Goal: Task Accomplishment & Management: Use online tool/utility

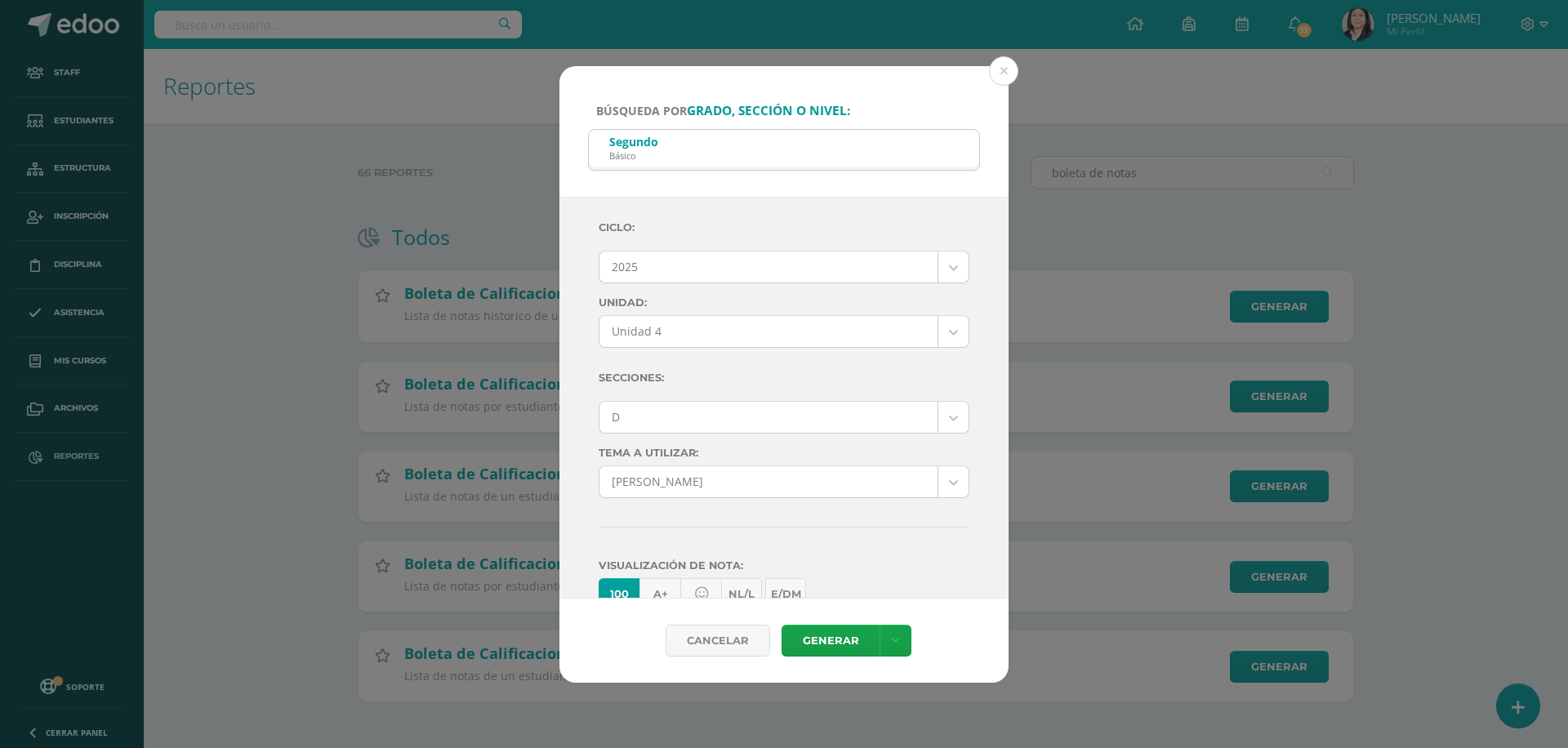
select select "7"
select select "Unidad 4"
select select "D"
select select "57"
click at [1005, 77] on button at bounding box center [1003, 71] width 30 height 30
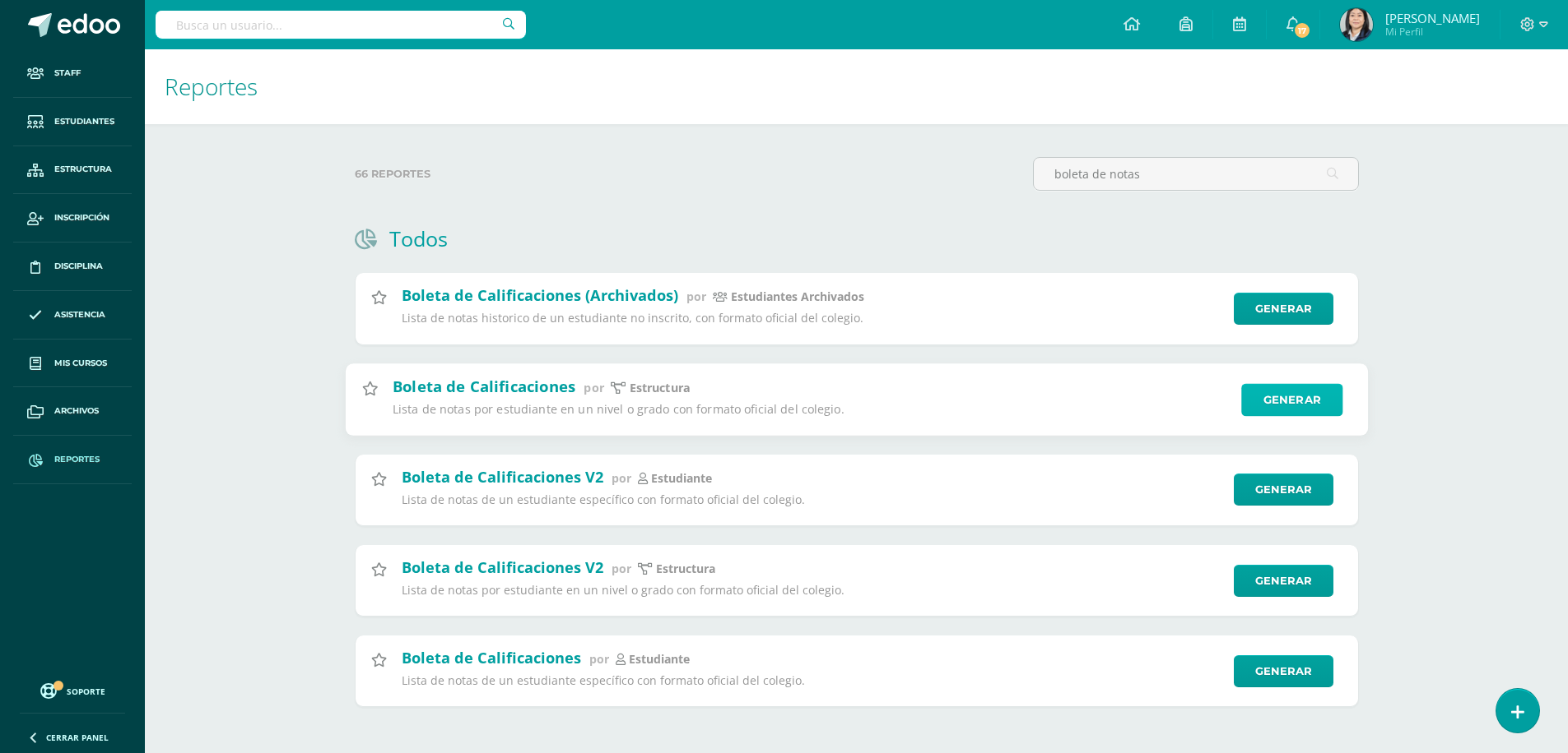
click at [1293, 400] on link "Generar" at bounding box center [1292, 400] width 101 height 33
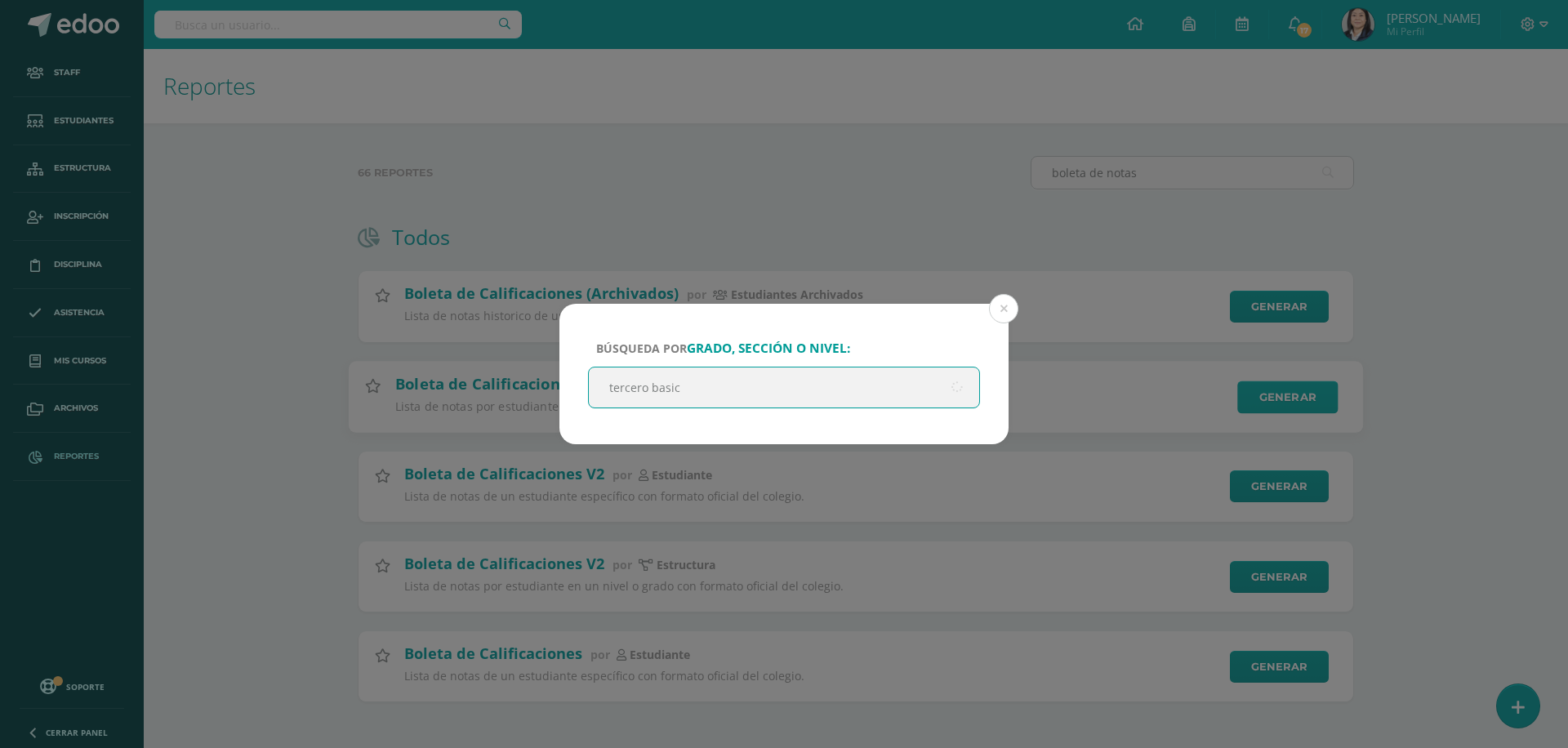
type input "tercero basico"
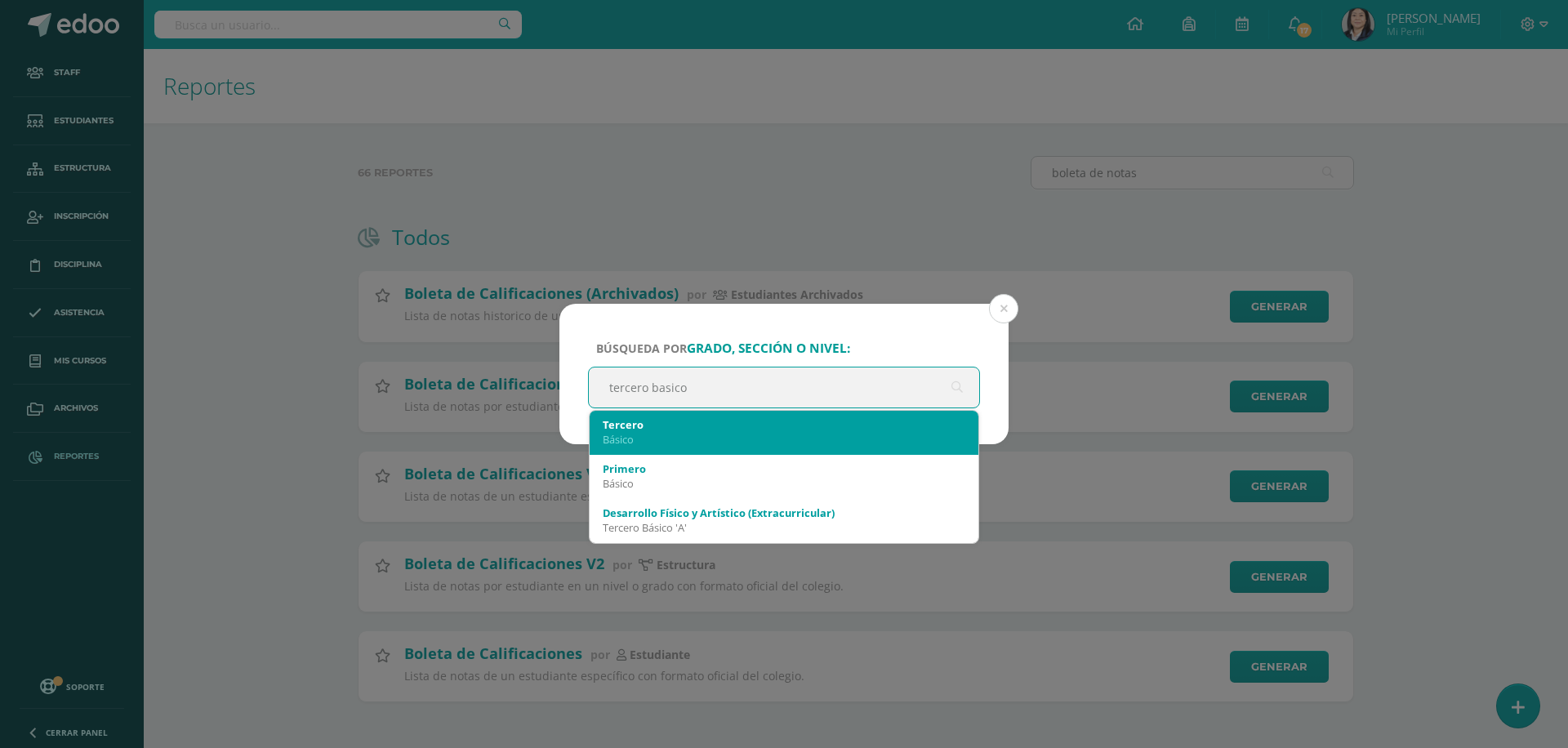
click at [693, 431] on div "Tercero" at bounding box center [784, 425] width 362 height 14
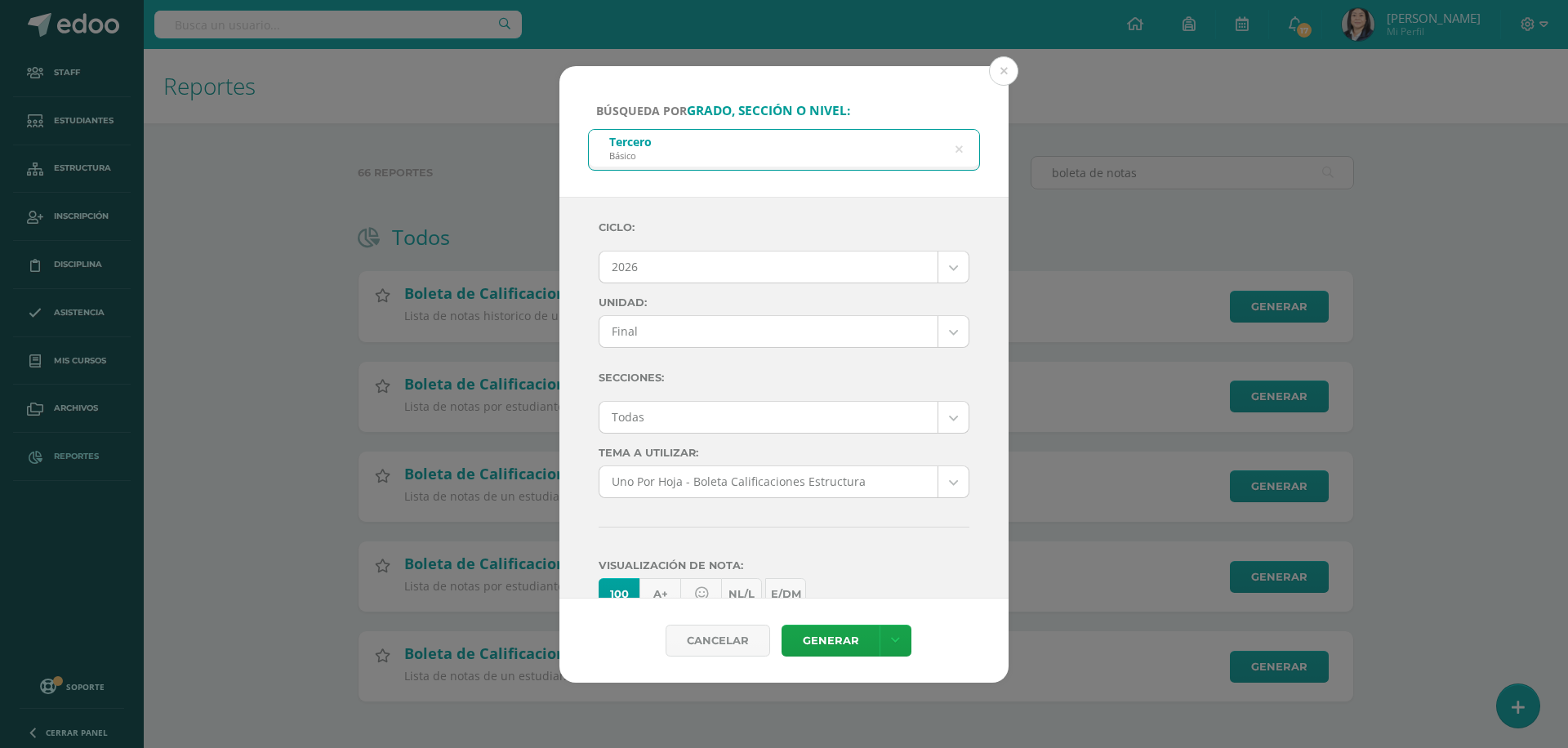
click at [942, 265] on body "Búsqueda por grado, sección o nivel: Tercero Básico tercero basico Ciclo: 2026 …" at bounding box center [784, 377] width 1568 height 754
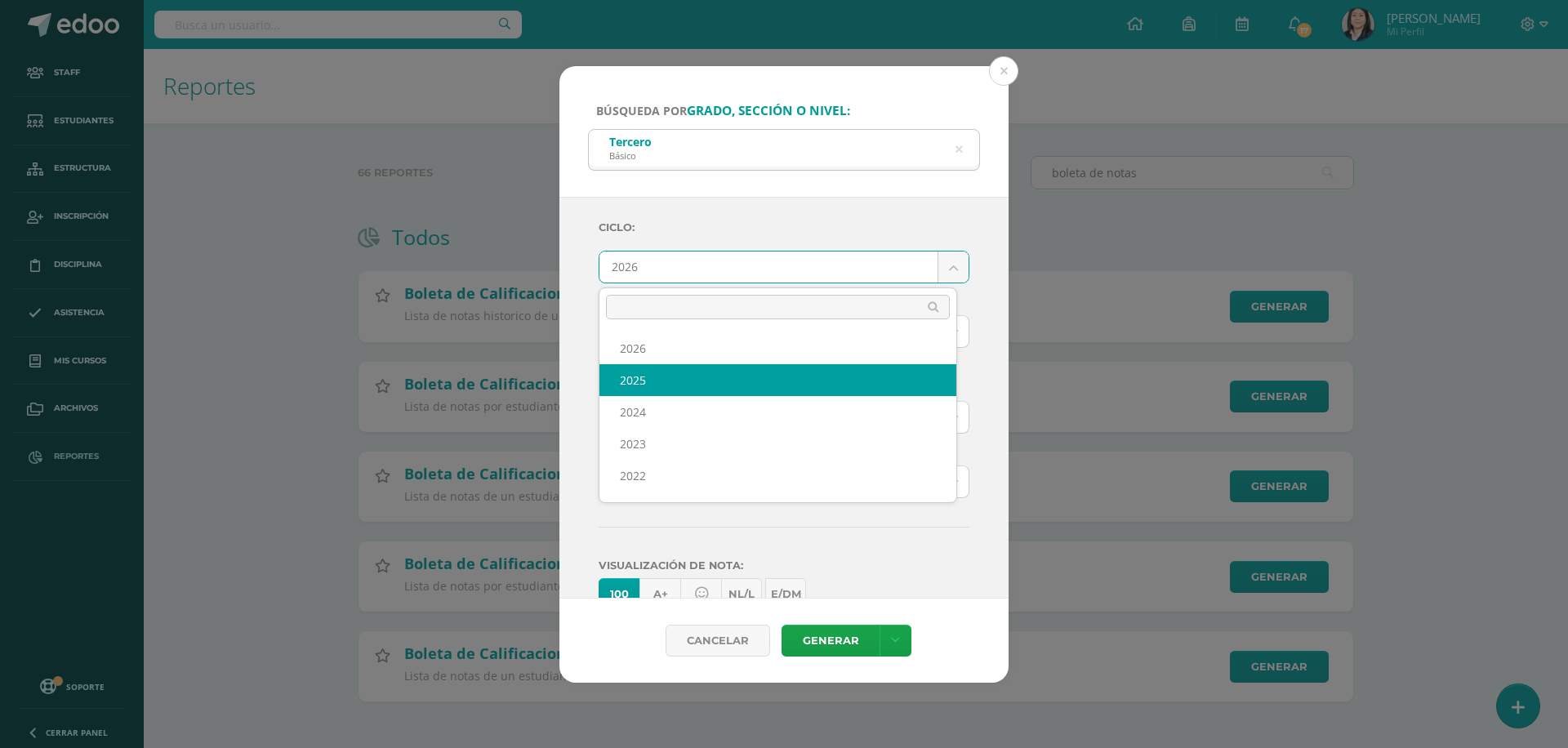
select select "7"
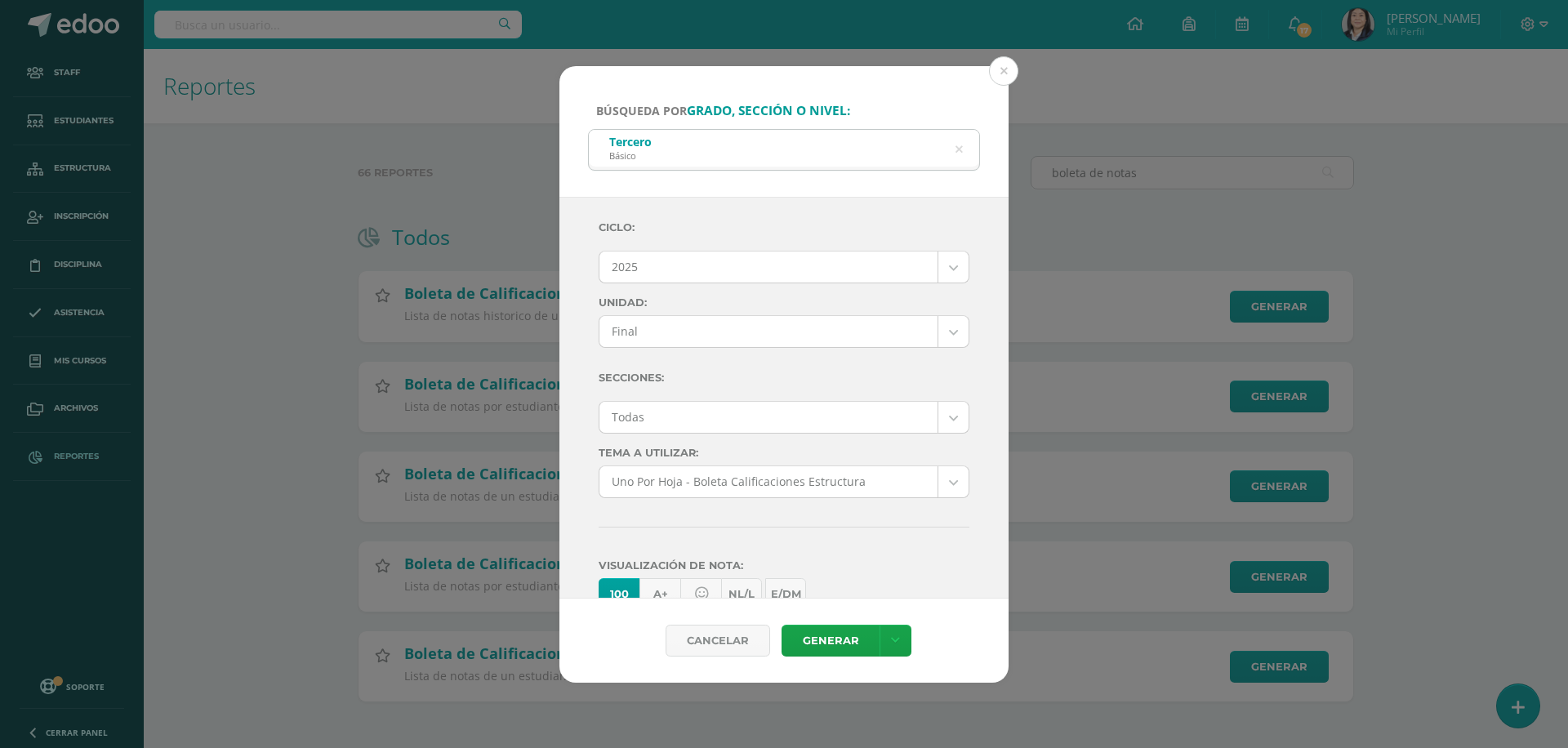
click at [947, 332] on body "Búsqueda por grado, sección o nivel: Tercero Básico tercero basico Ciclo: 2025 …" at bounding box center [784, 377] width 1568 height 754
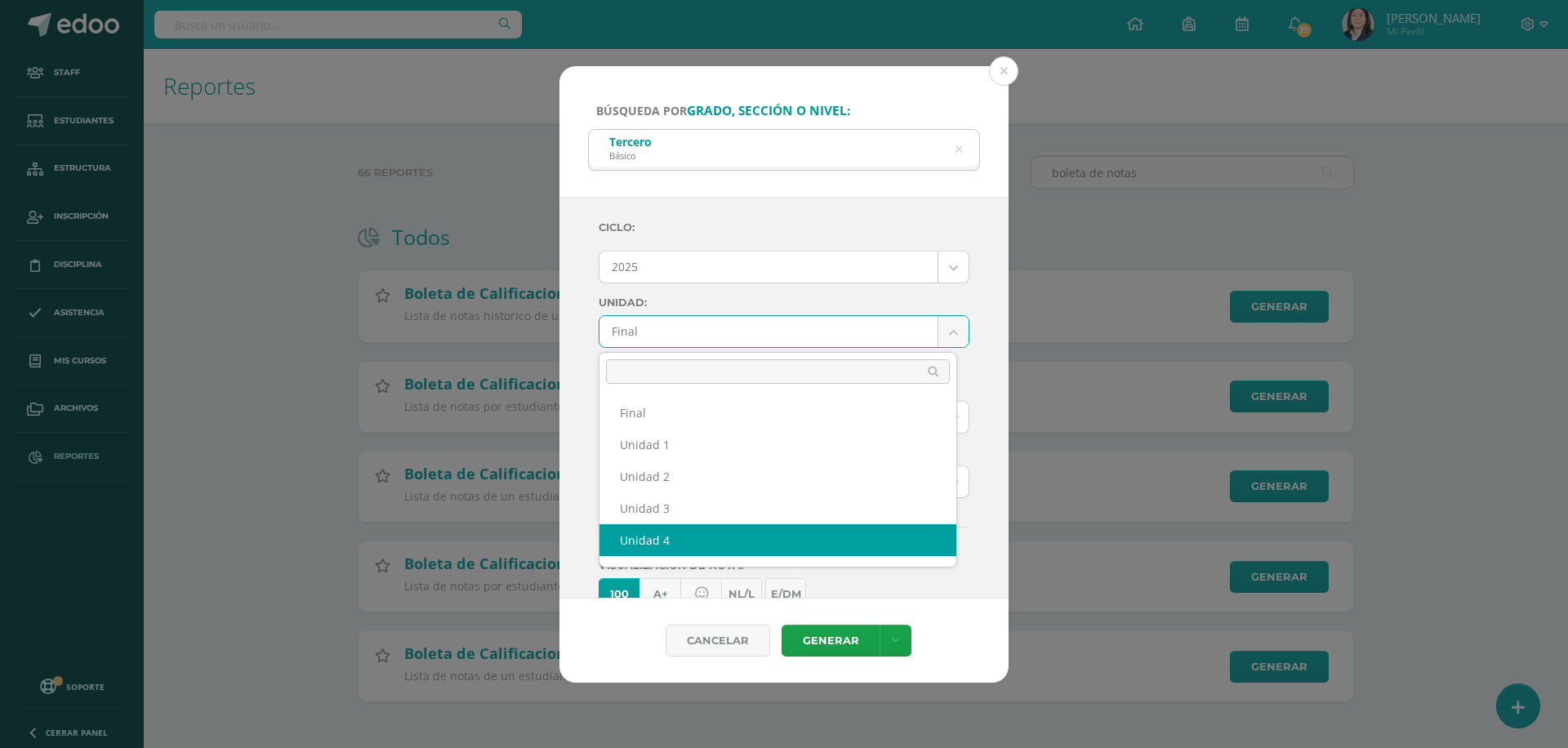
select select "Unidad 4"
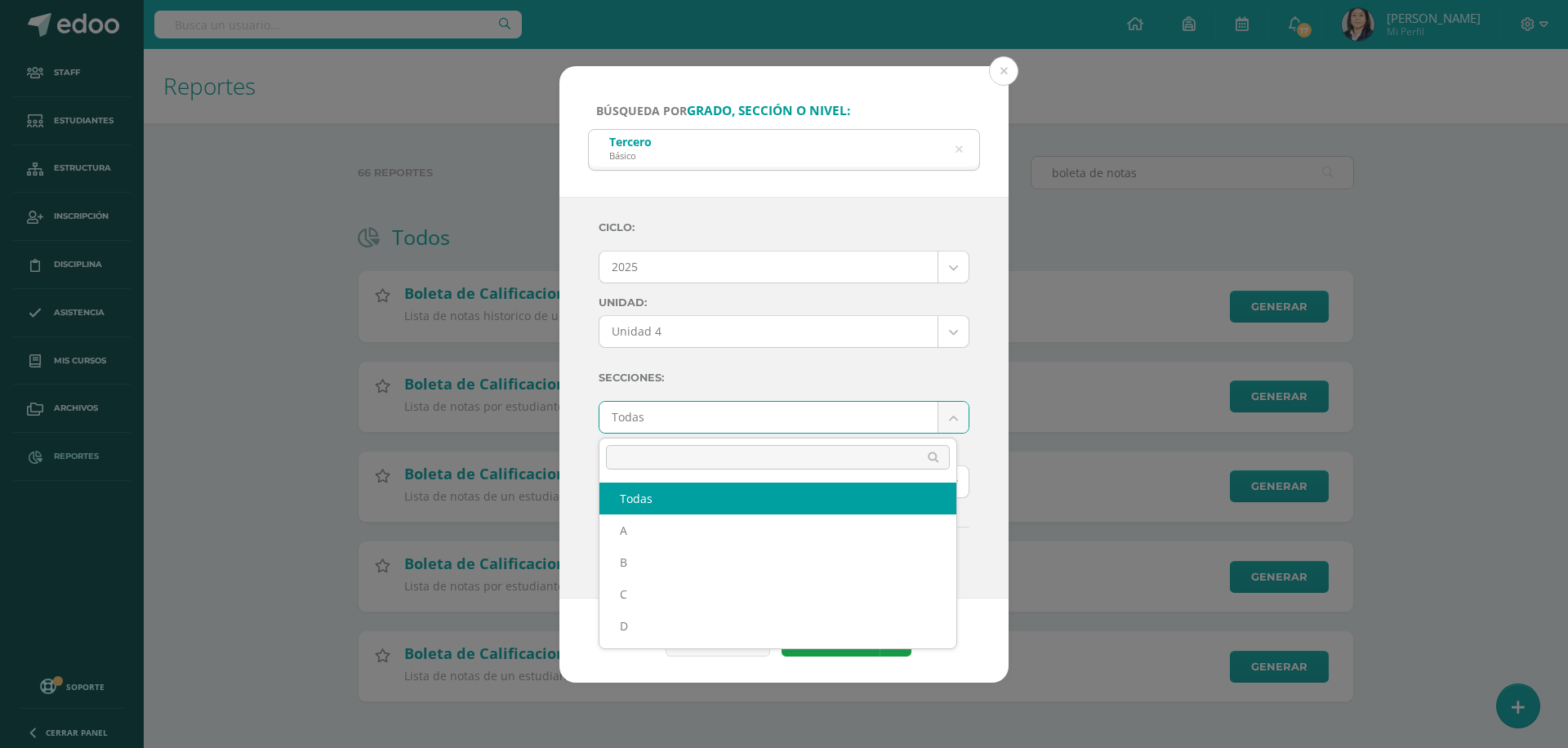
click at [734, 423] on body "Búsqueda por grado, sección o nivel: Tercero Básico tercero basico Ciclo: 2025 …" at bounding box center [784, 377] width 1568 height 754
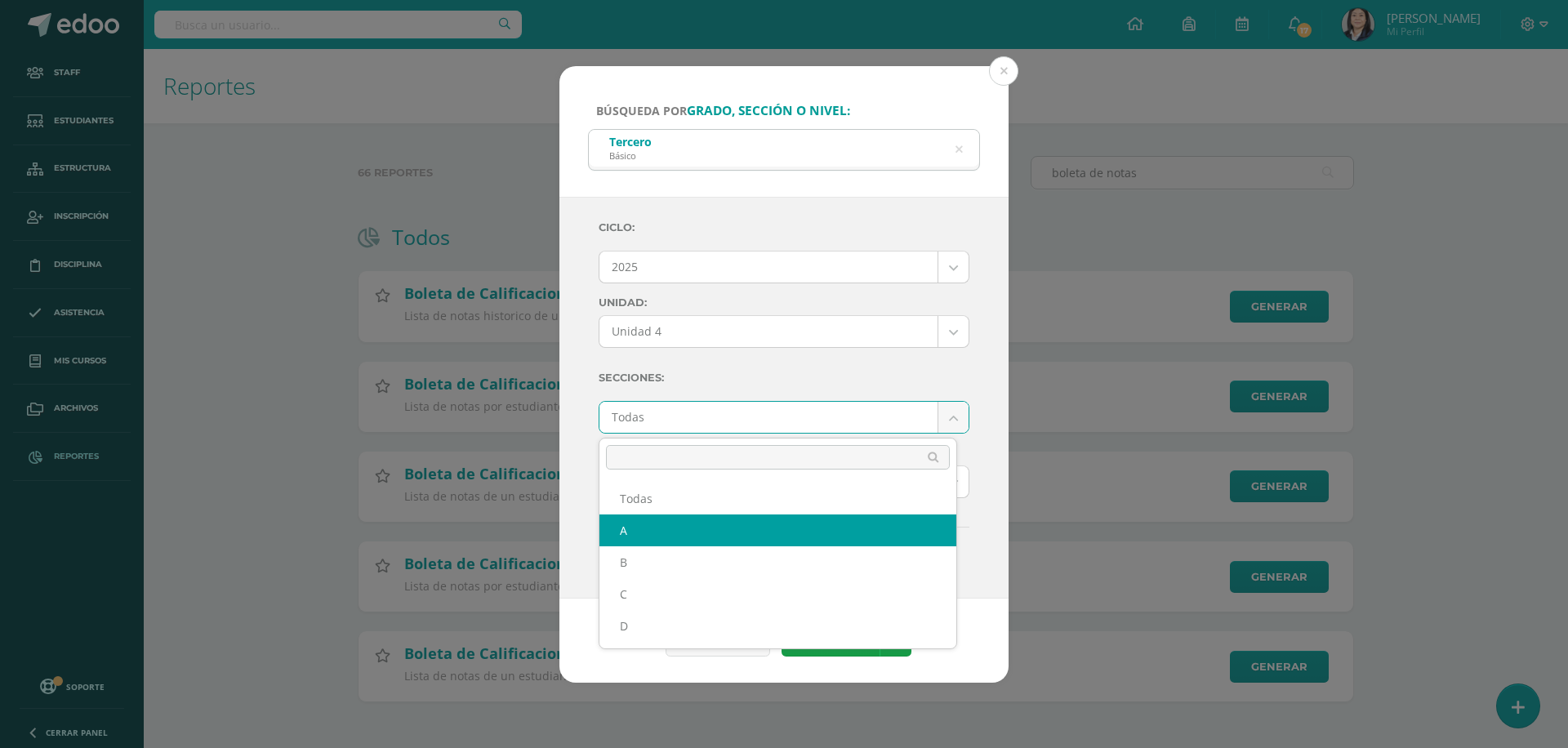
select select "A"
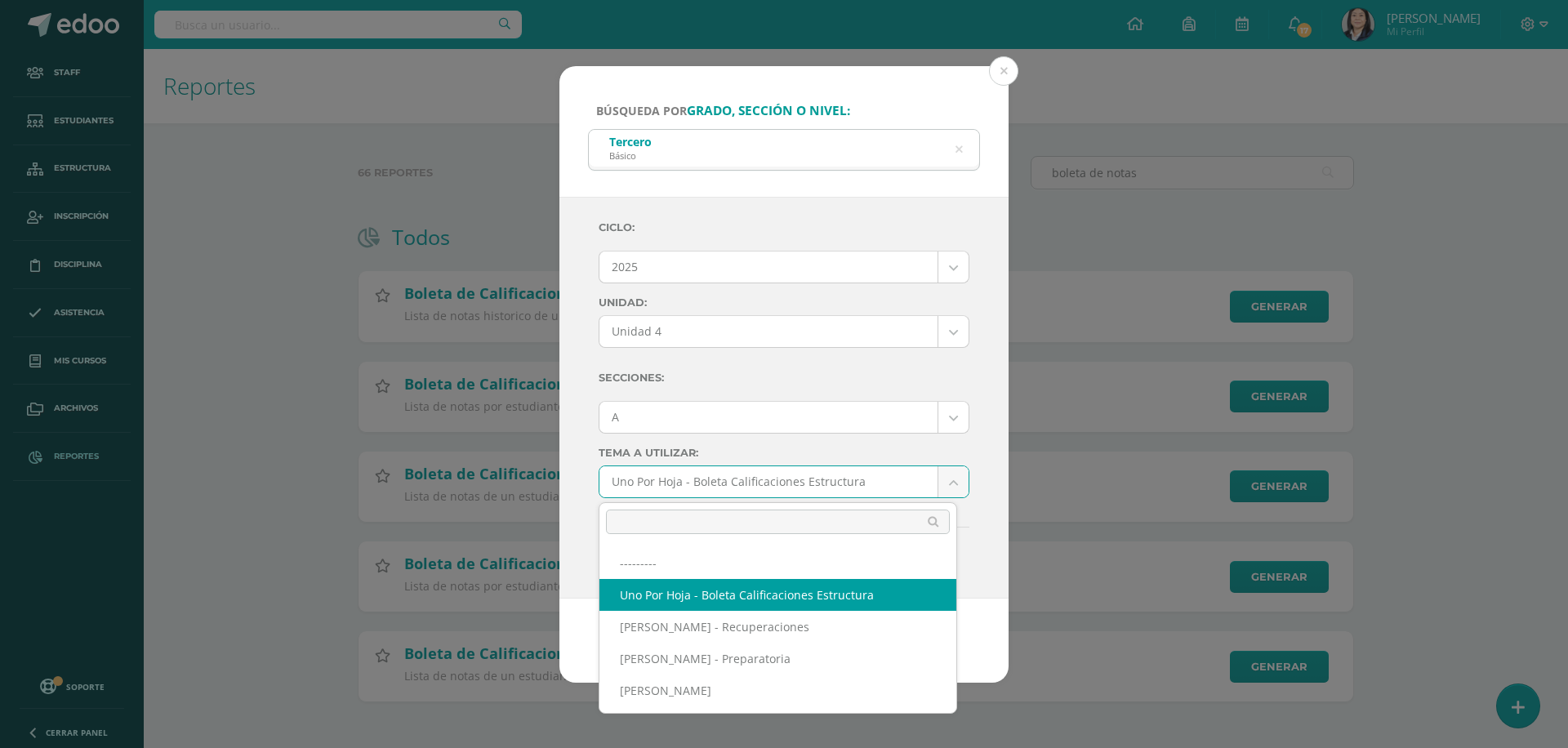
click at [707, 474] on body "Búsqueda por grado, sección o nivel: Tercero Básico tercero basico Ciclo: 2025 …" at bounding box center [784, 377] width 1568 height 754
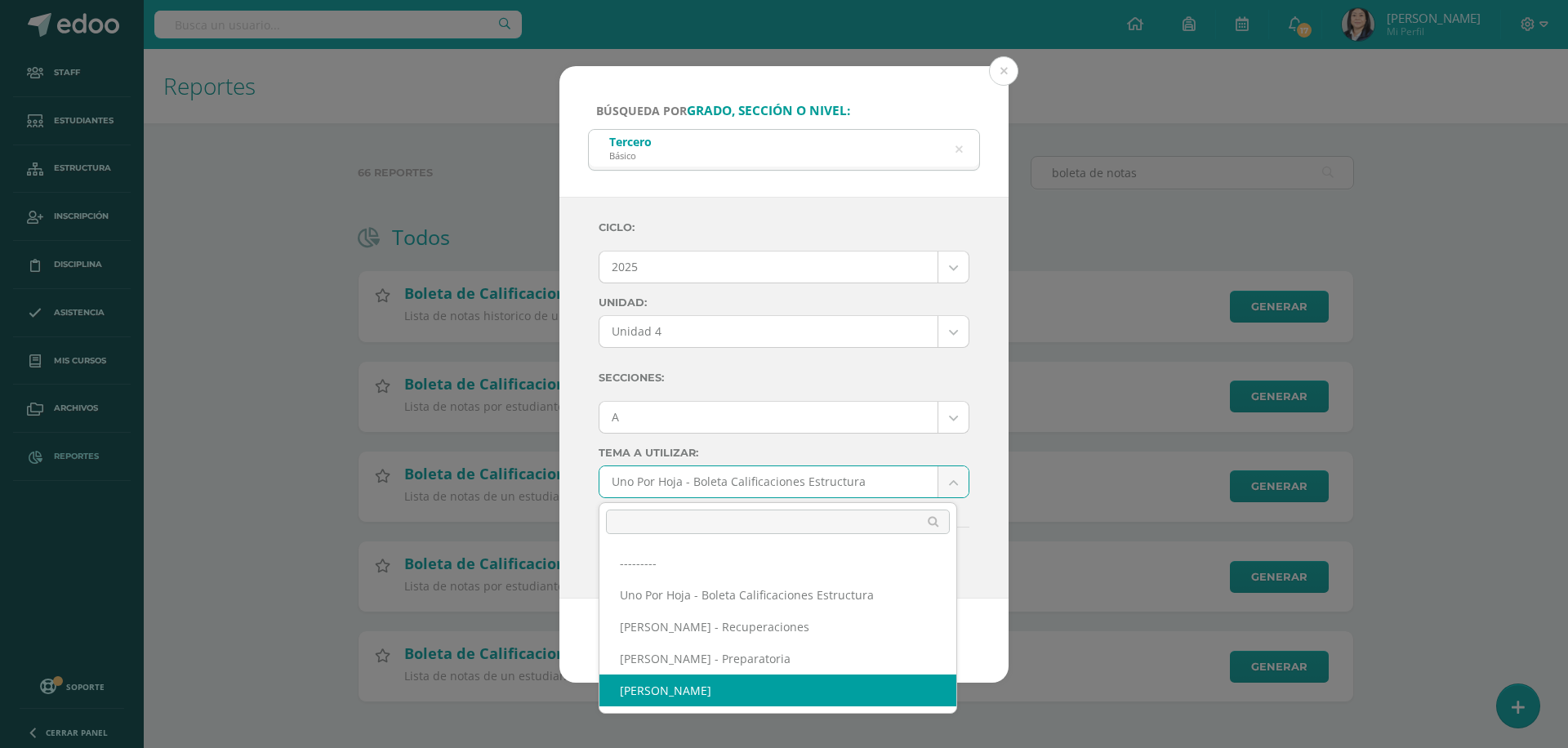
select select "57"
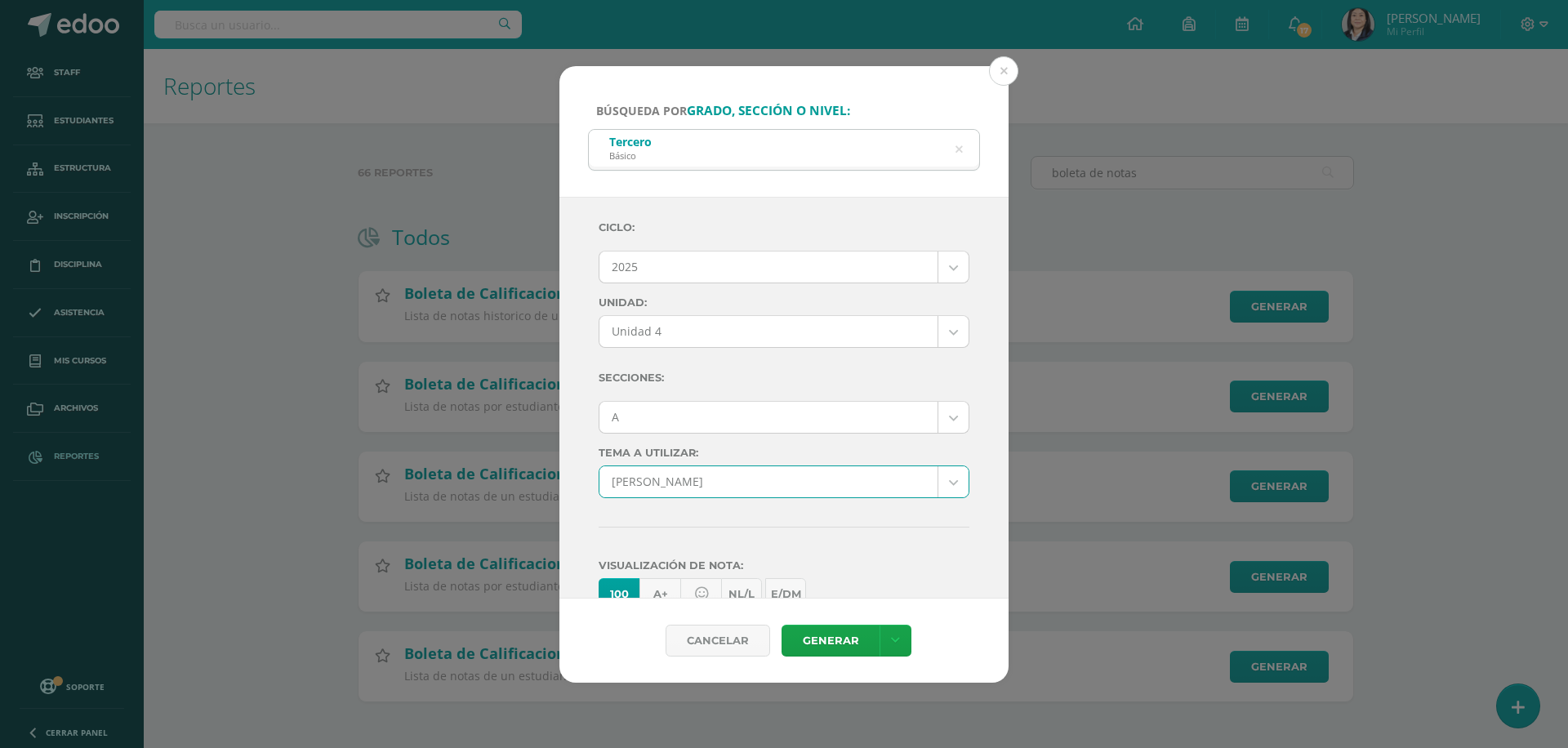
click at [875, 521] on div "Ciclo: 2025 2026 2025 2024 2023 2022 2021 Unidad: Unidad 4 Final Unidad 1 Unida…" at bounding box center [784, 532] width 371 height 643
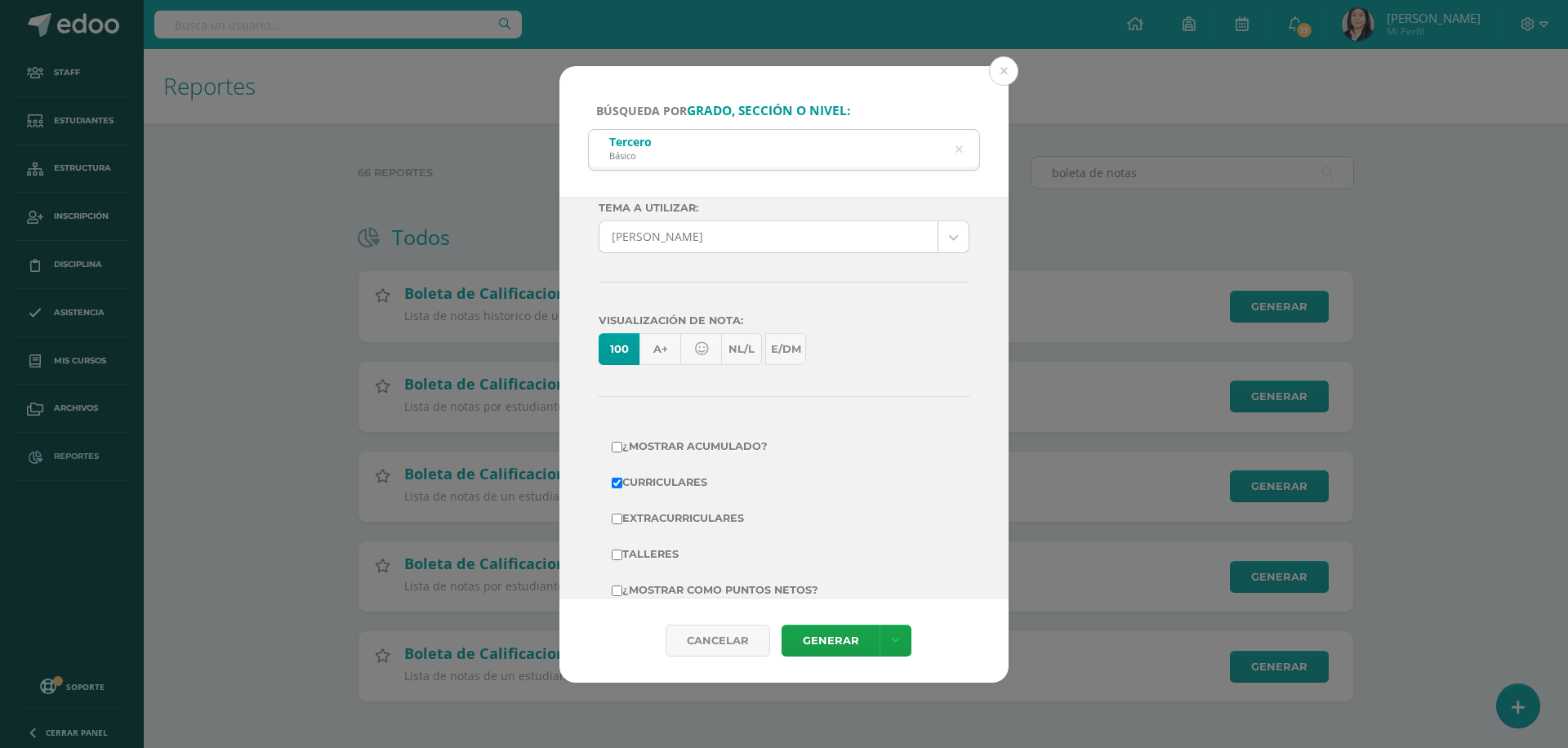
scroll to position [282, 0]
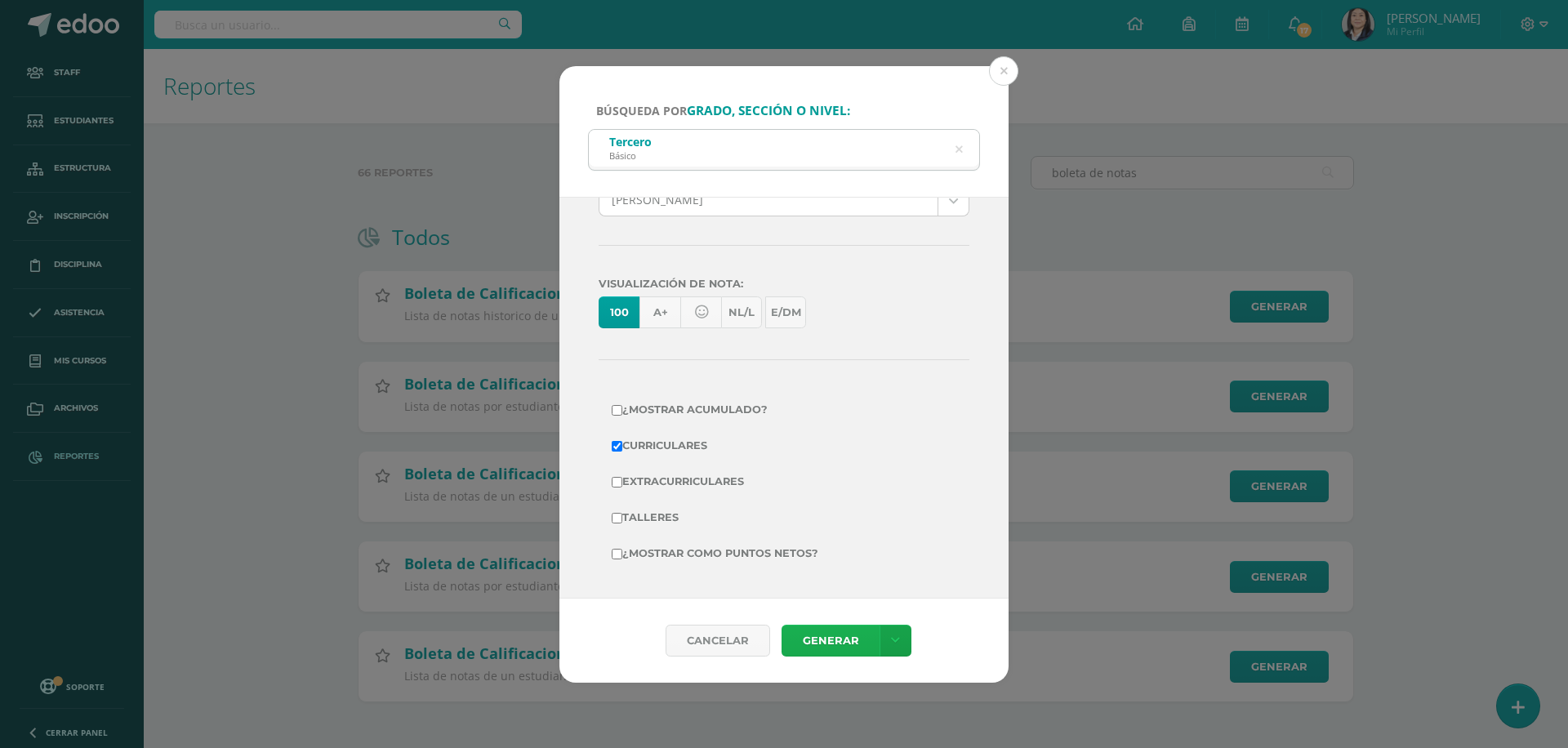
click at [813, 637] on link "Generar" at bounding box center [830, 641] width 98 height 32
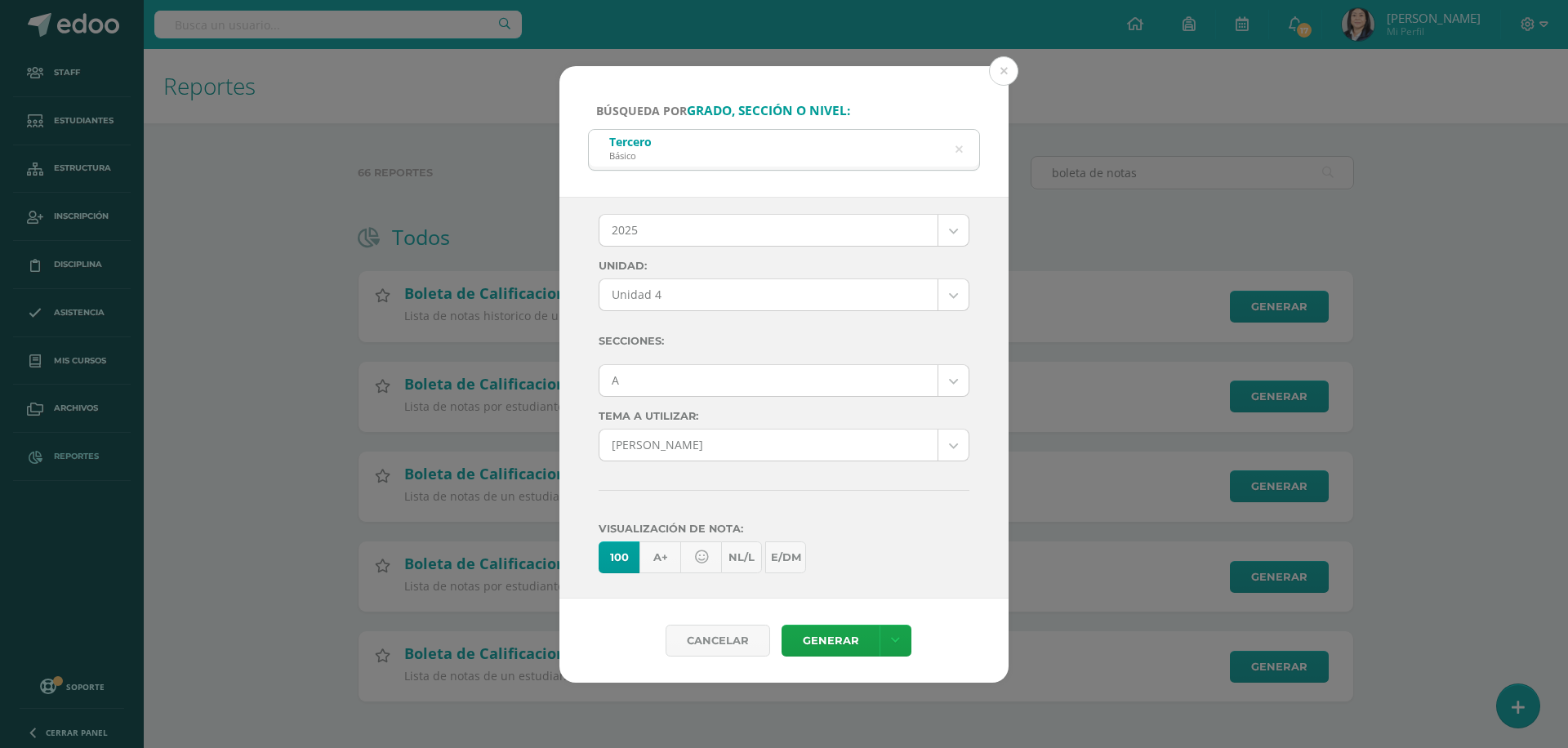
click at [680, 362] on div "Ciclo: 2025 2026 2025 2024 2023 2022 2021 Unidad: Unidad 4 Final Unidad 1 Unida…" at bounding box center [784, 495] width 371 height 643
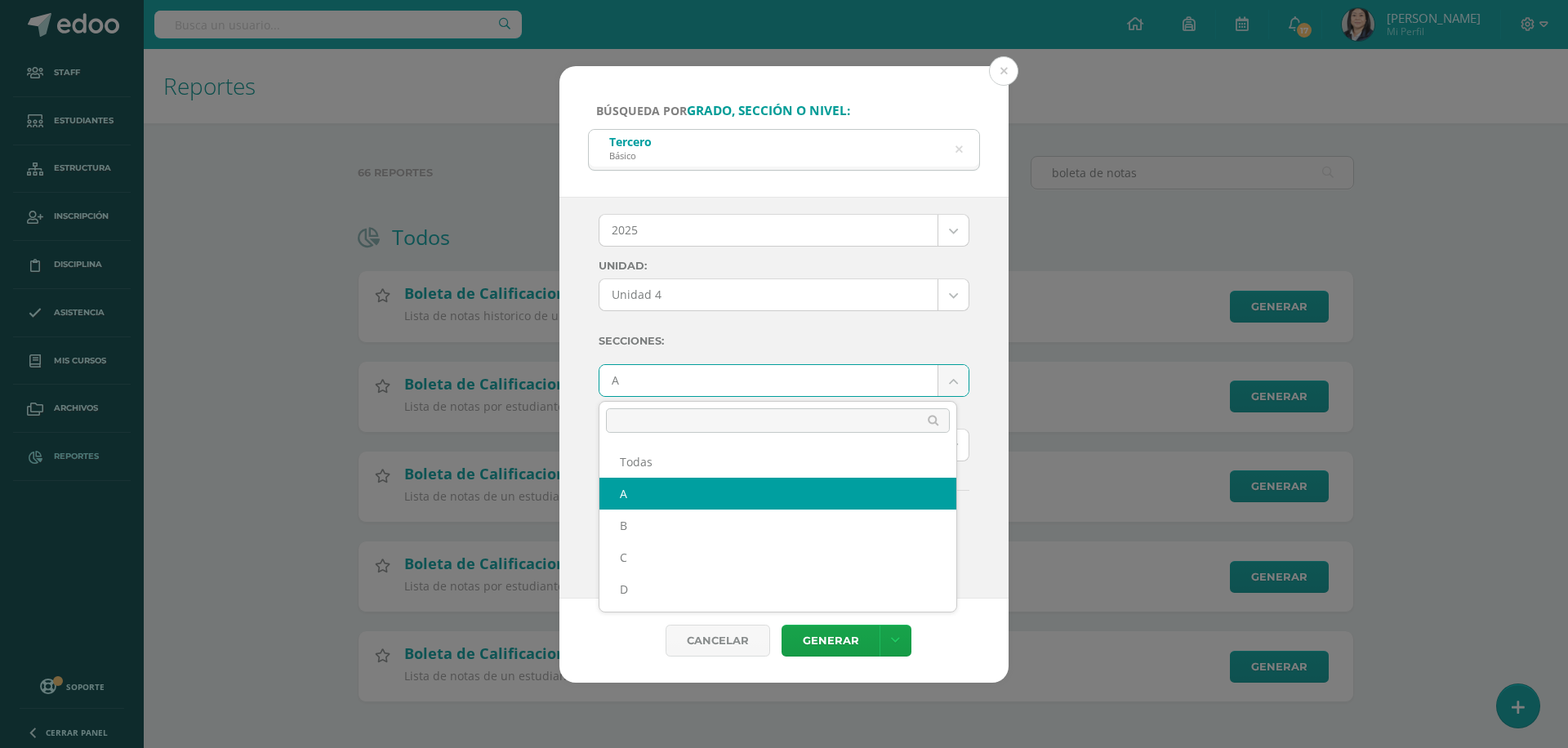
click at [685, 390] on body "Búsqueda por grado, sección o nivel: Tercero Básico tercero basico Ciclo: 2025 …" at bounding box center [784, 377] width 1568 height 754
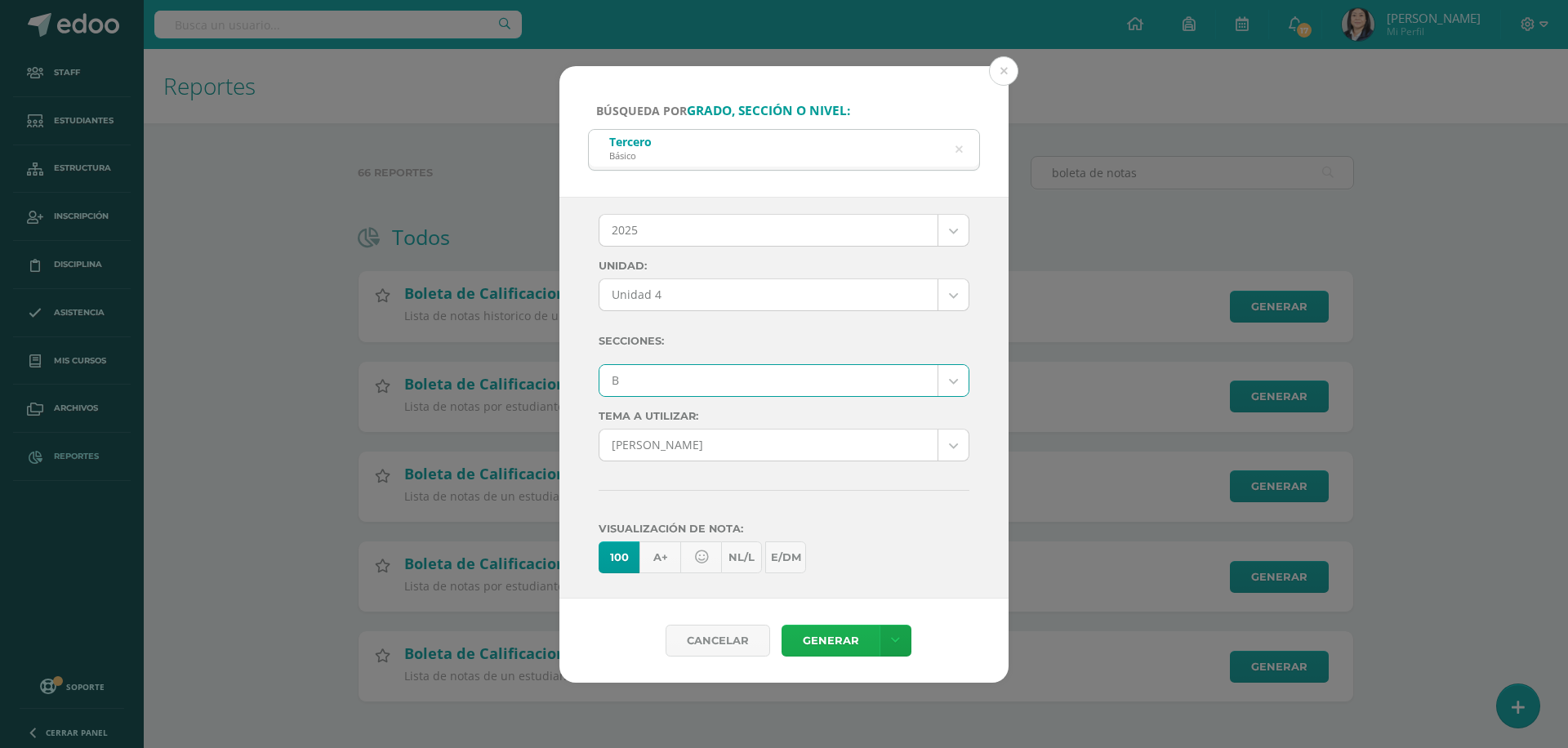
click at [818, 639] on link "Generar" at bounding box center [830, 641] width 98 height 32
click at [739, 389] on body "Búsqueda por grado, sección o nivel: Tercero Básico tercero basico Ciclo: 2025 …" at bounding box center [784, 377] width 1568 height 754
click at [812, 639] on link "Generar" at bounding box center [830, 641] width 98 height 32
click at [783, 385] on body "Búsqueda por grado, sección o nivel: Tercero Básico tercero basico Ciclo: 2025 …" at bounding box center [784, 377] width 1568 height 754
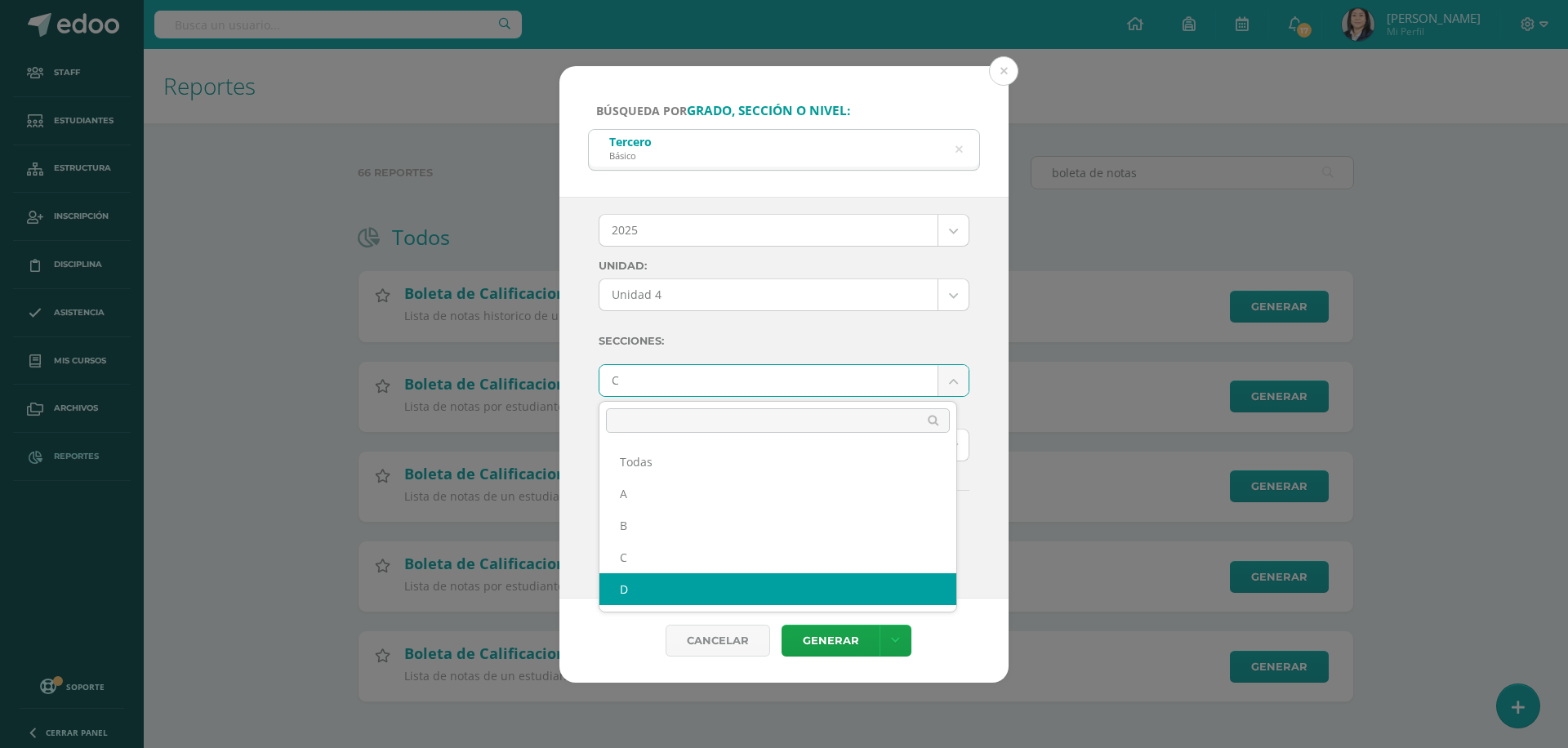
select select "D"
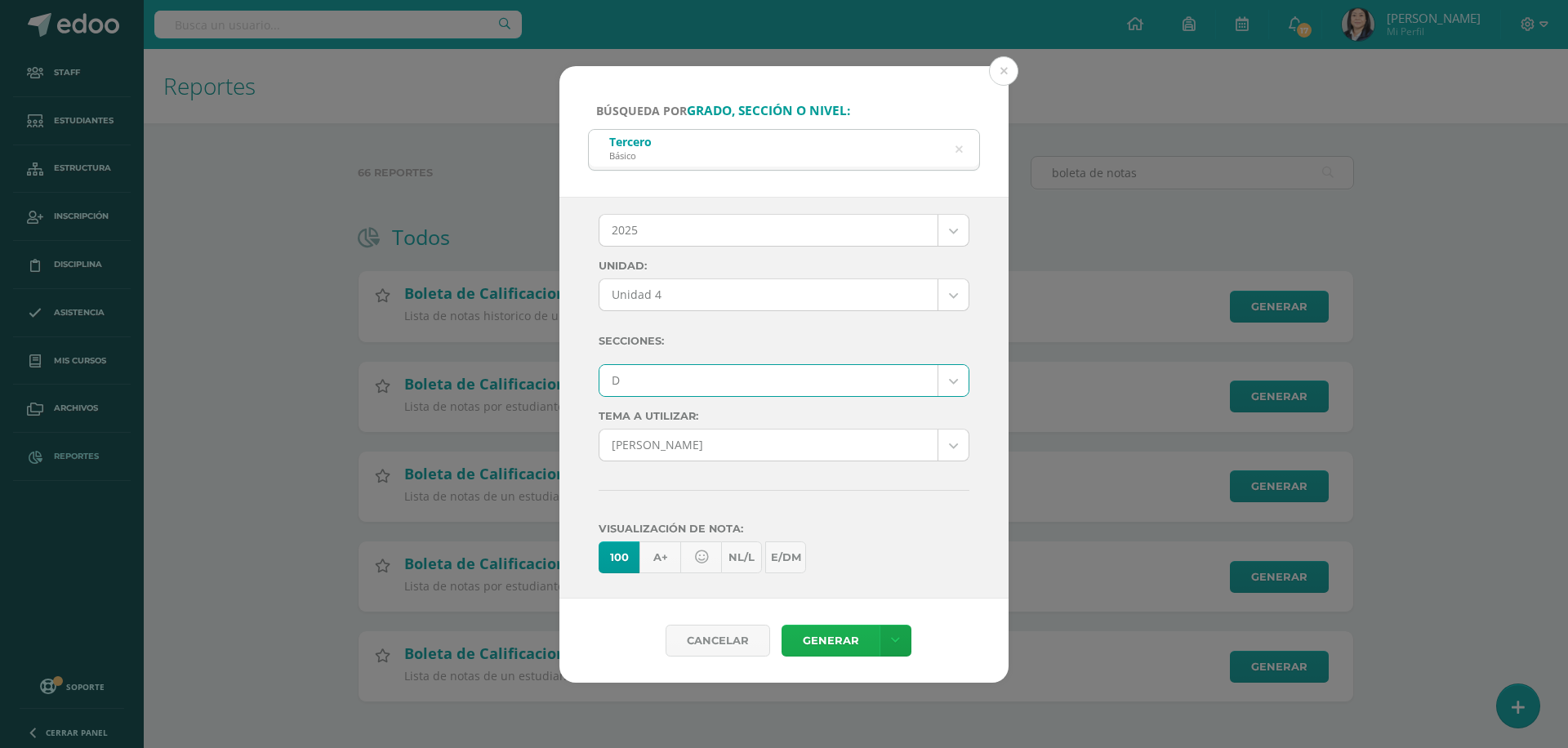
click at [835, 631] on link "Generar" at bounding box center [830, 641] width 98 height 32
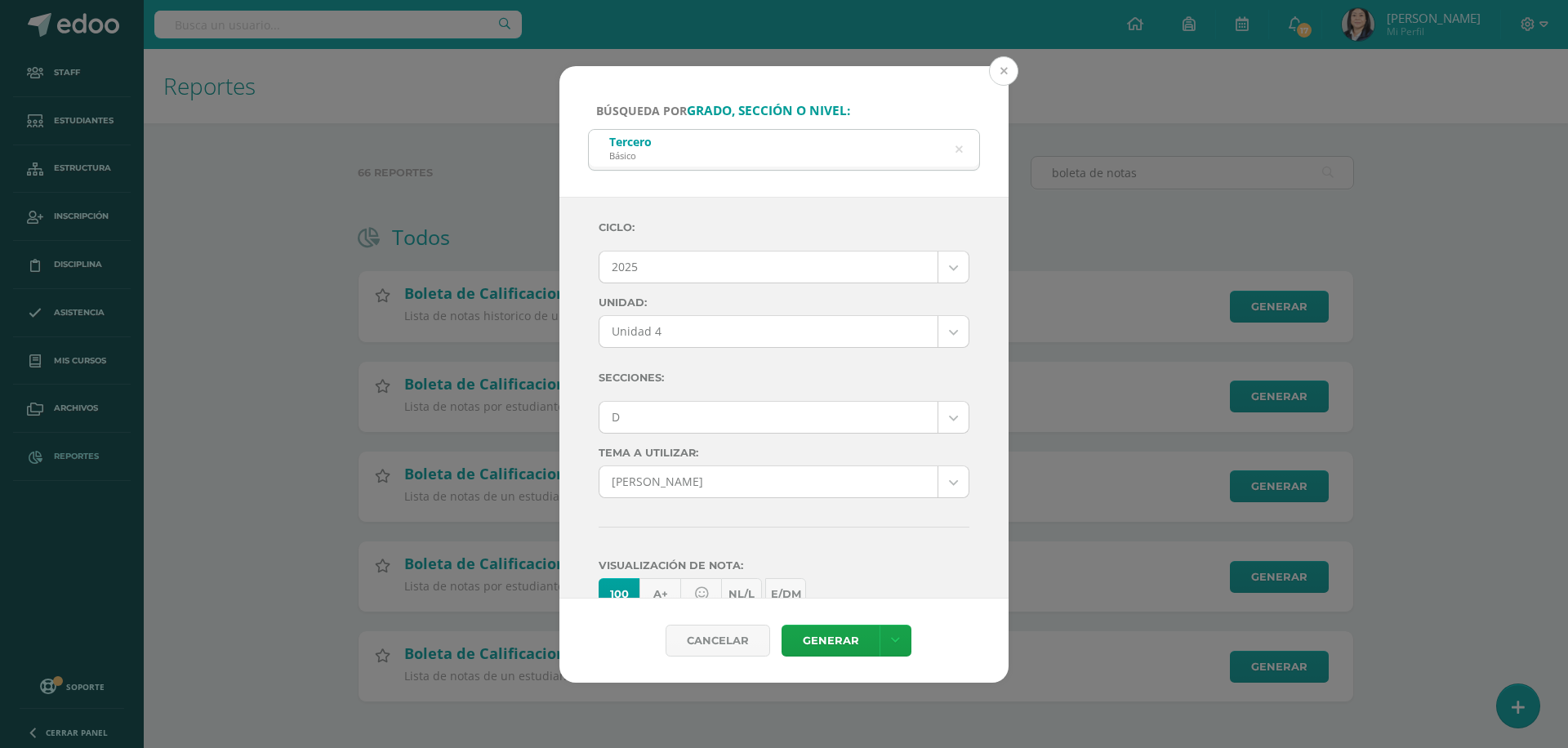
click at [1002, 71] on button at bounding box center [1003, 71] width 30 height 30
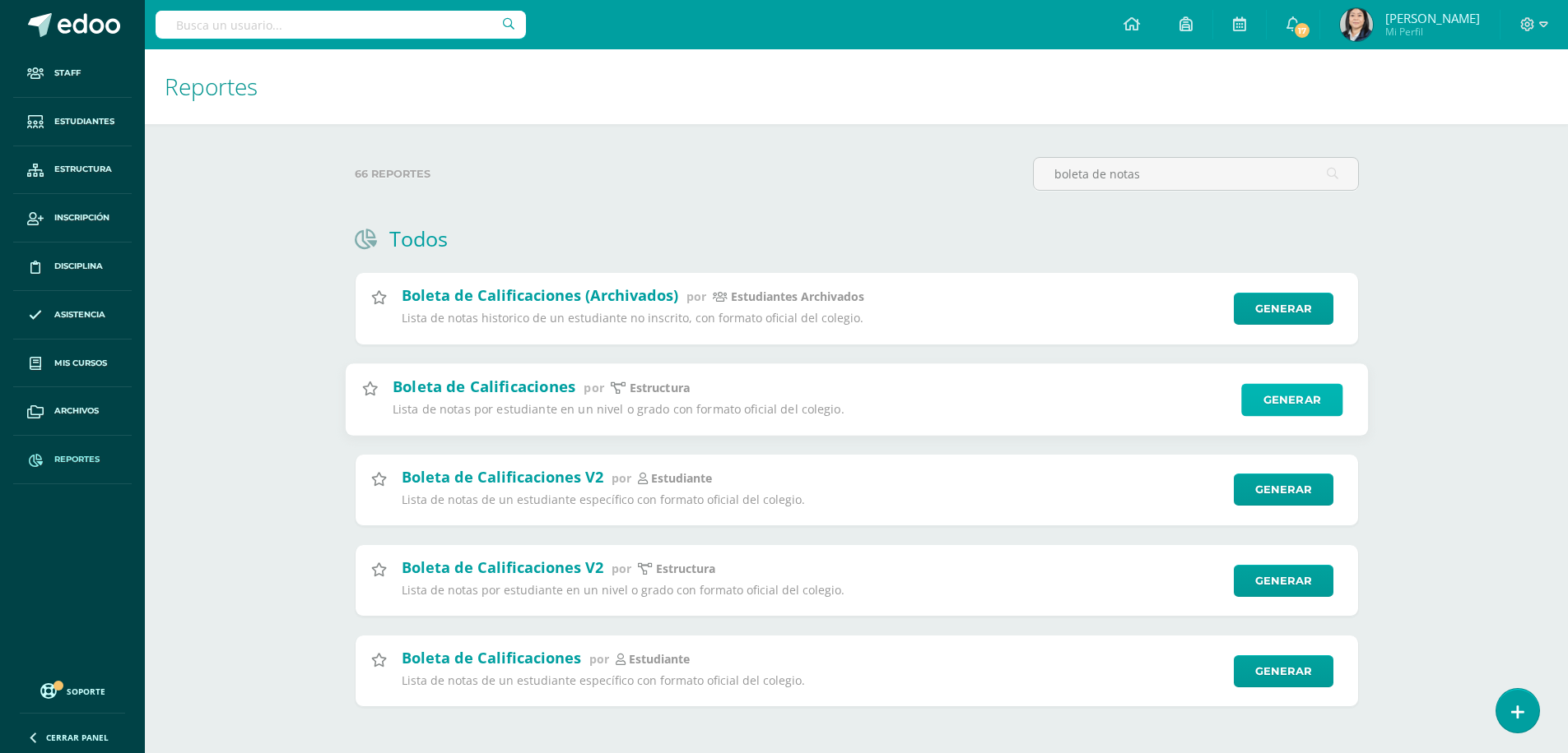
click at [1278, 406] on link "Generar" at bounding box center [1292, 400] width 101 height 33
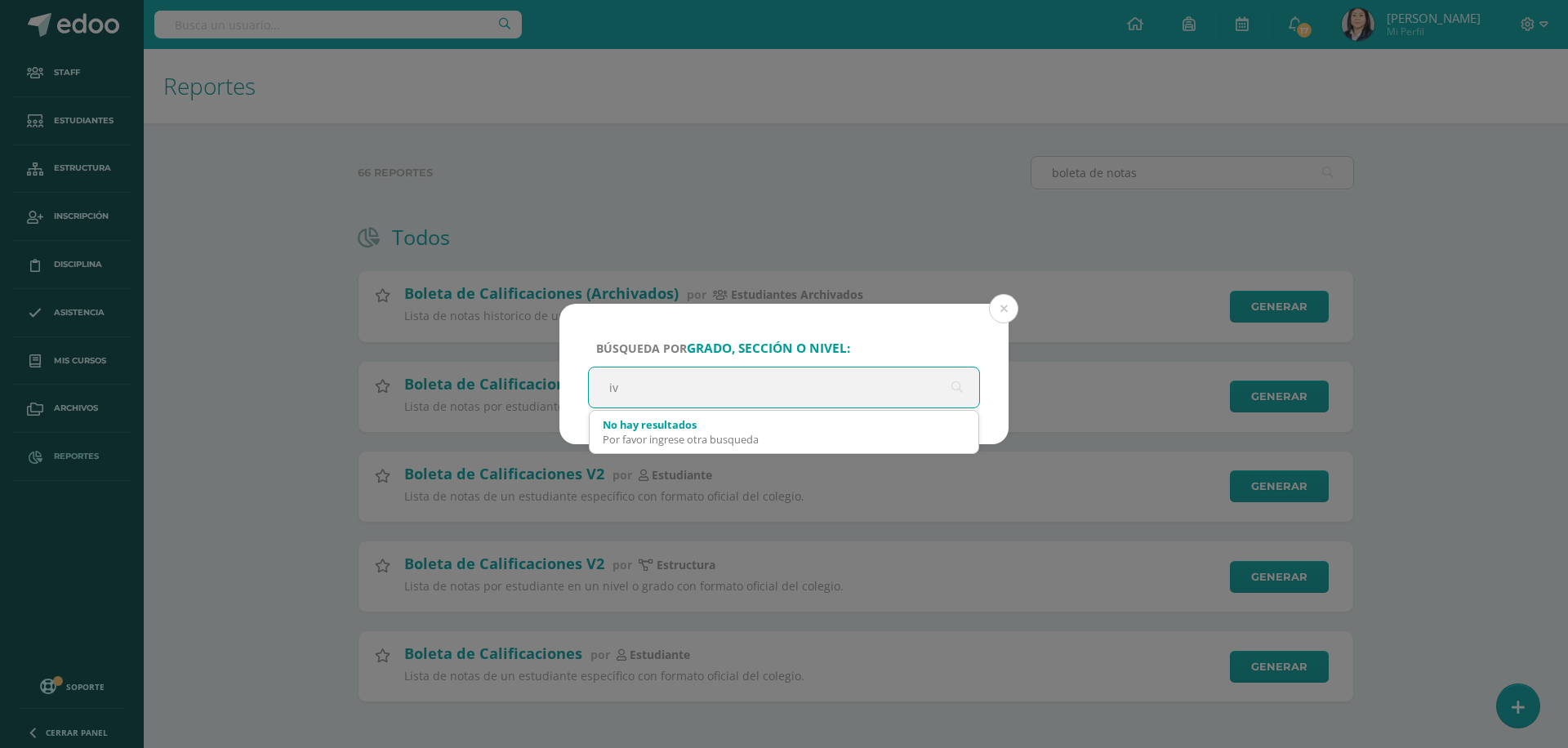
type input "i"
type input "cuarto bachillerato"
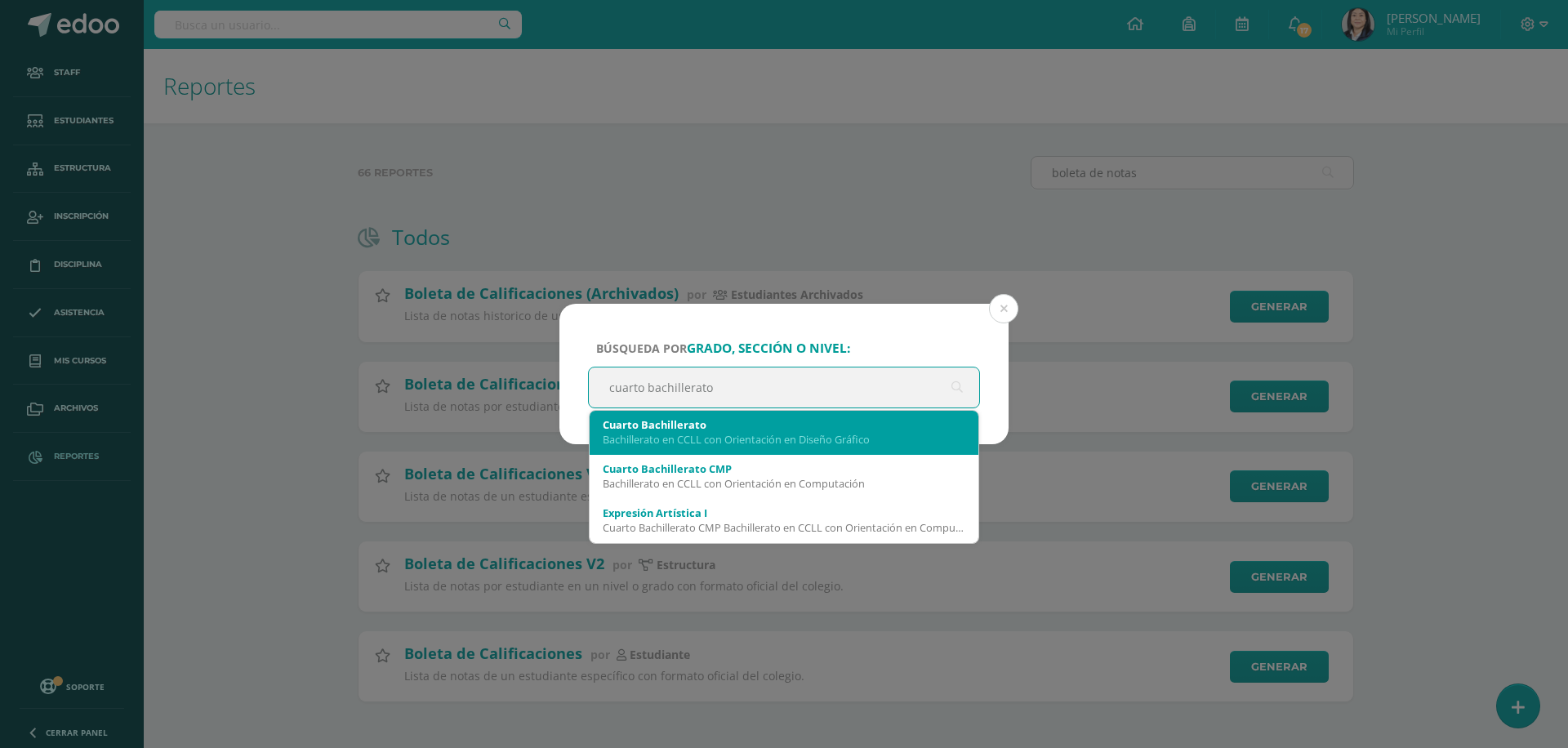
click at [746, 440] on div "Bachillerato en CCLL con Orientación en Diseño Gráfico" at bounding box center [784, 439] width 362 height 14
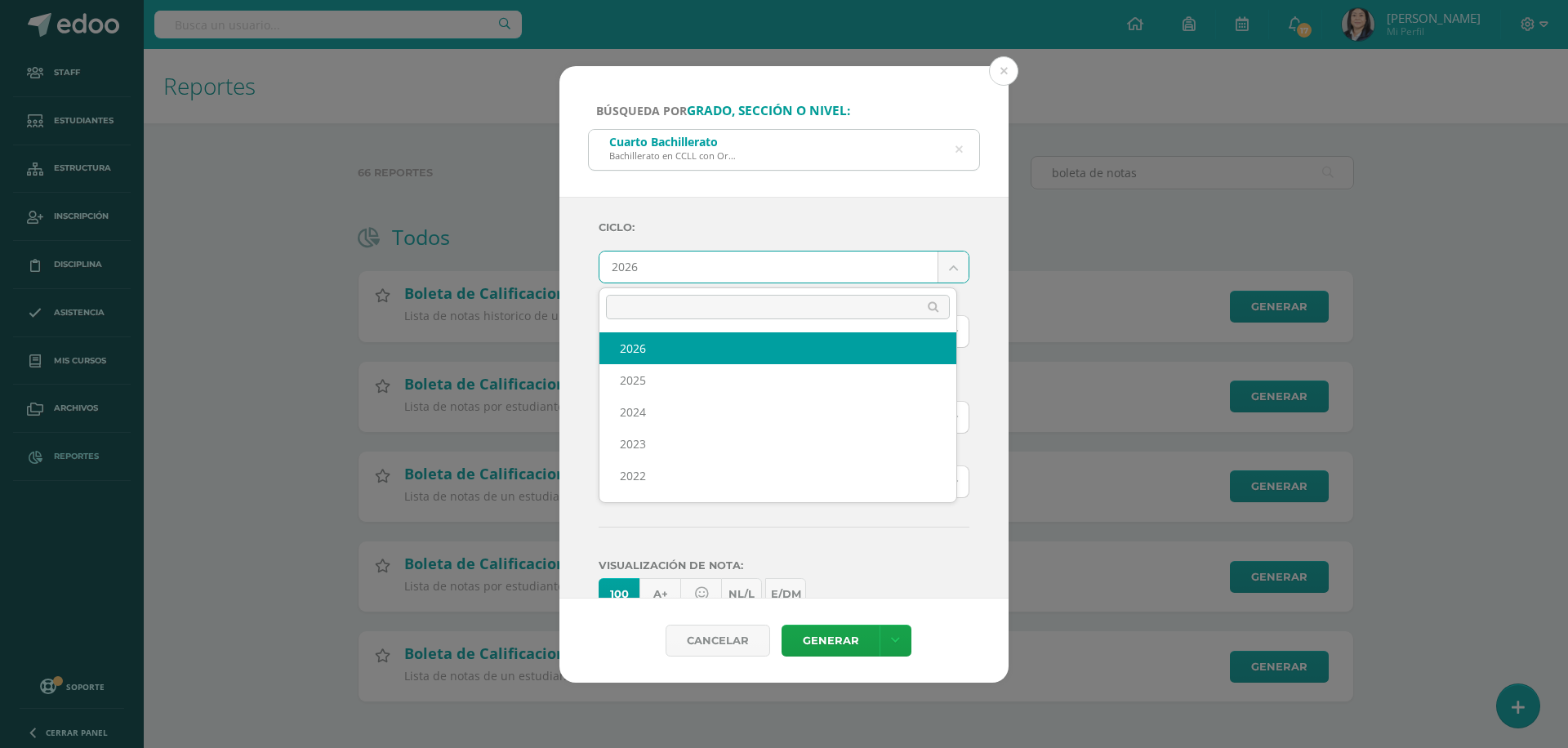
click at [801, 268] on body "Búsqueda por grado, sección o nivel: Cuarto Bachillerato Bachillerato en CCLL c…" at bounding box center [784, 377] width 1568 height 754
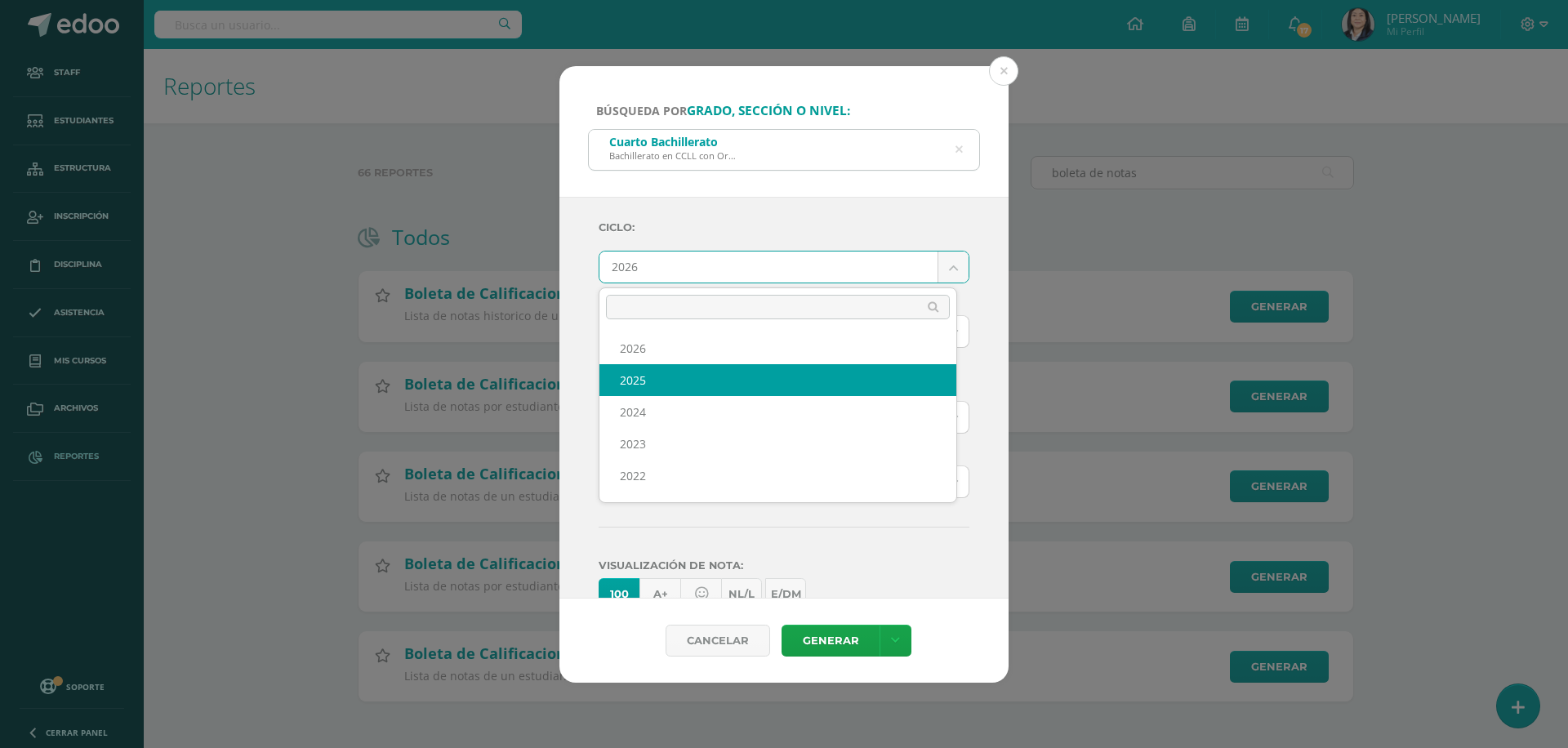
select select "7"
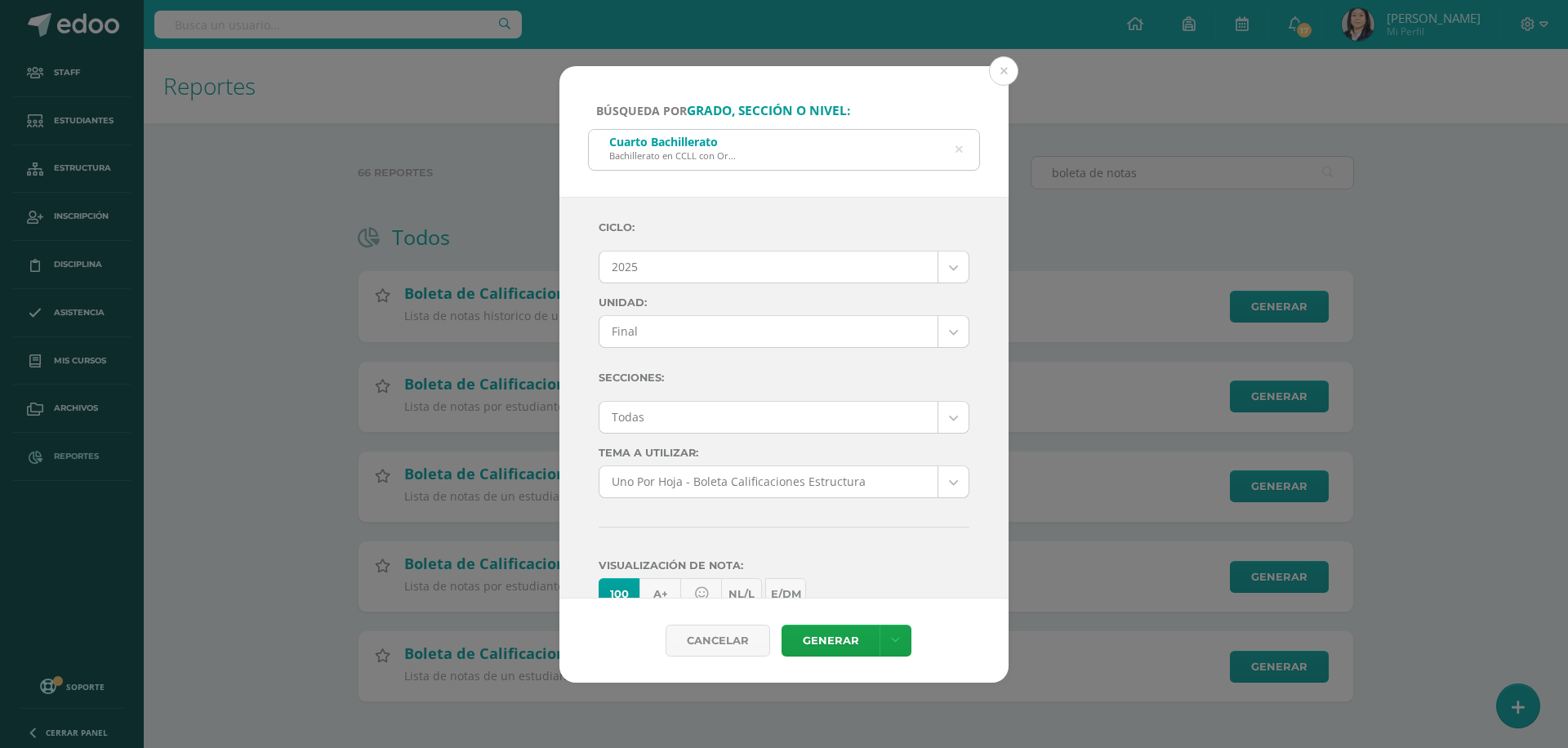
click at [688, 342] on body "Búsqueda por grado, sección o nivel: Cuarto Bachillerato Bachillerato en CCLL c…" at bounding box center [784, 377] width 1568 height 754
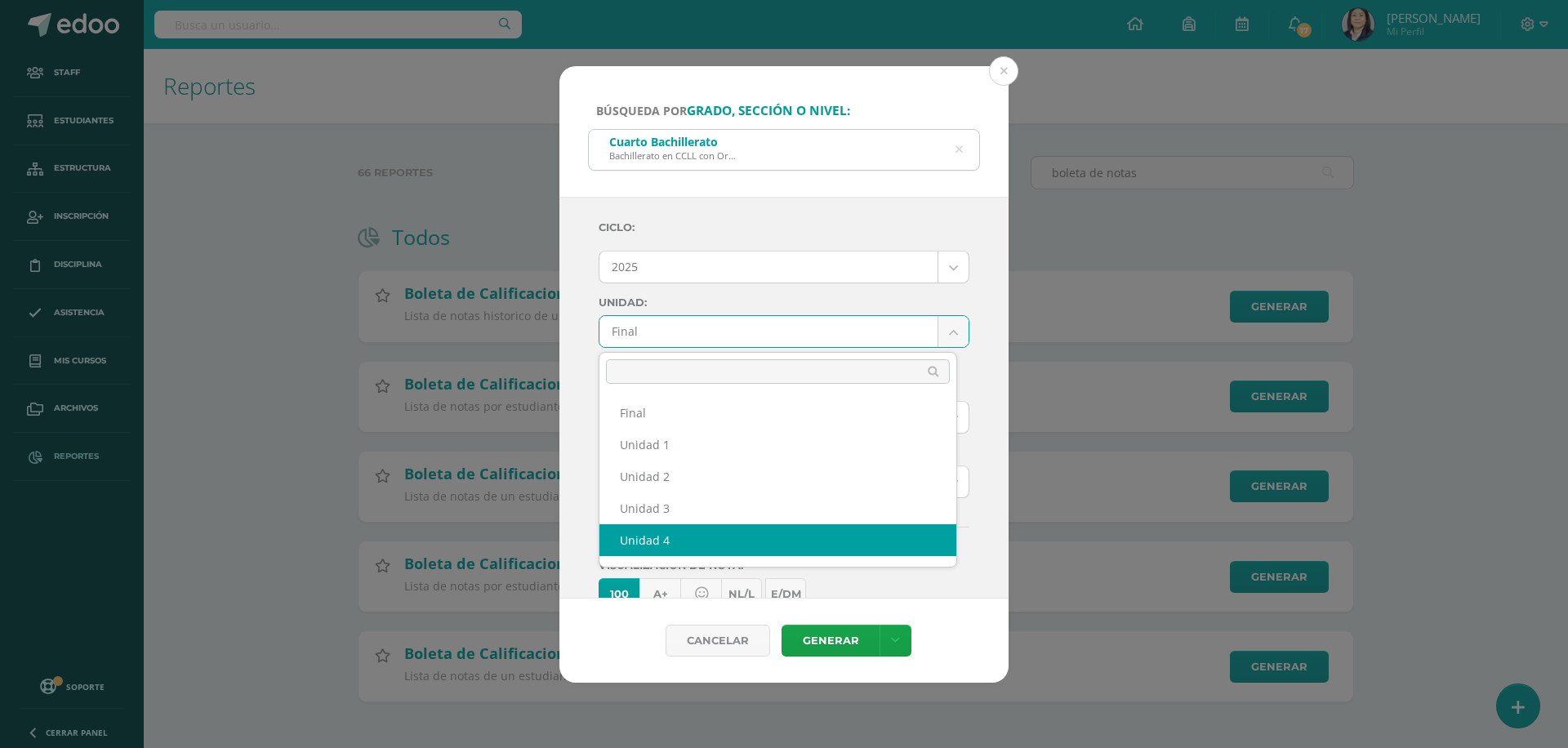
select select "Unidad 4"
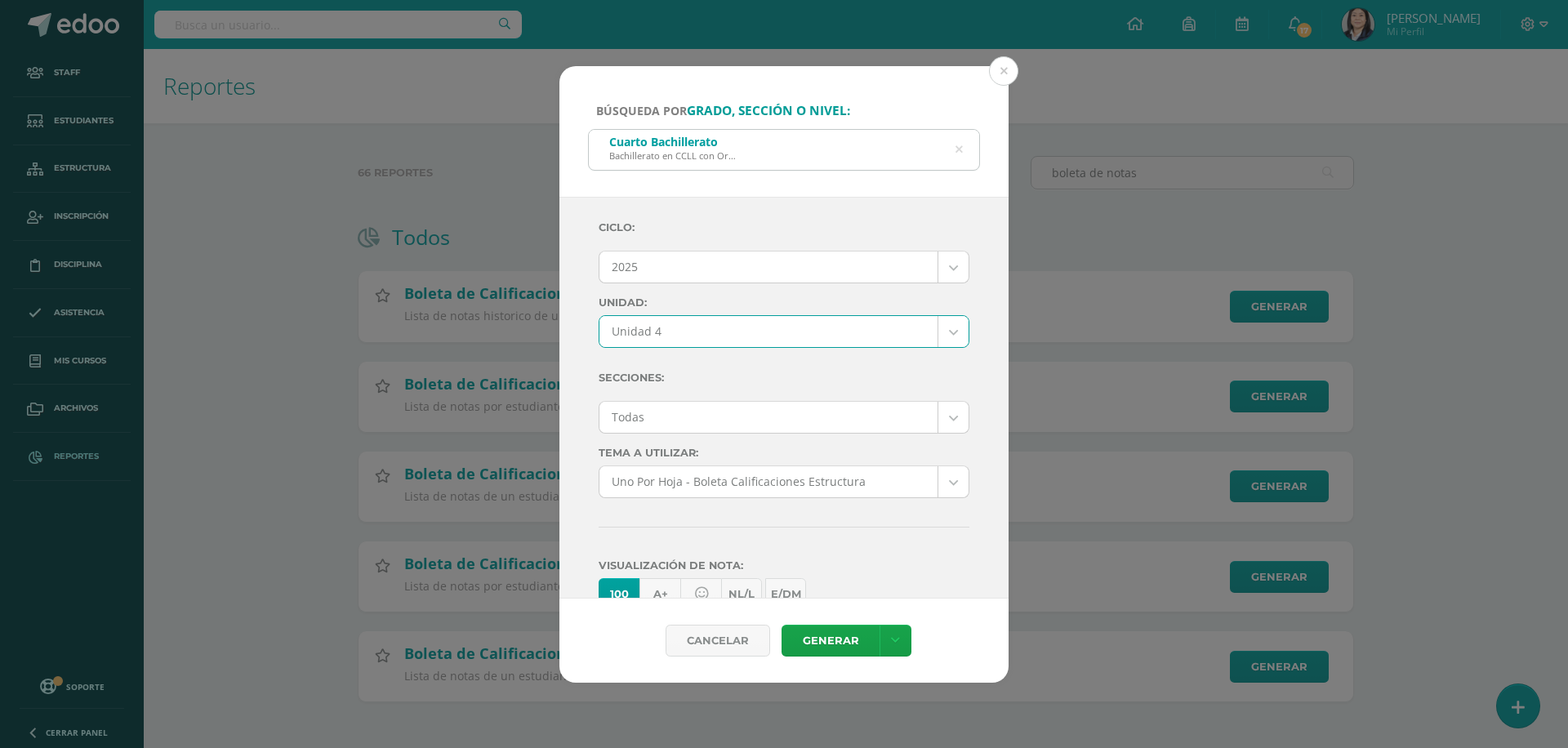
click at [733, 424] on body "Búsqueda por grado, sección o nivel: Cuarto Bachillerato Bachillerato en CCLL c…" at bounding box center [784, 377] width 1568 height 754
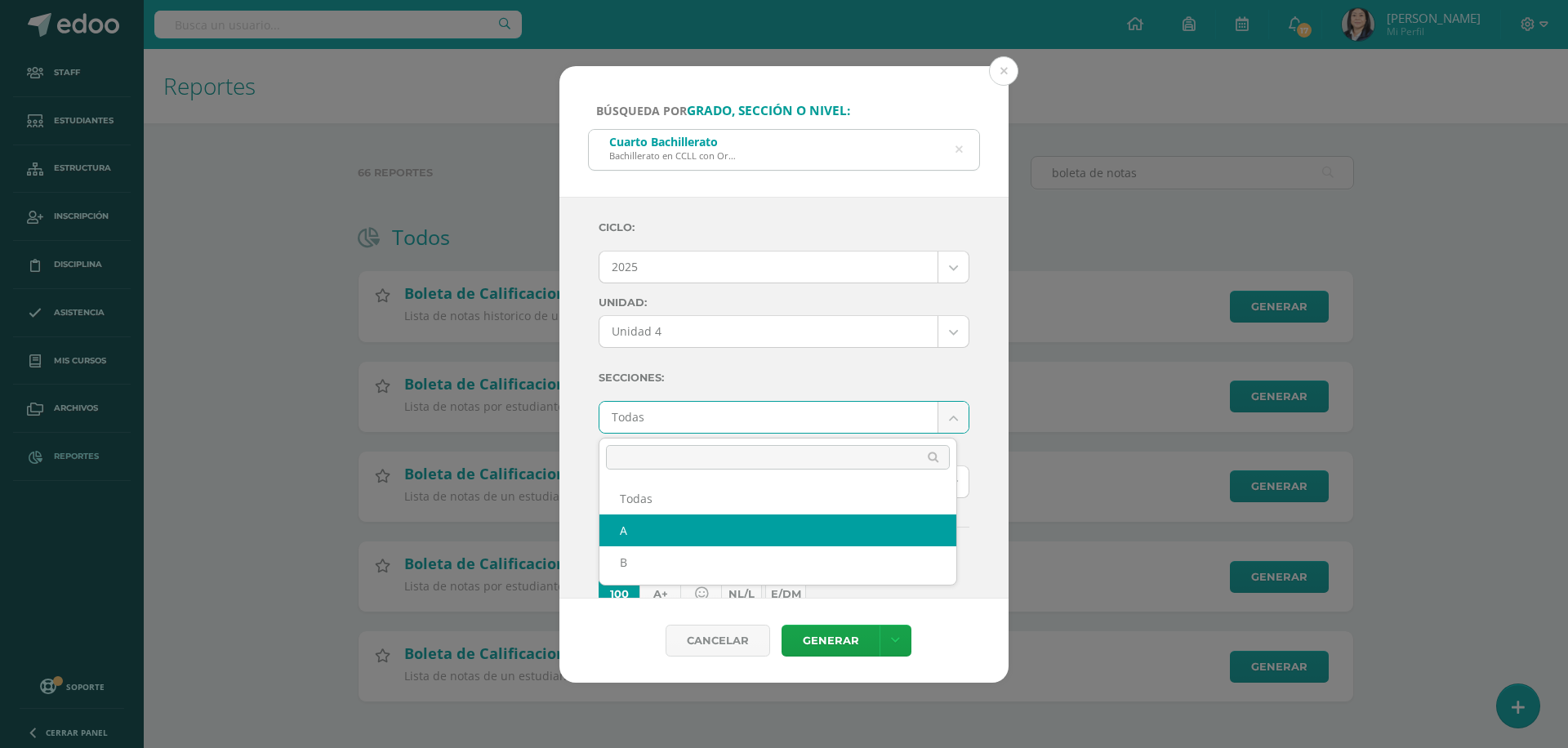
select select "A"
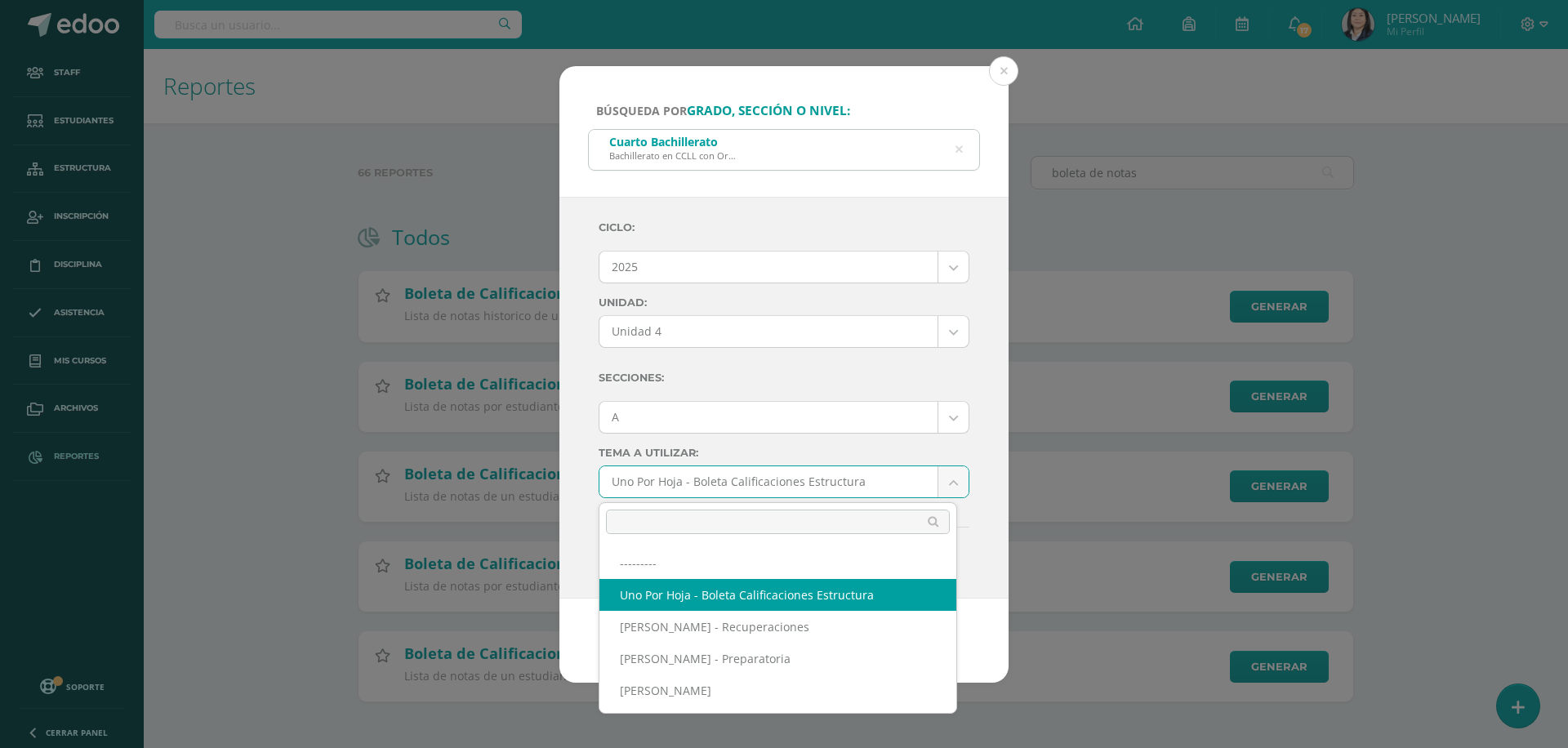
click at [757, 479] on body "Búsqueda por grado, sección o nivel: Cuarto Bachillerato Bachillerato en CCLL c…" at bounding box center [784, 377] width 1568 height 754
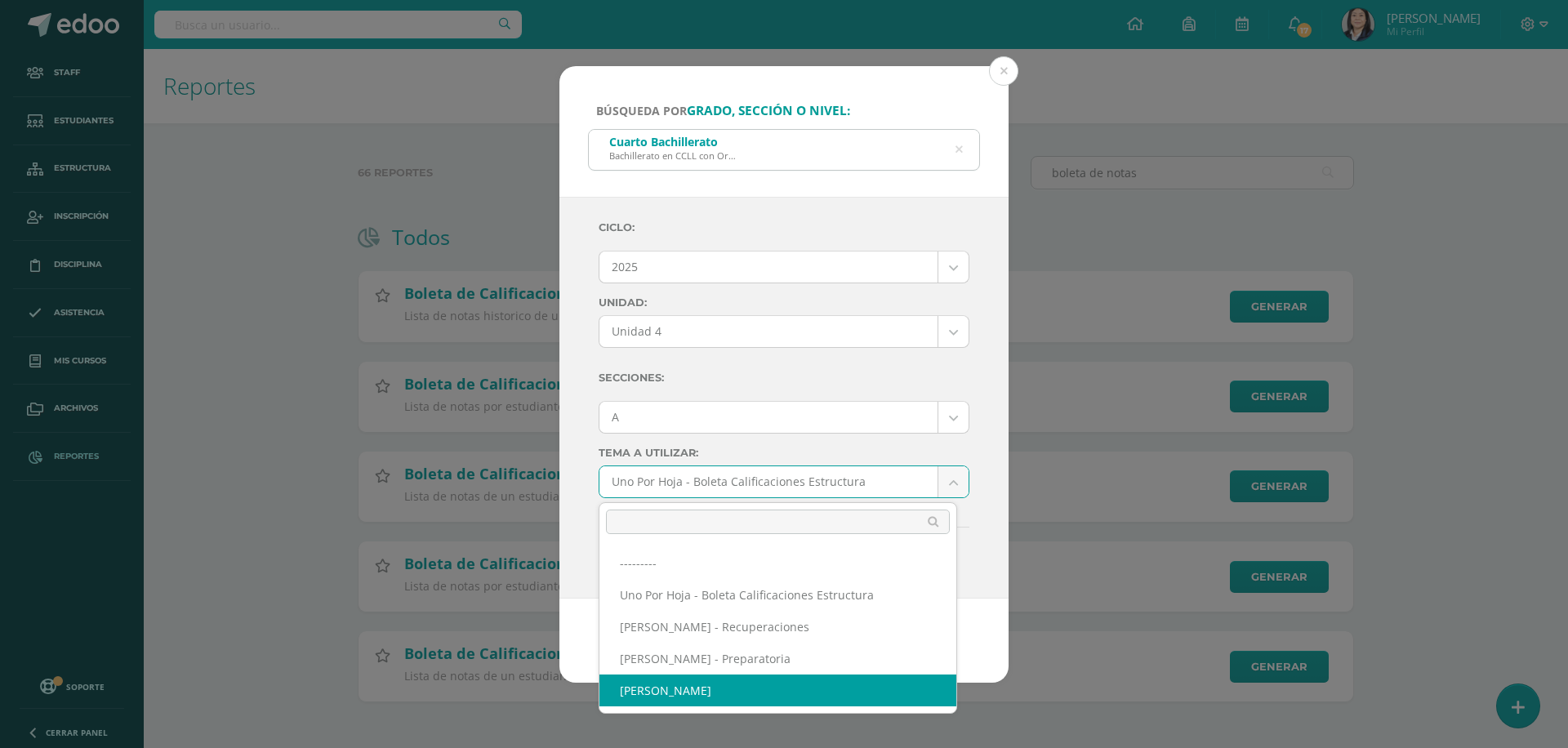
select select "57"
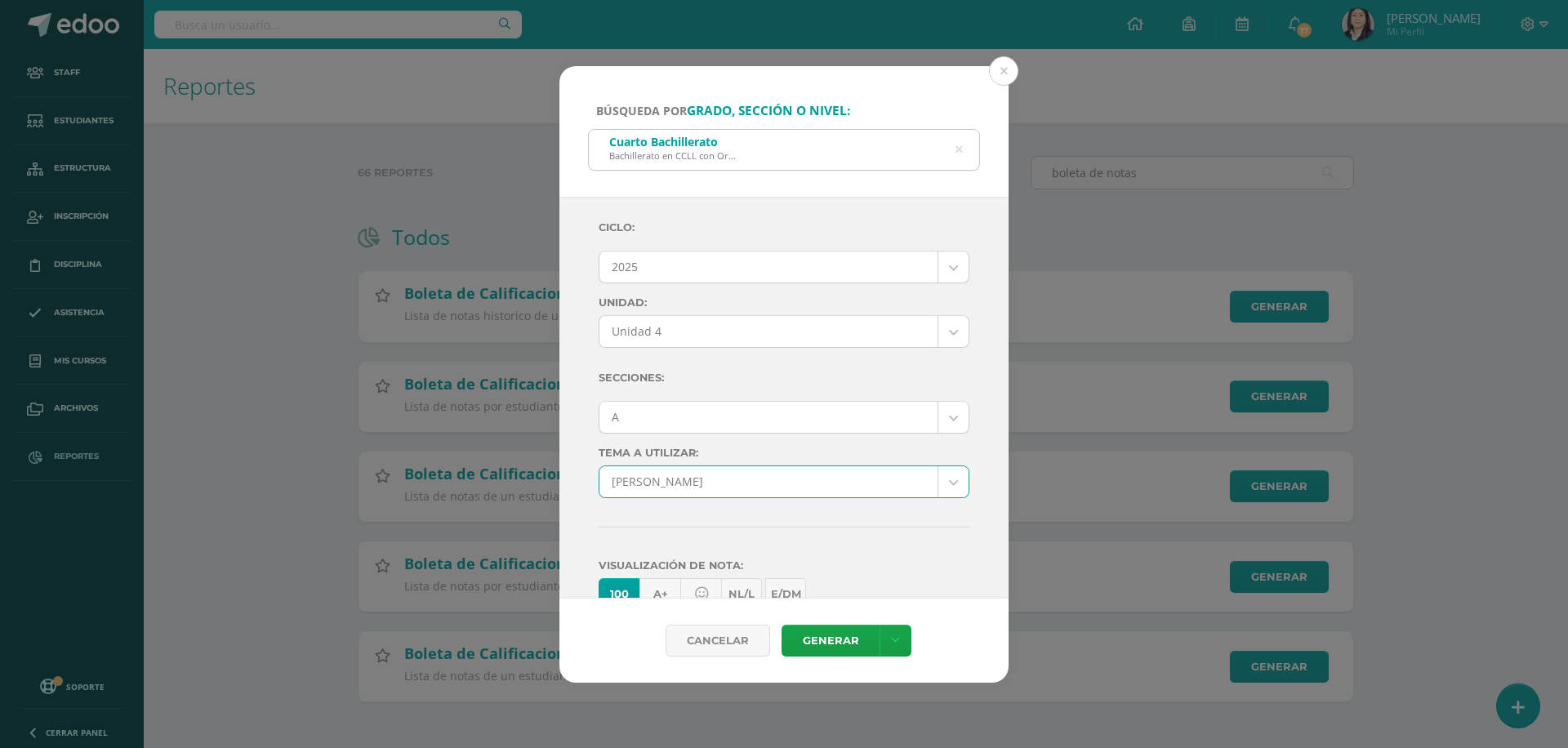
scroll to position [282, 0]
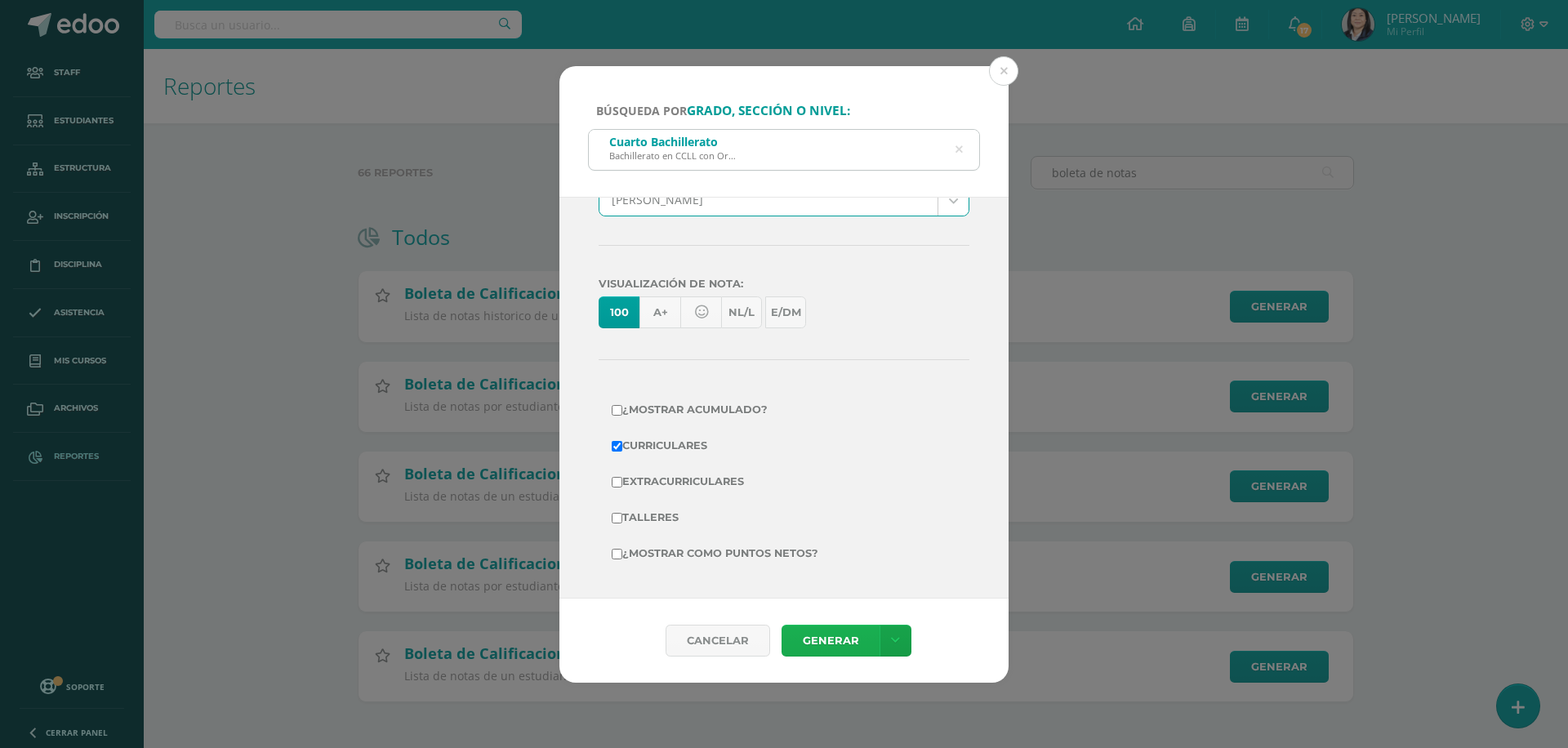
click at [832, 651] on link "Generar" at bounding box center [830, 641] width 98 height 32
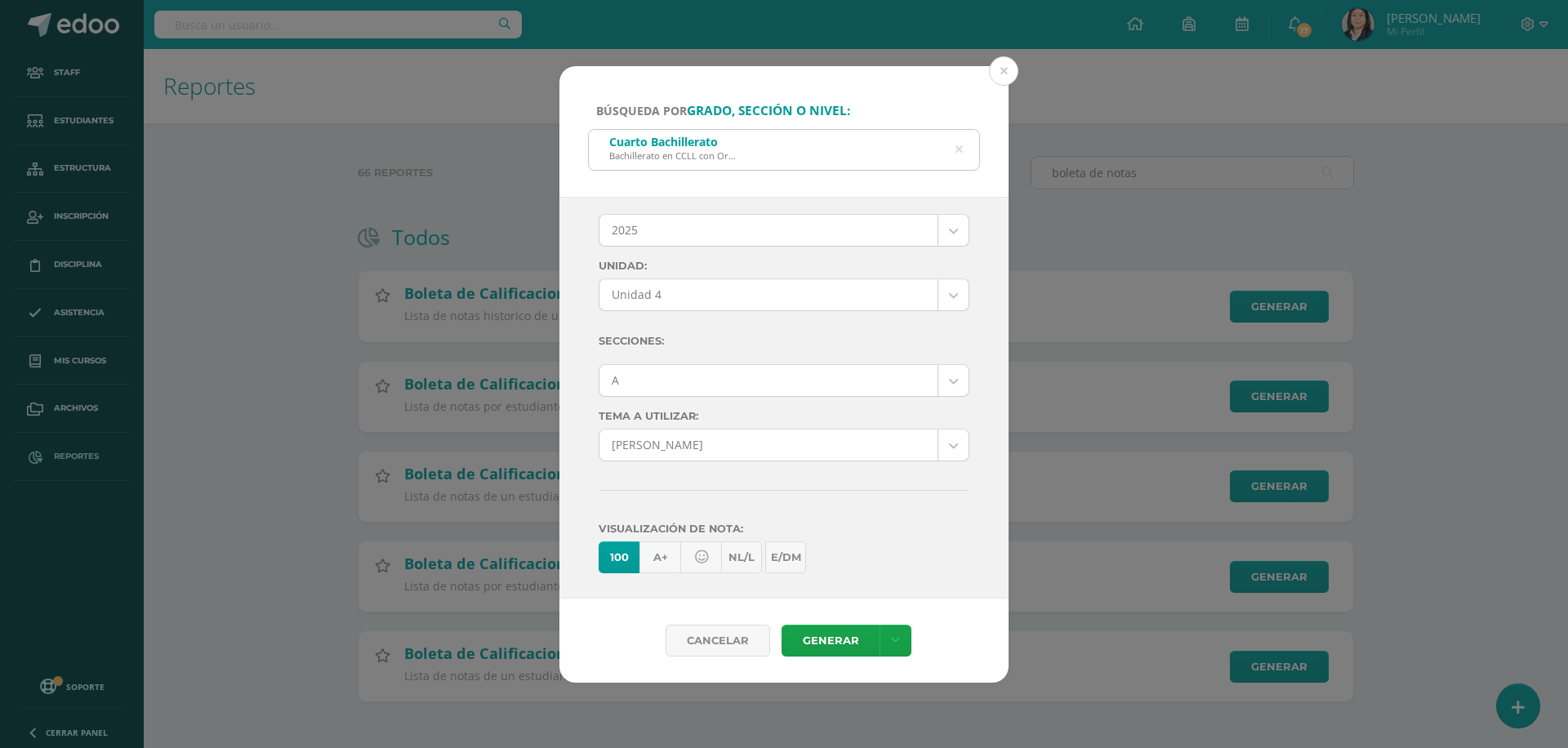
click at [720, 379] on body "Búsqueda por grado, sección o nivel: Cuarto Bachillerato Bachillerato en CCLL c…" at bounding box center [784, 377] width 1568 height 754
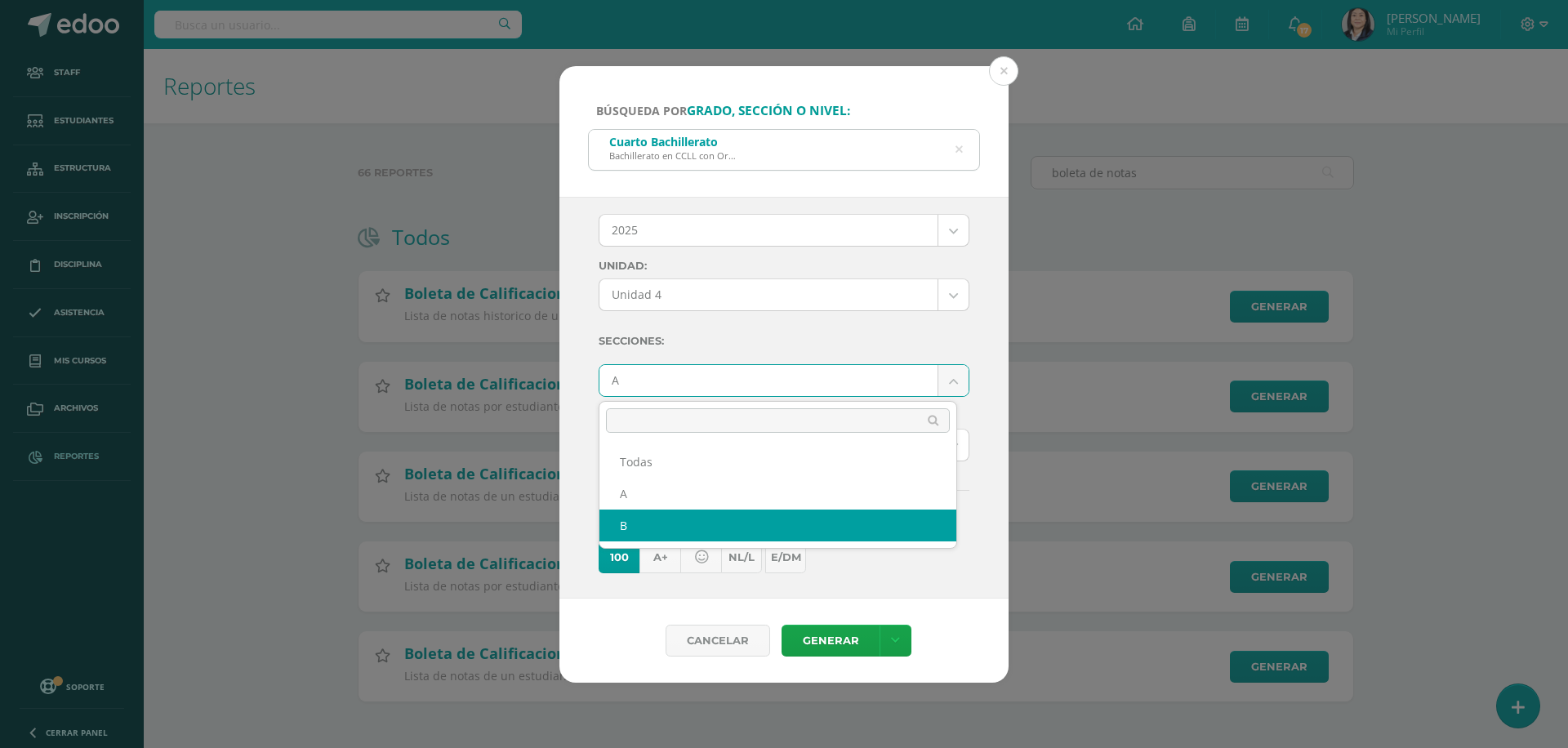
select select "B"
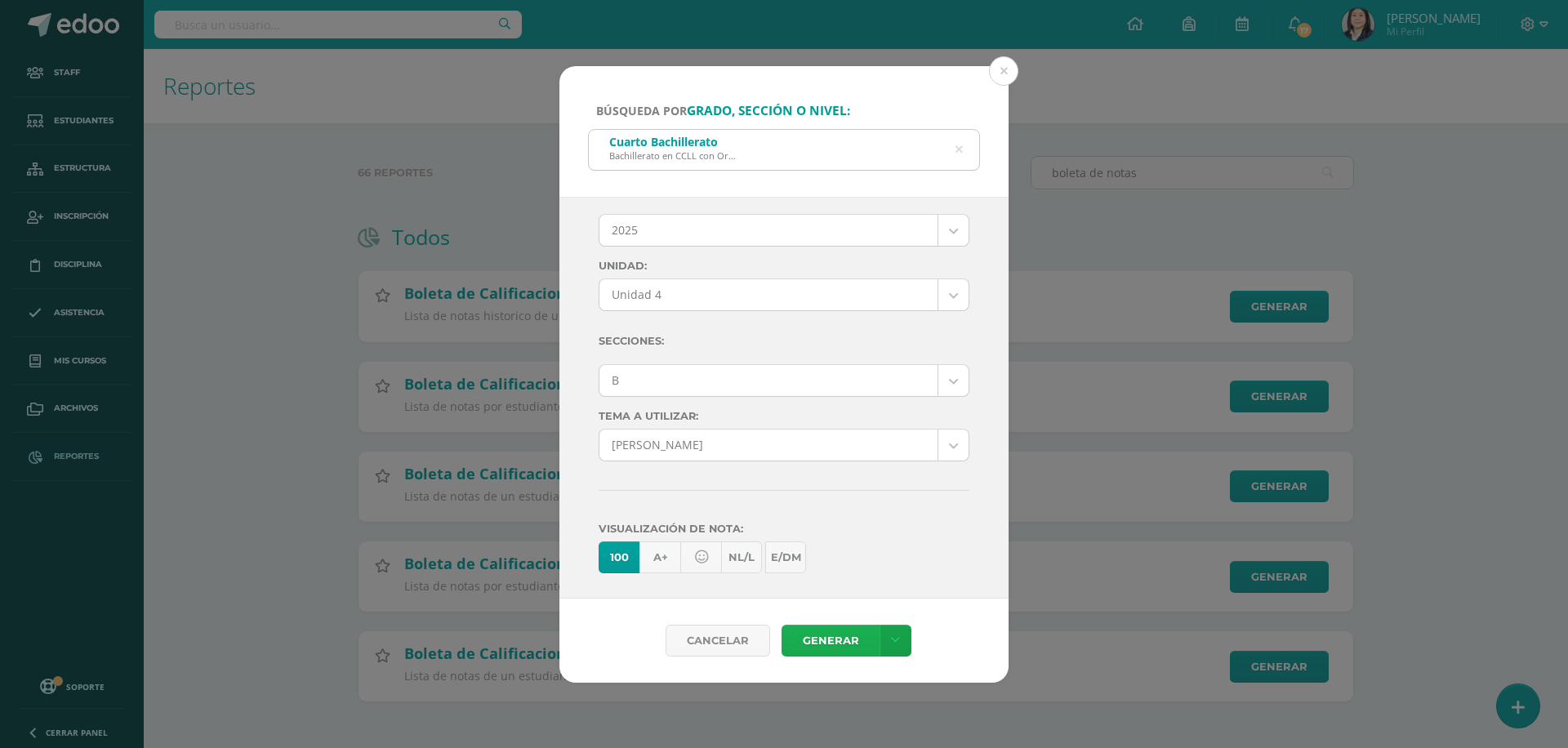
click at [838, 638] on link "Generar" at bounding box center [830, 641] width 98 height 32
click at [1001, 69] on button at bounding box center [1003, 71] width 30 height 30
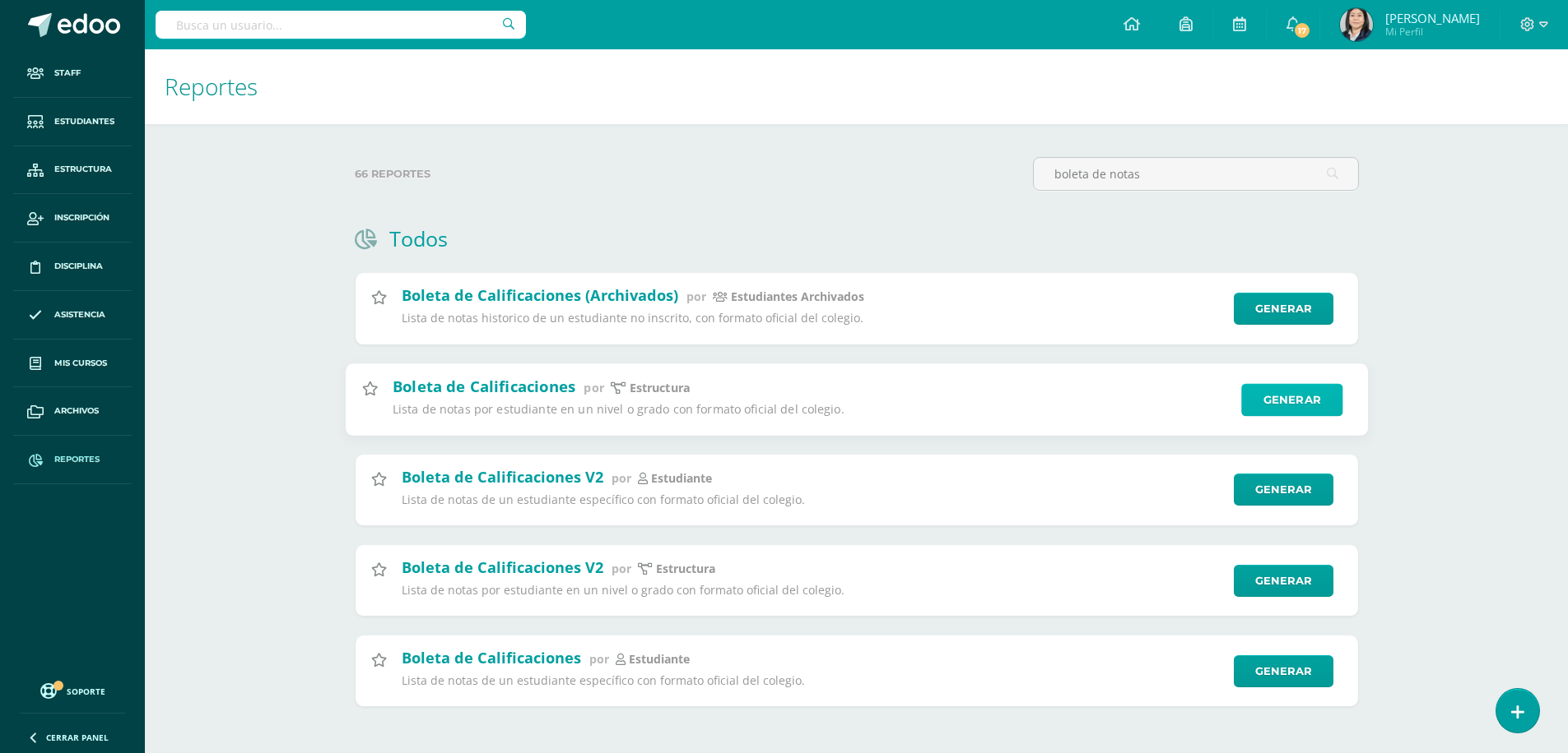
click at [1310, 396] on link "Generar" at bounding box center [1292, 400] width 101 height 33
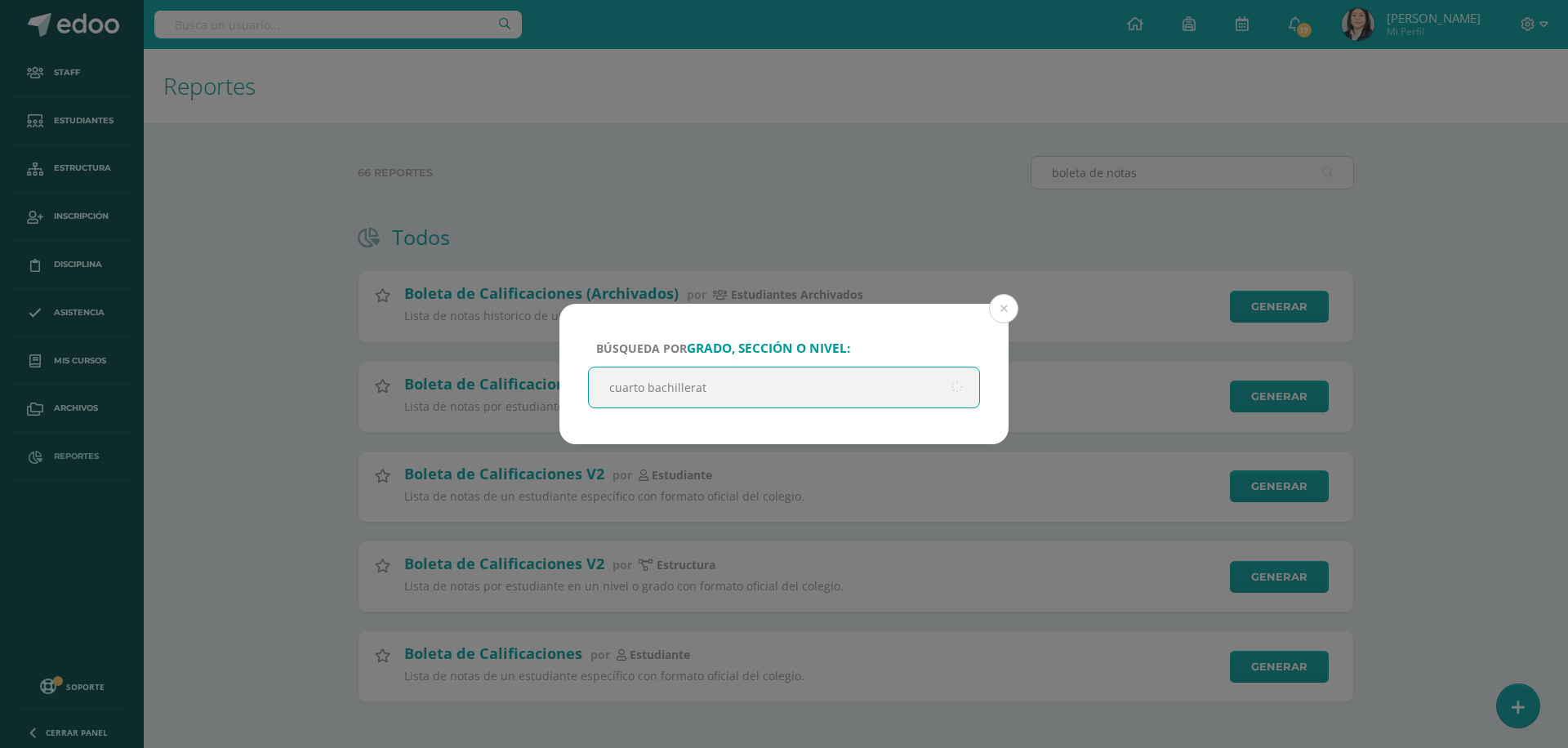
type input "cuarto bachillerato"
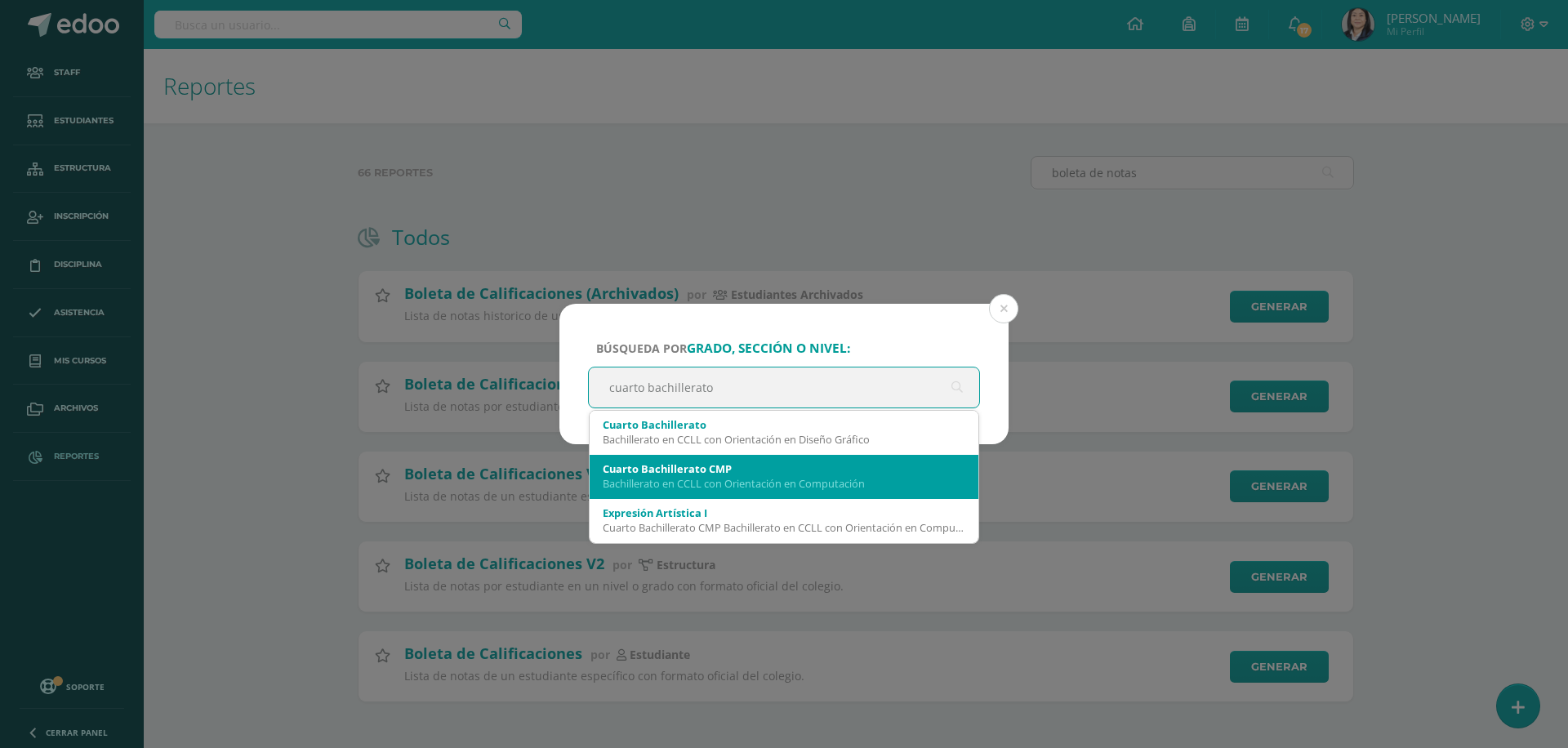
click at [771, 482] on div "Bachillerato en CCLL con Orientación en Computación" at bounding box center [784, 483] width 362 height 14
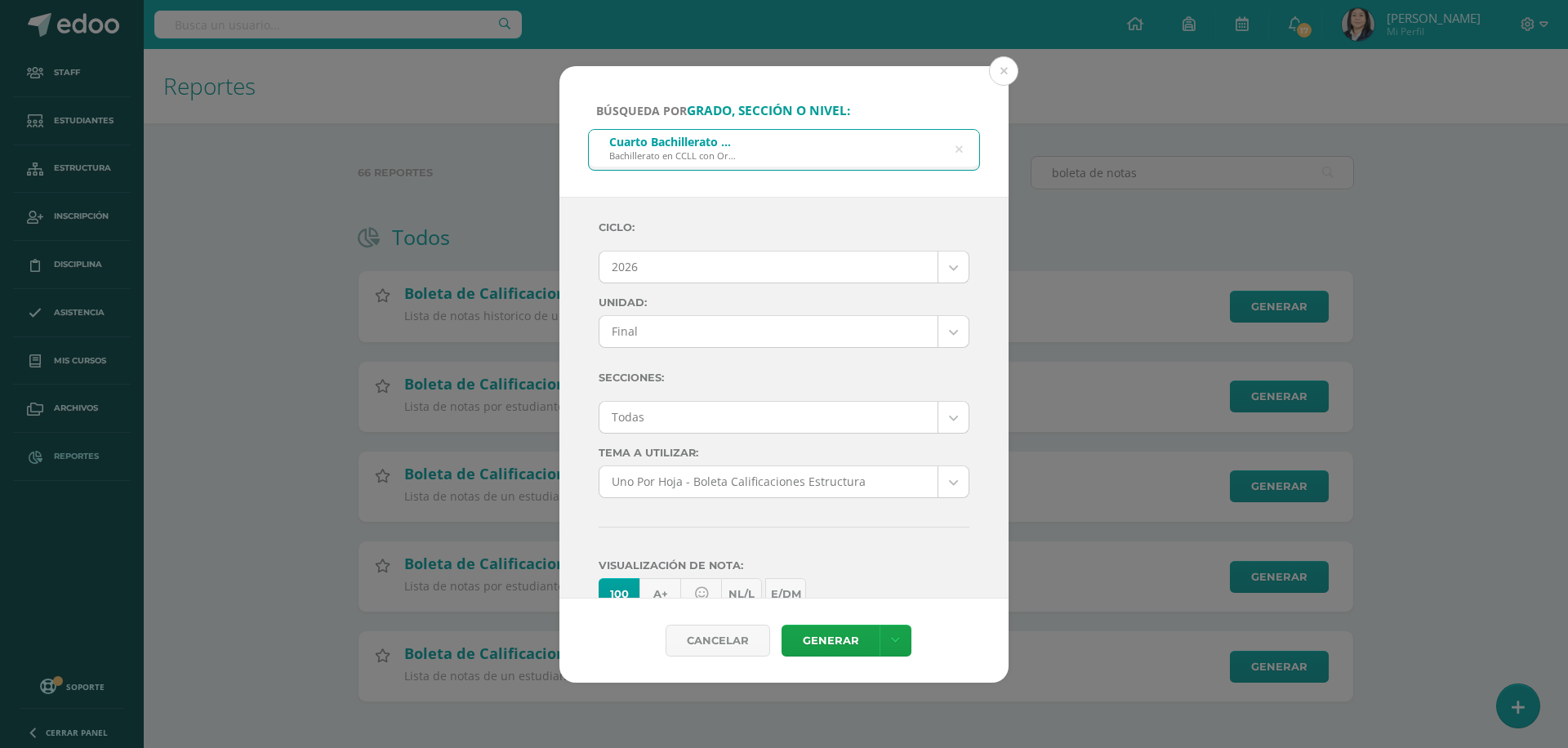
click at [740, 257] on body "Búsqueda por grado, sección o nivel: Cuarto Bachillerato CMP Bachillerato en CC…" at bounding box center [784, 377] width 1568 height 754
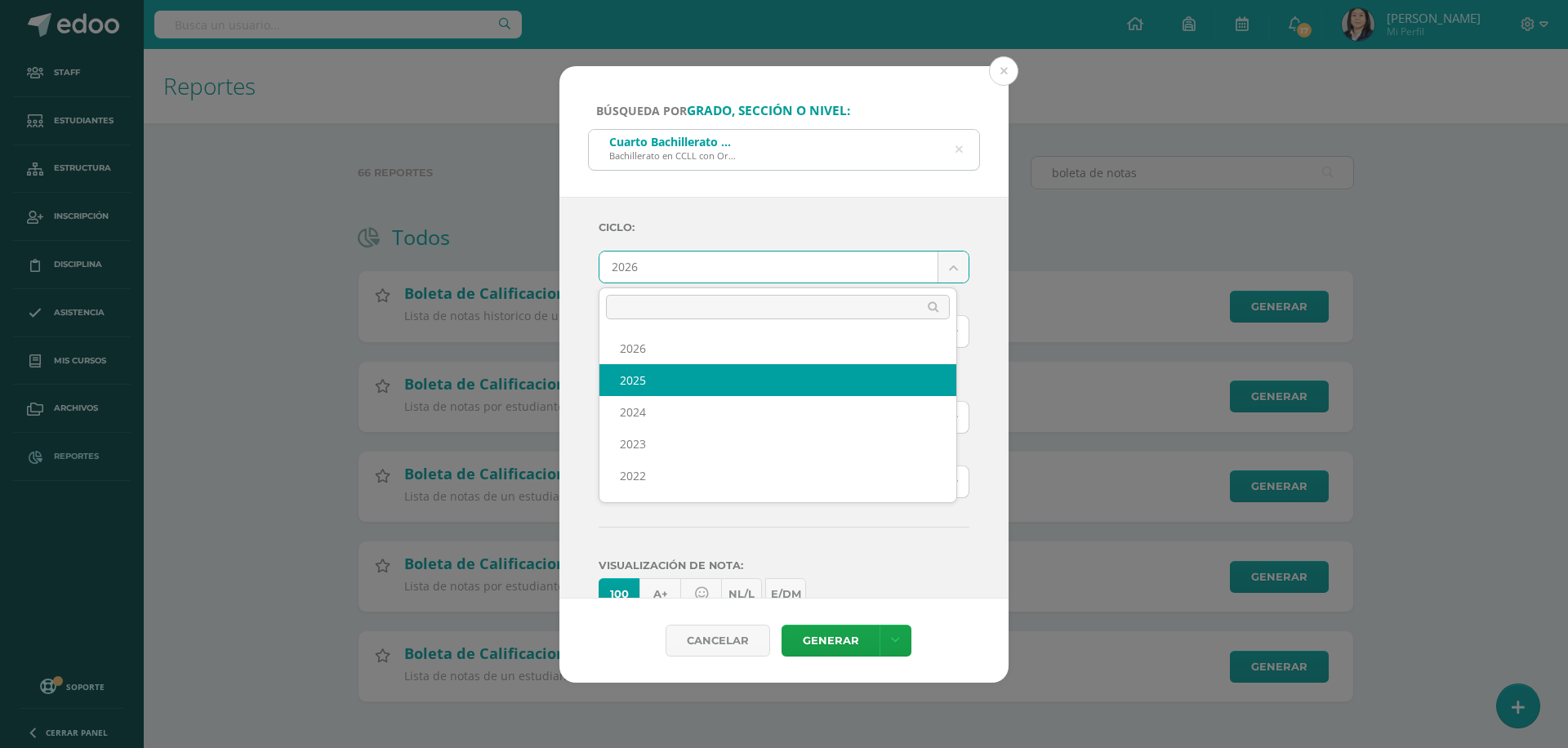
select select "7"
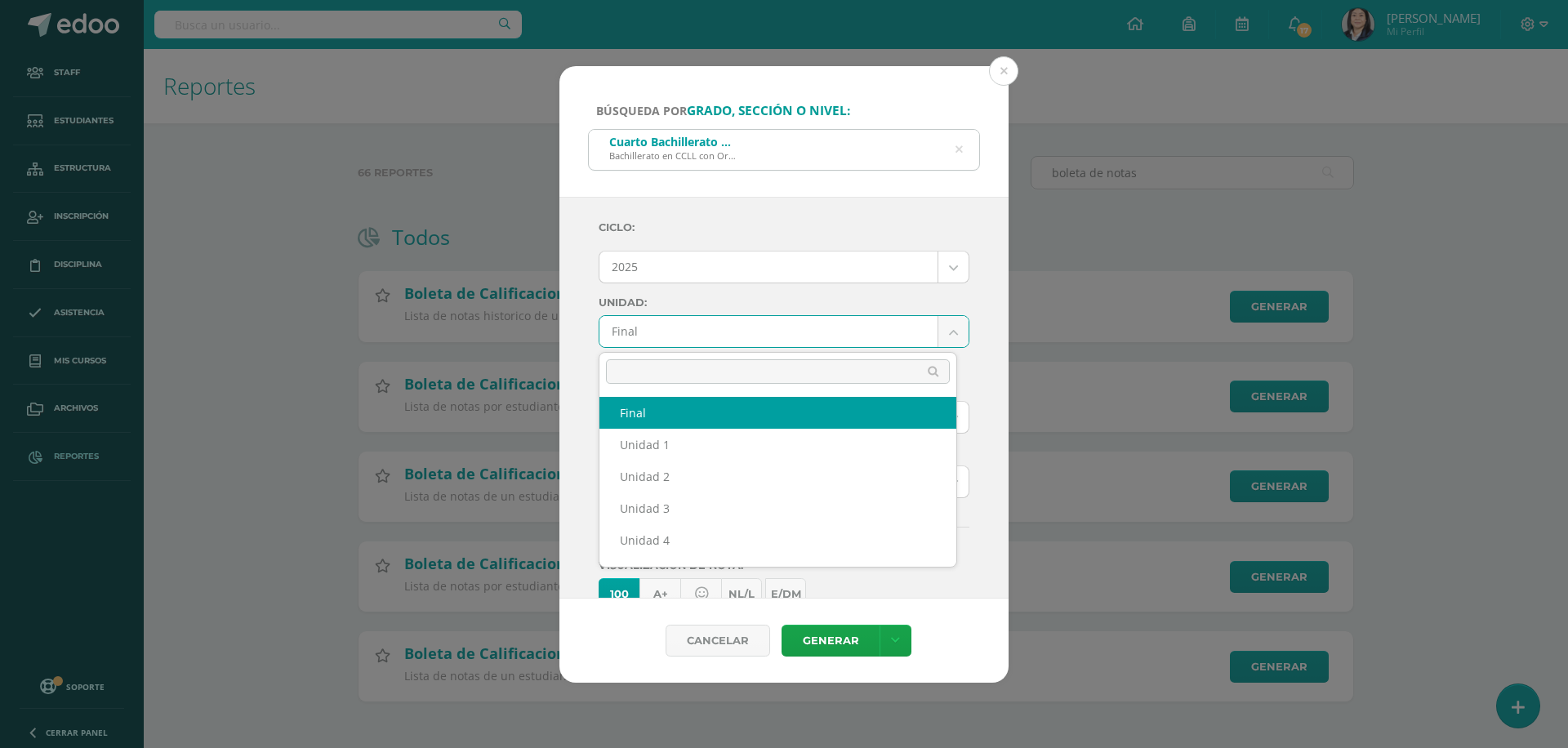
click at [728, 326] on body "Búsqueda por grado, sección o nivel: Cuarto Bachillerato CMP Bachillerato en CC…" at bounding box center [784, 377] width 1568 height 754
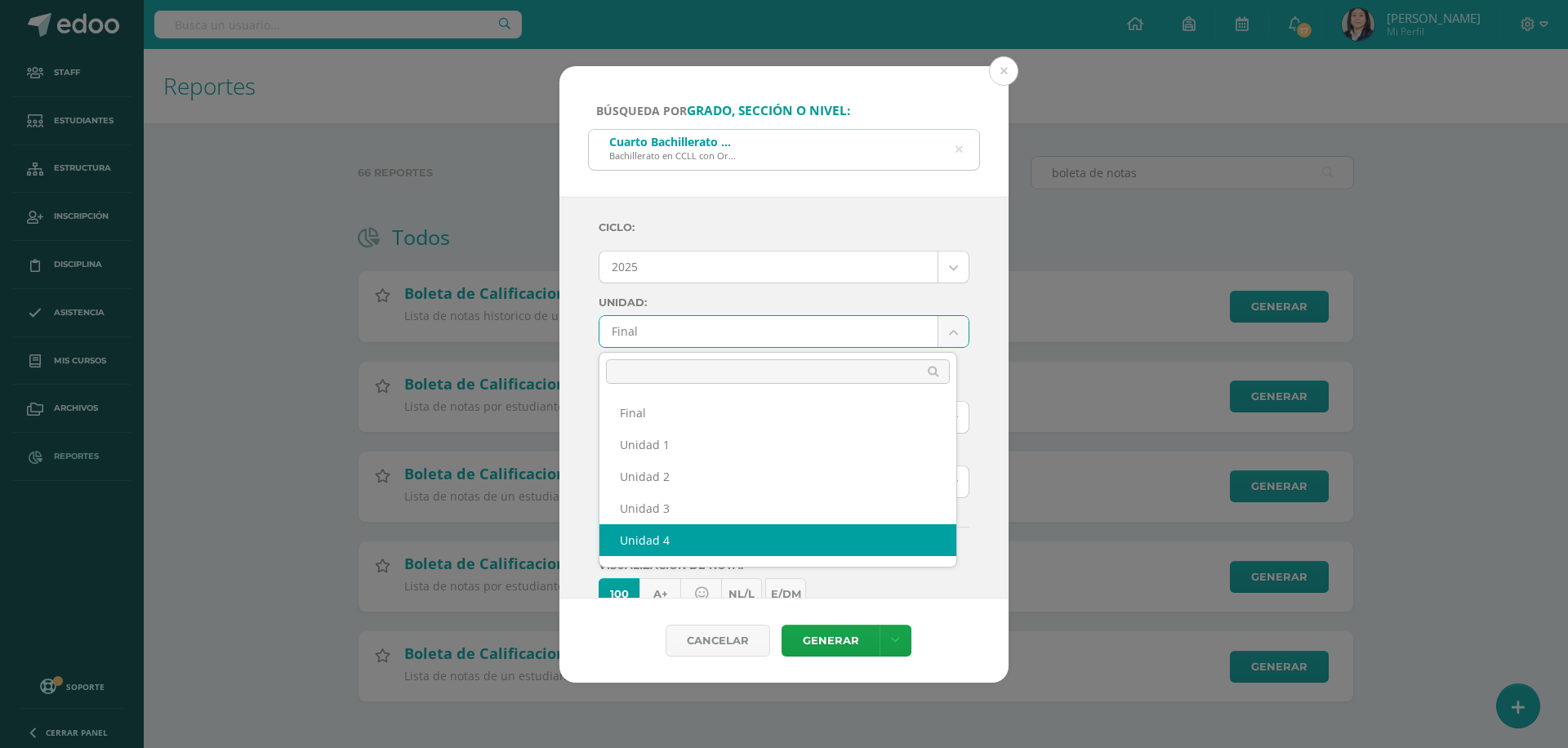
select select "Unidad 4"
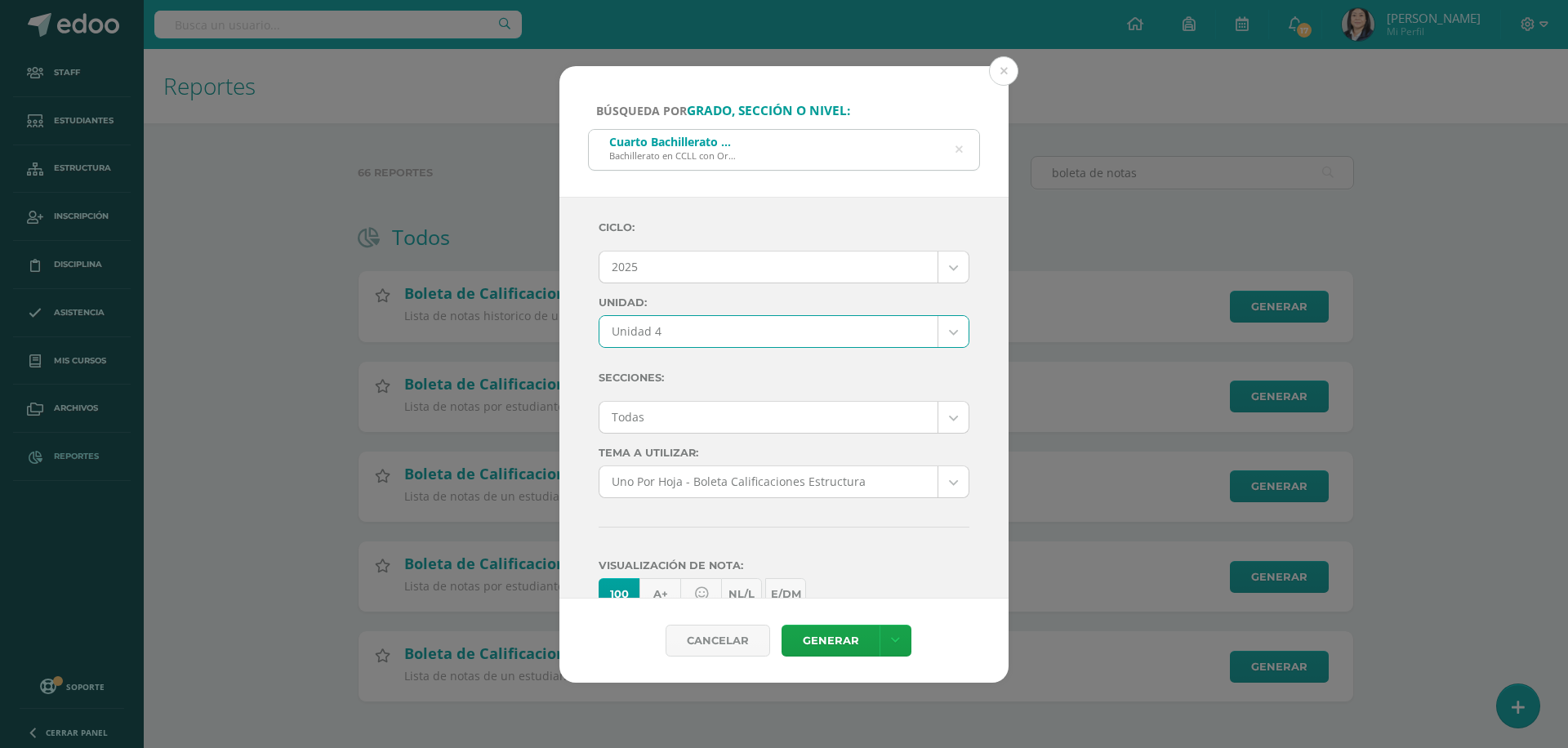
click at [784, 413] on body "Búsqueda por grado, sección o nivel: Cuarto Bachillerato CMP Bachillerato en CC…" at bounding box center [784, 377] width 1568 height 754
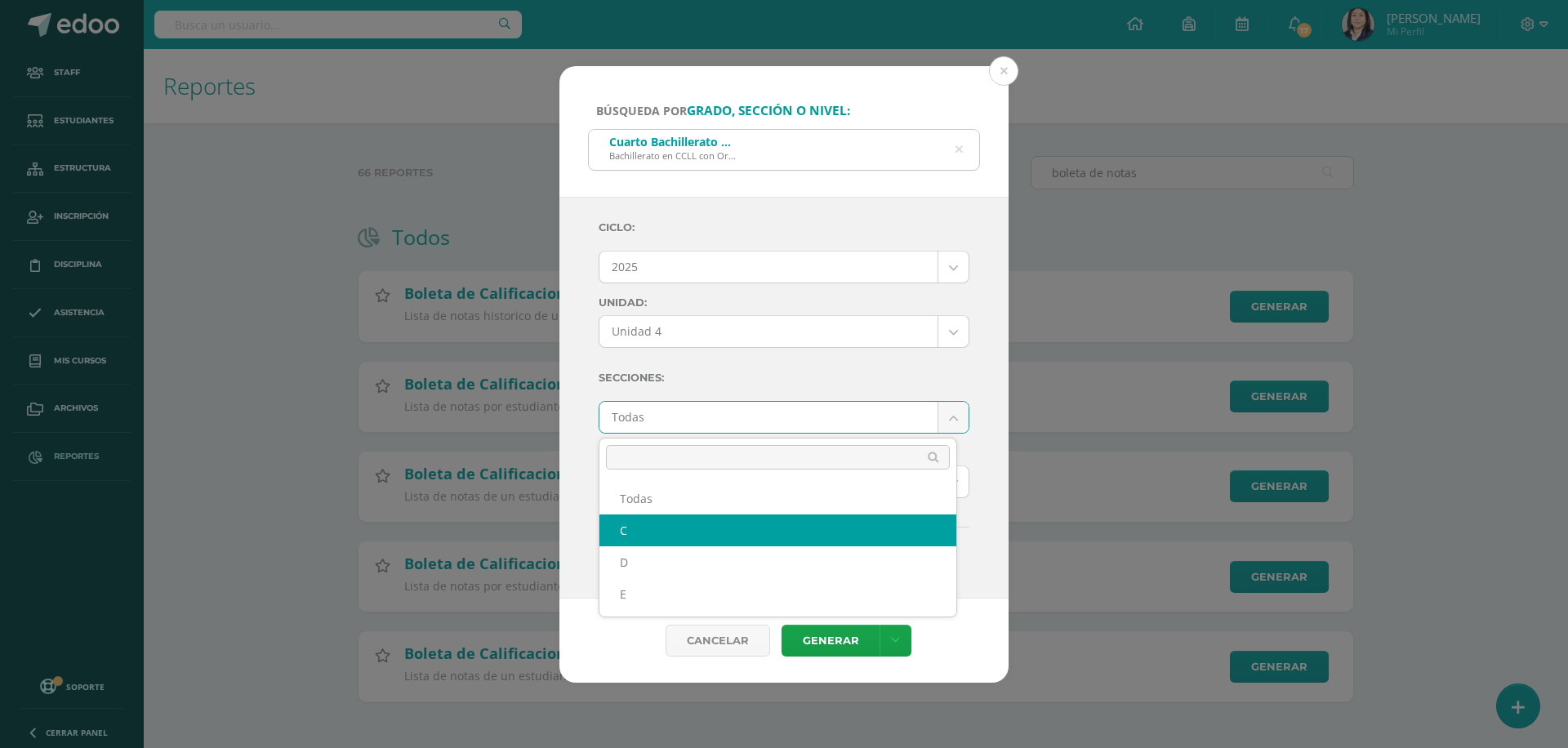
select select "C"
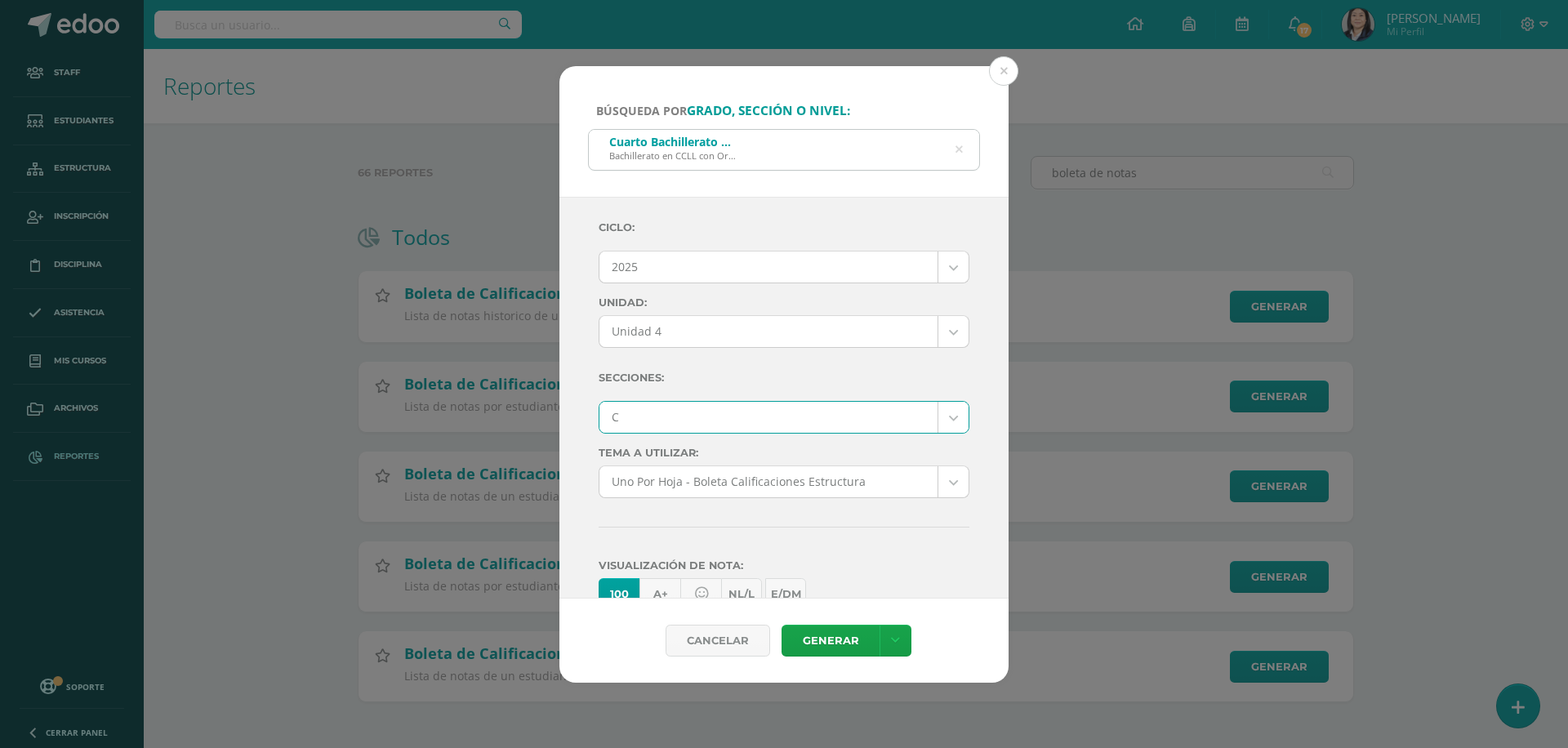
click at [721, 474] on body "Búsqueda por grado, sección o nivel: Cuarto Bachillerato CMP Bachillerato en CC…" at bounding box center [784, 377] width 1568 height 754
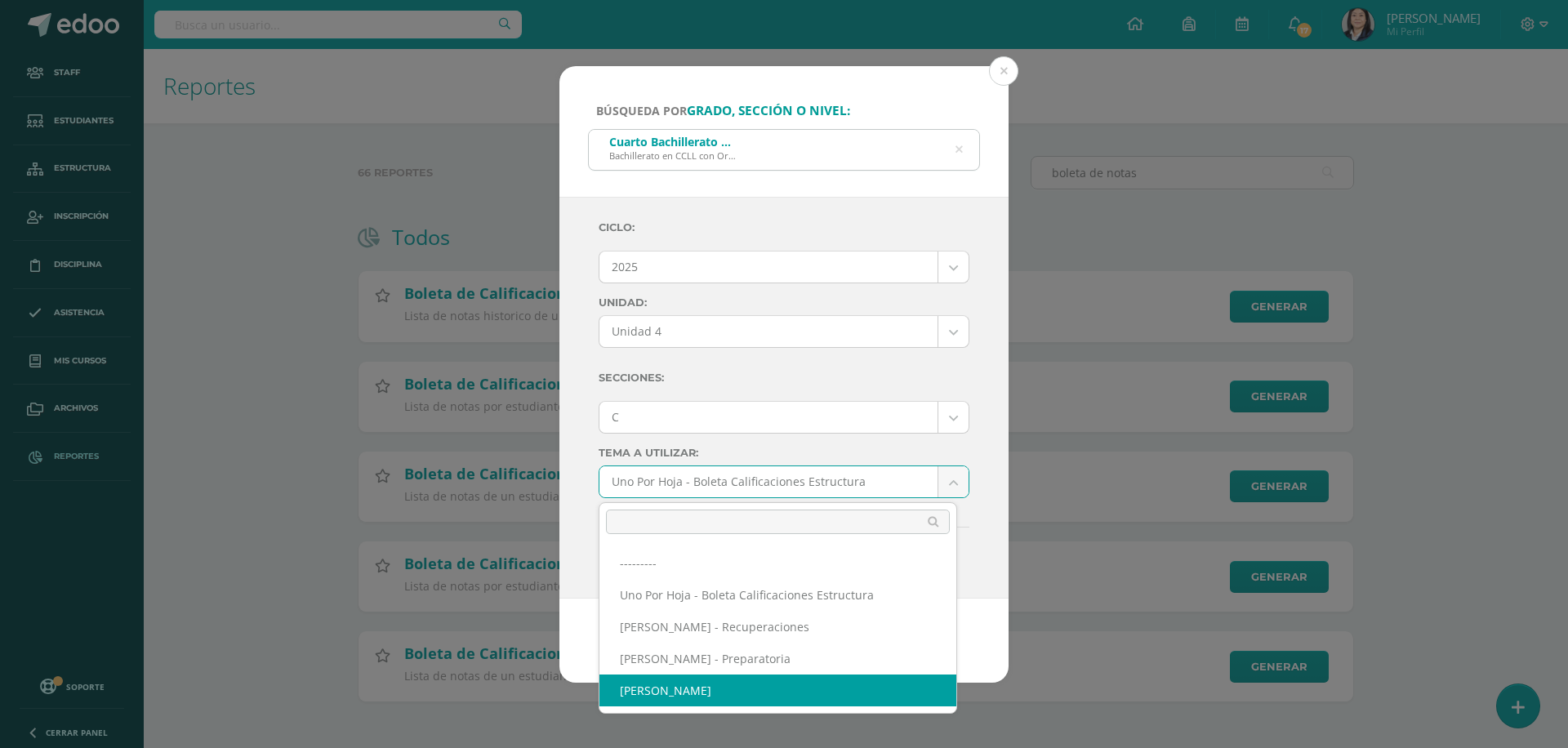
select select "57"
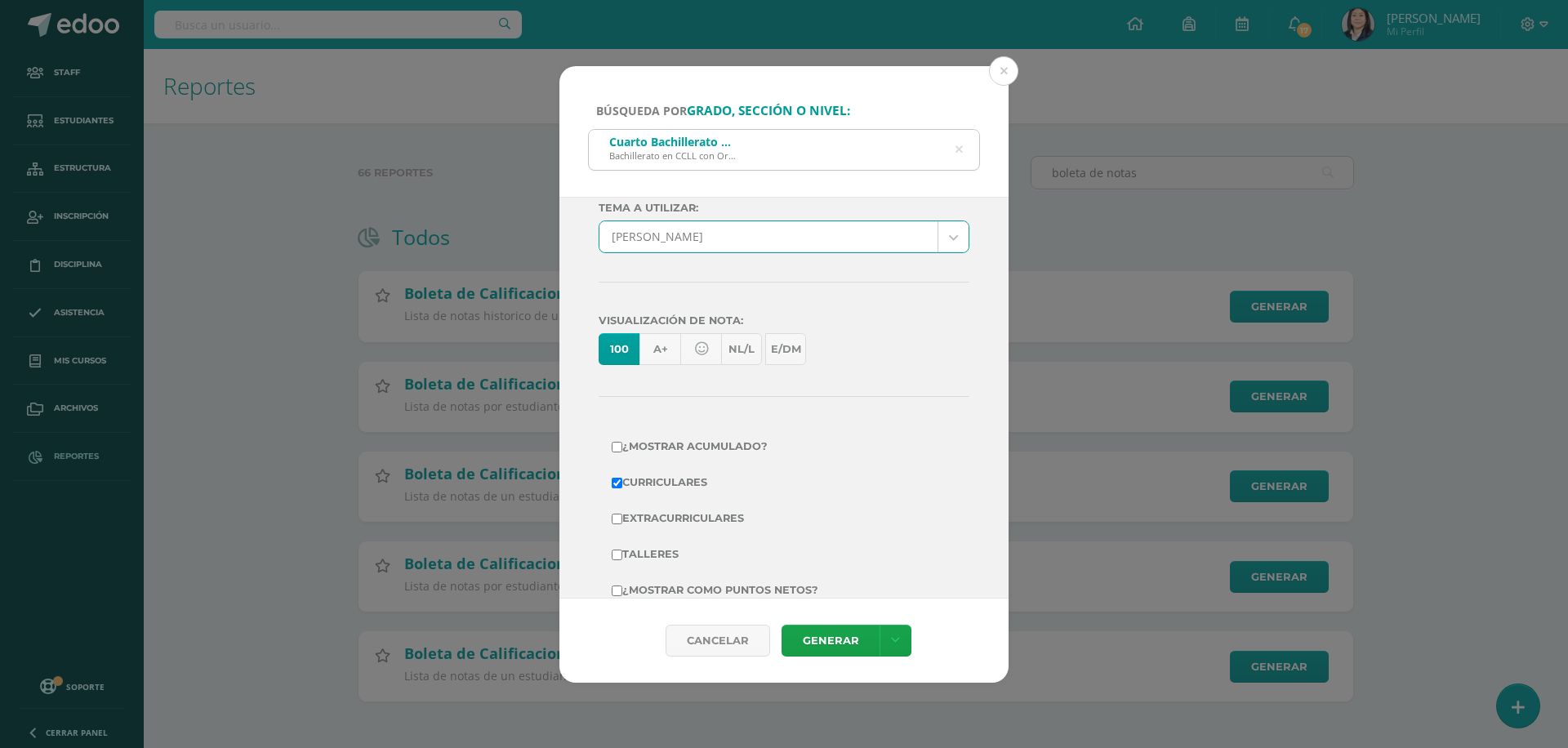
scroll to position [282, 0]
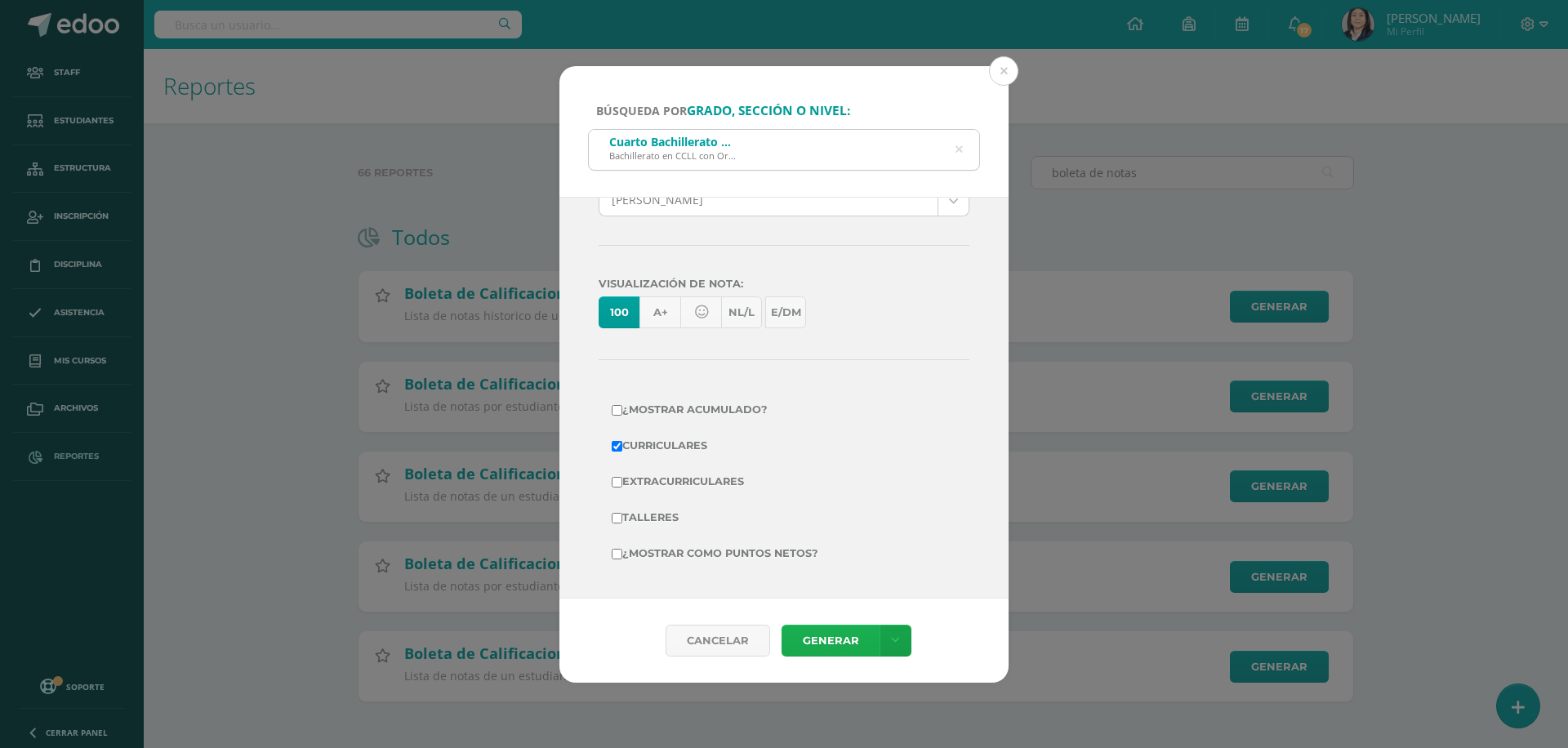
click at [825, 641] on link "Generar" at bounding box center [830, 641] width 98 height 32
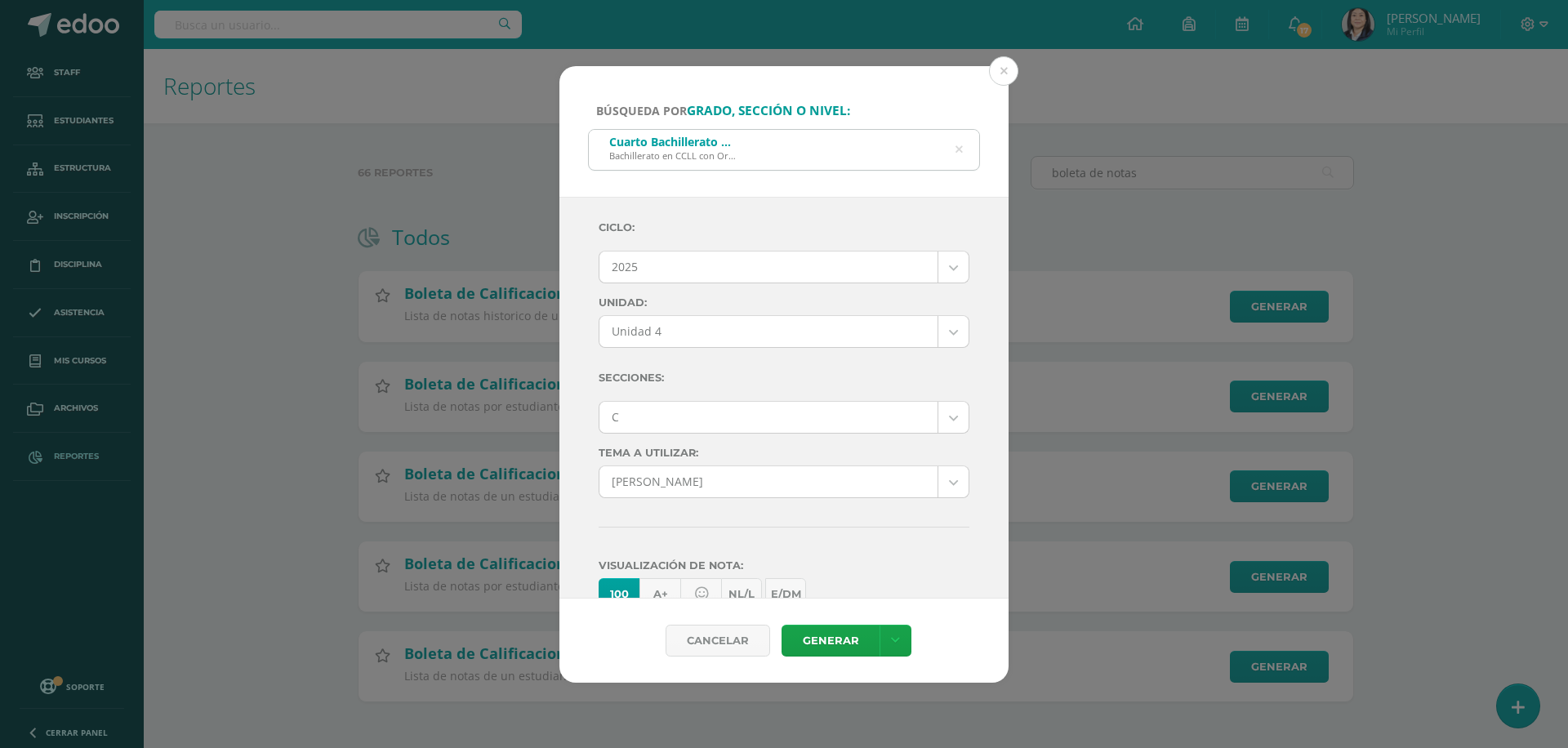
click at [709, 414] on body "Búsqueda por grado, sección o nivel: Cuarto Bachillerato CMP Bachillerato en CC…" at bounding box center [784, 377] width 1568 height 754
click at [842, 646] on link "Generar" at bounding box center [830, 641] width 98 height 32
click at [694, 424] on body "Búsqueda por grado, sección o nivel: Cuarto Bachillerato CMP Bachillerato en CC…" at bounding box center [784, 377] width 1568 height 754
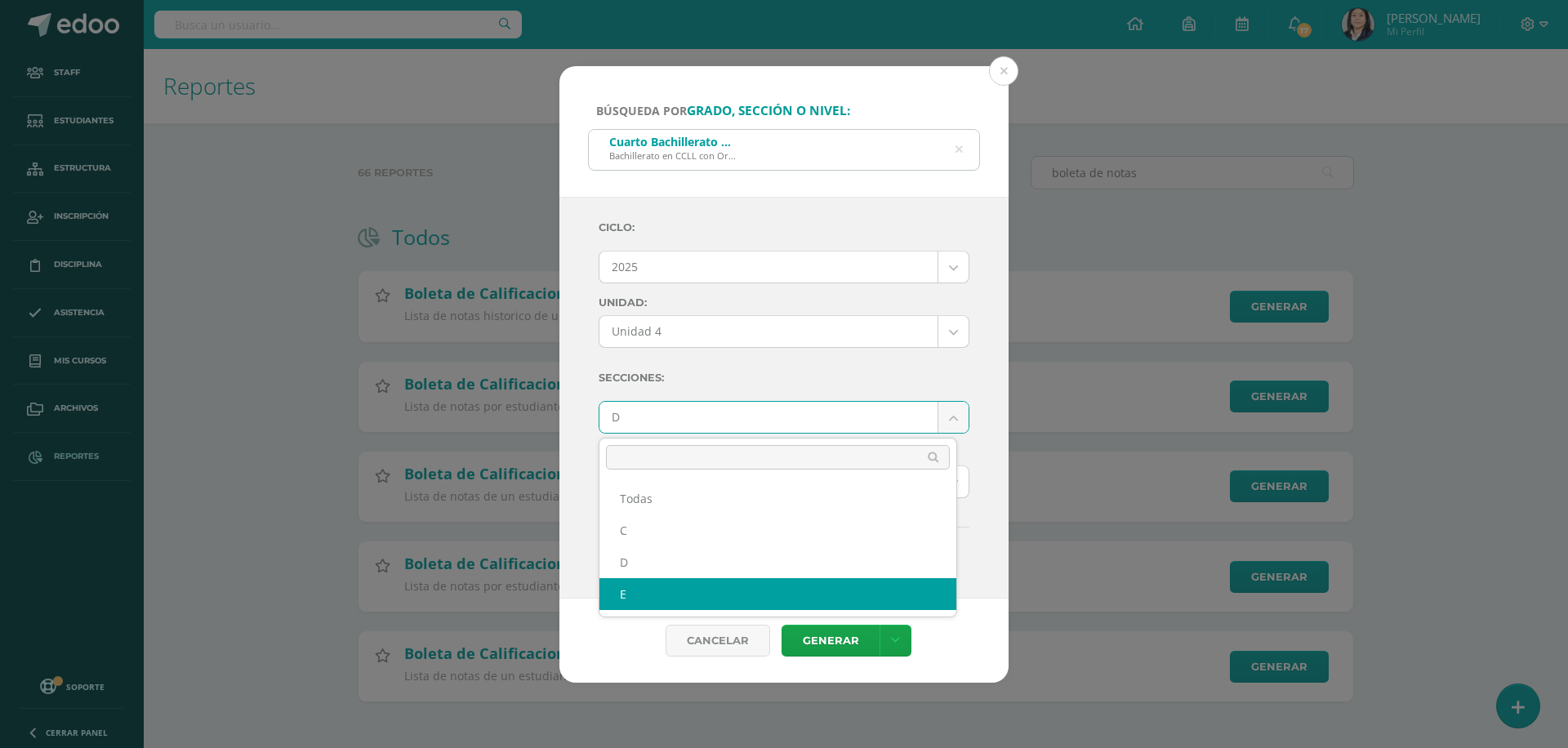
select select "E"
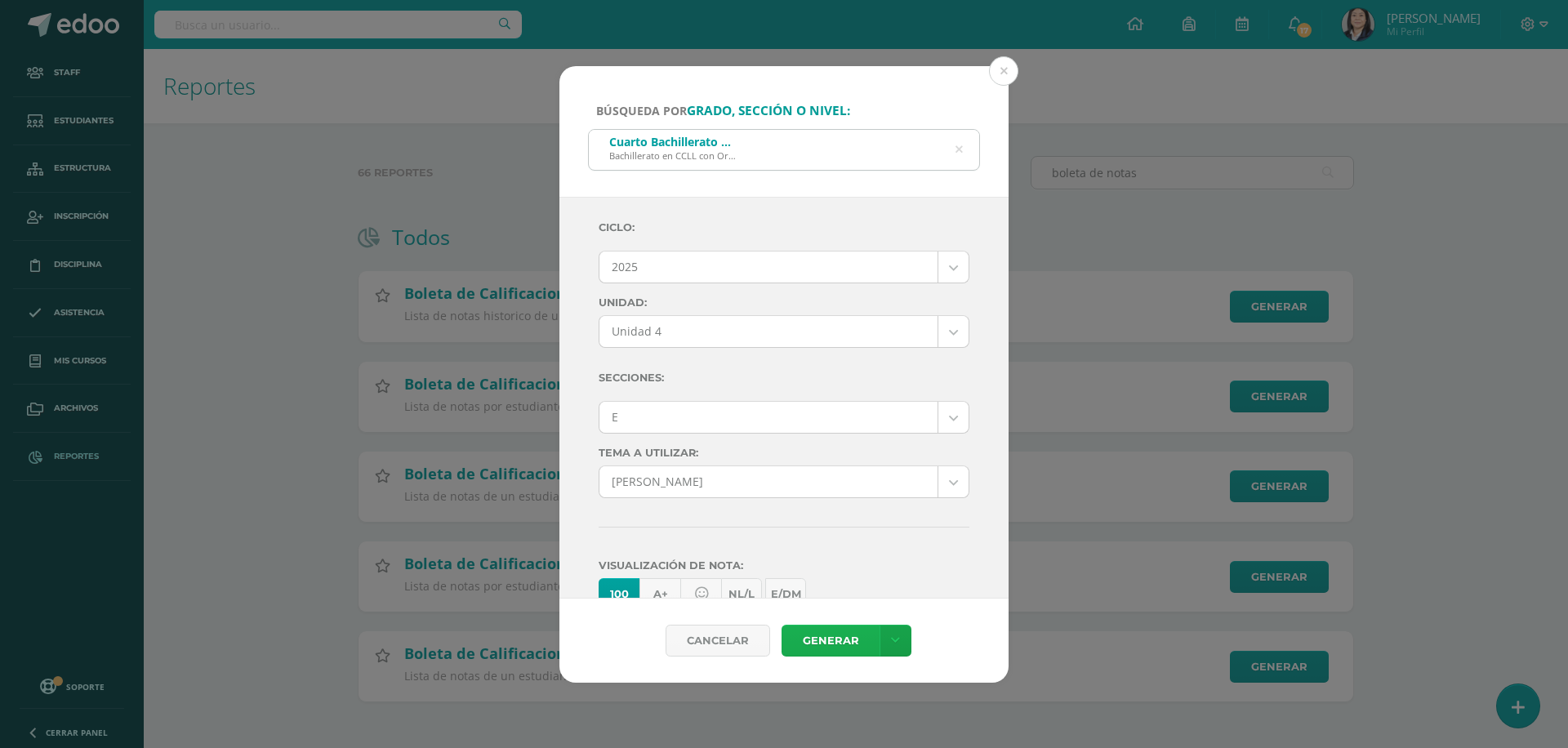
click at [795, 644] on link "Generar" at bounding box center [830, 641] width 98 height 32
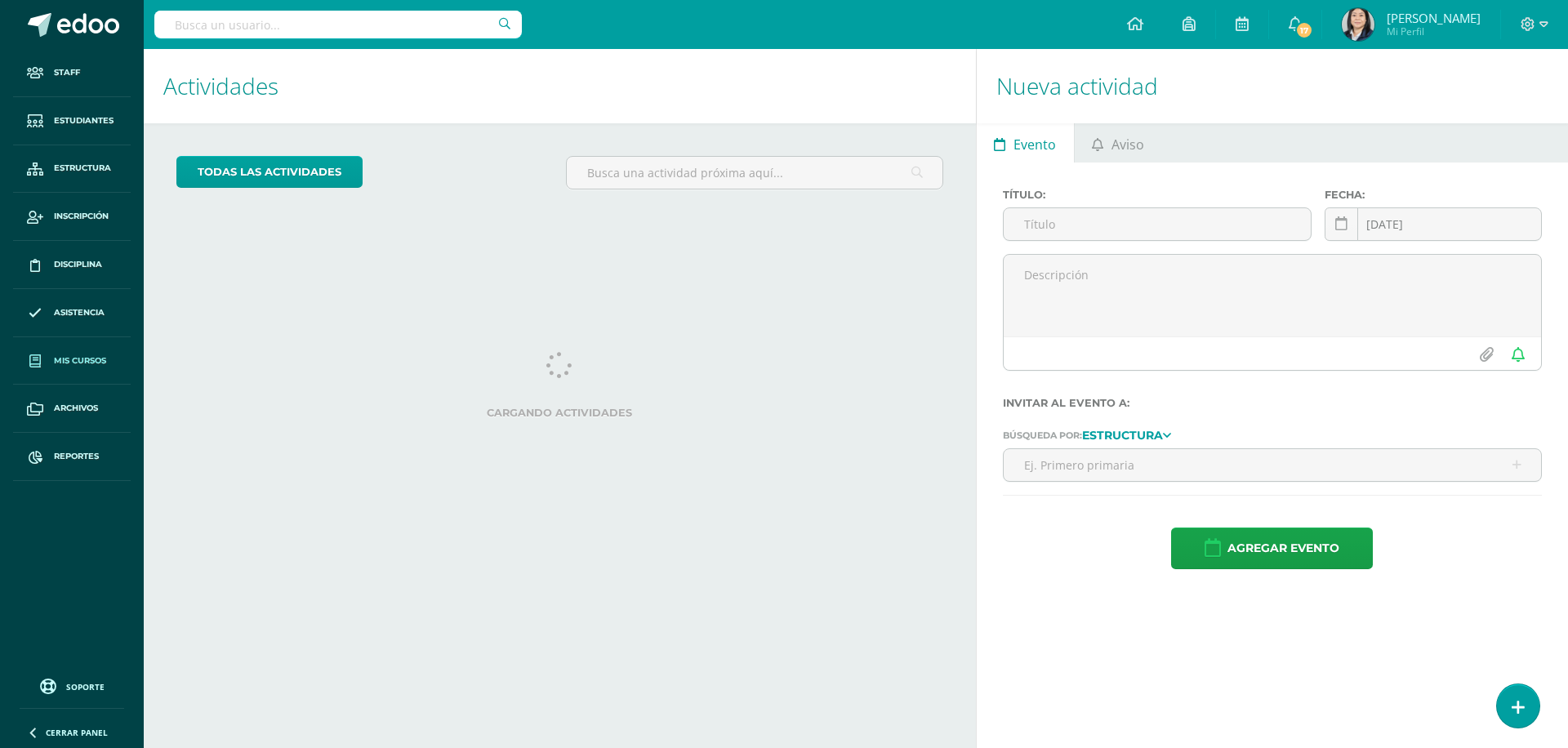
click at [78, 362] on span "Mis cursos" at bounding box center [80, 361] width 52 height 13
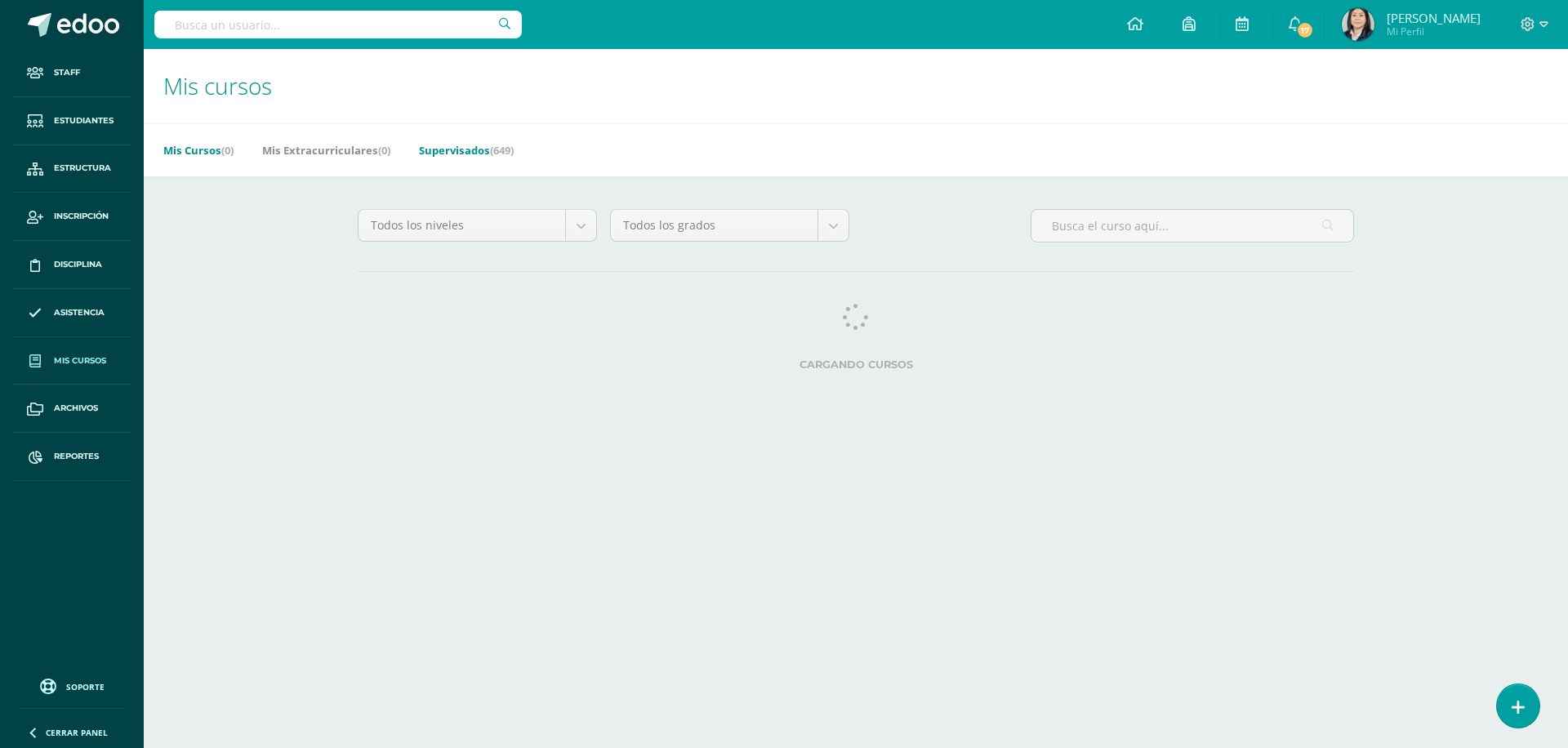
click at [434, 150] on link "Supervisados (649)" at bounding box center [466, 150] width 95 height 26
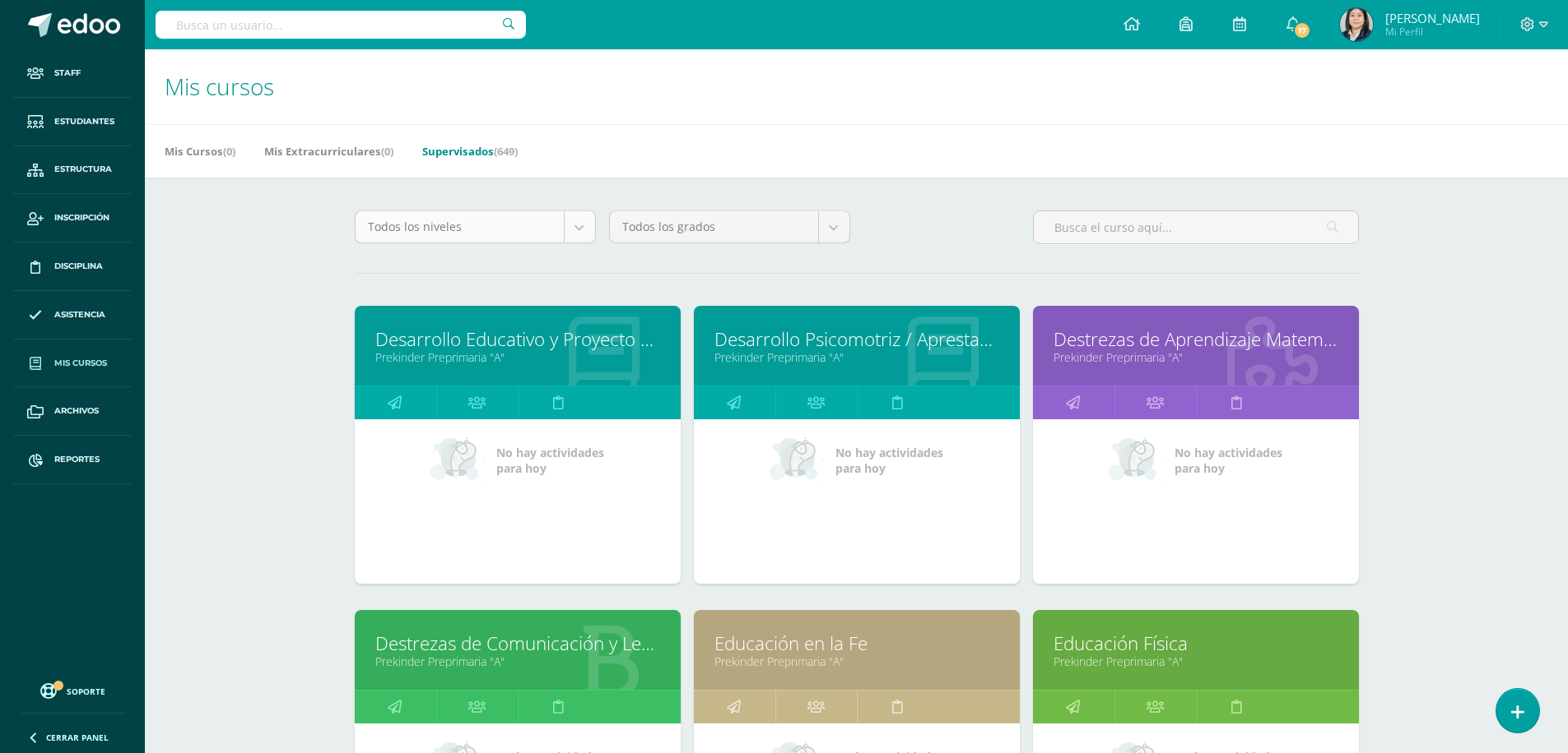
click at [585, 235] on body "Staff Estudiantes Estructura Inscripción Disciplina Asistencia Mis cursos Archi…" at bounding box center [784, 661] width 1568 height 1323
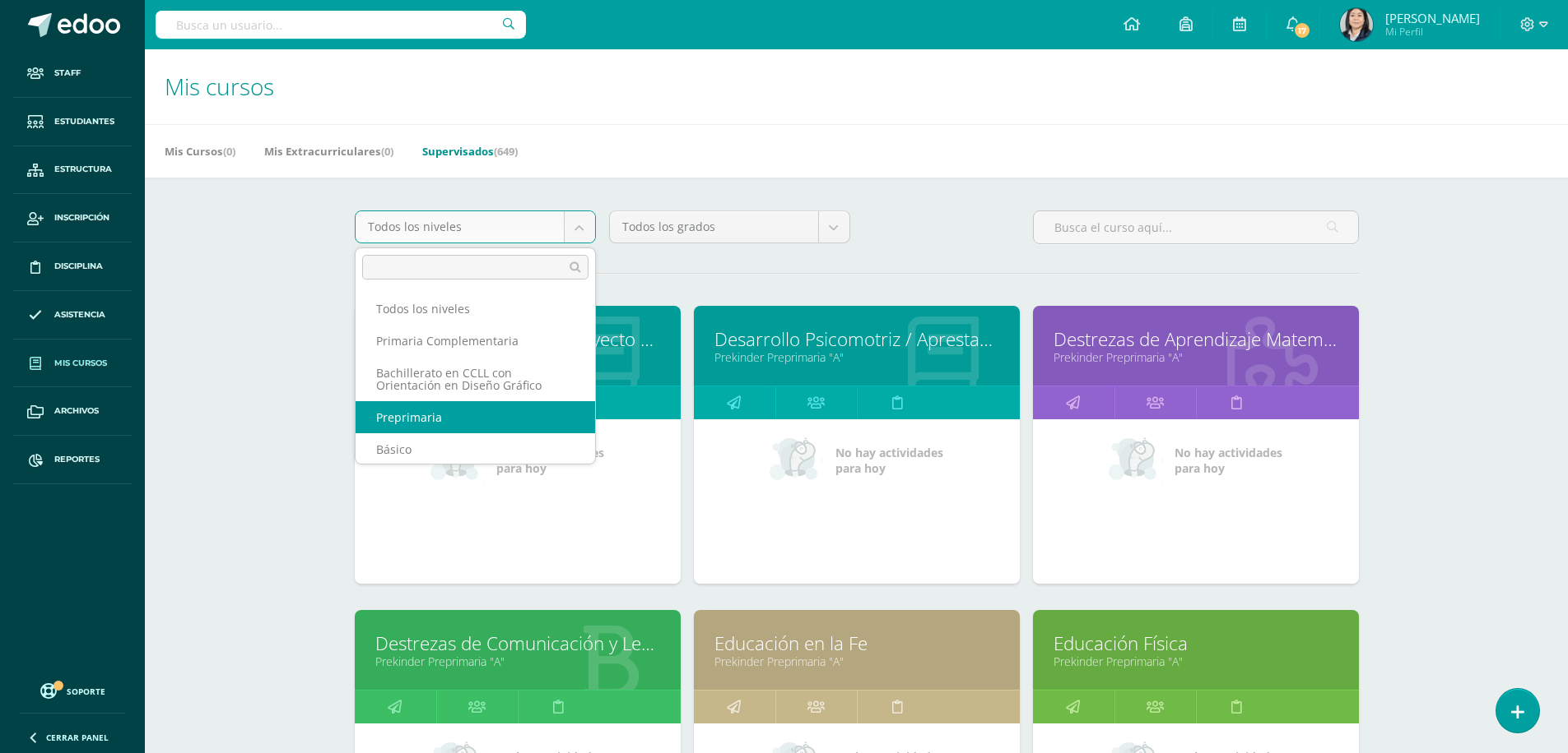
scroll to position [2, 0]
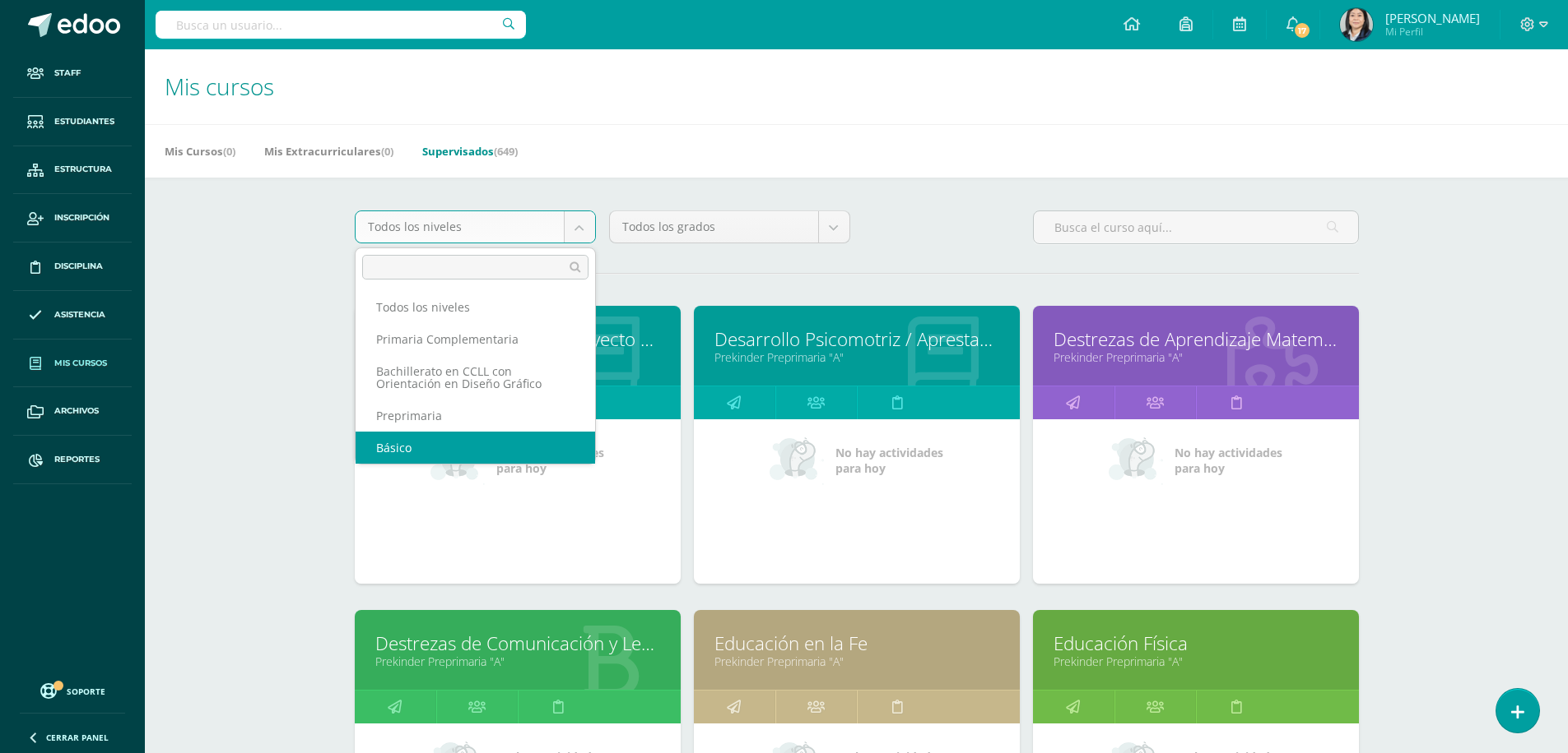
select select "4"
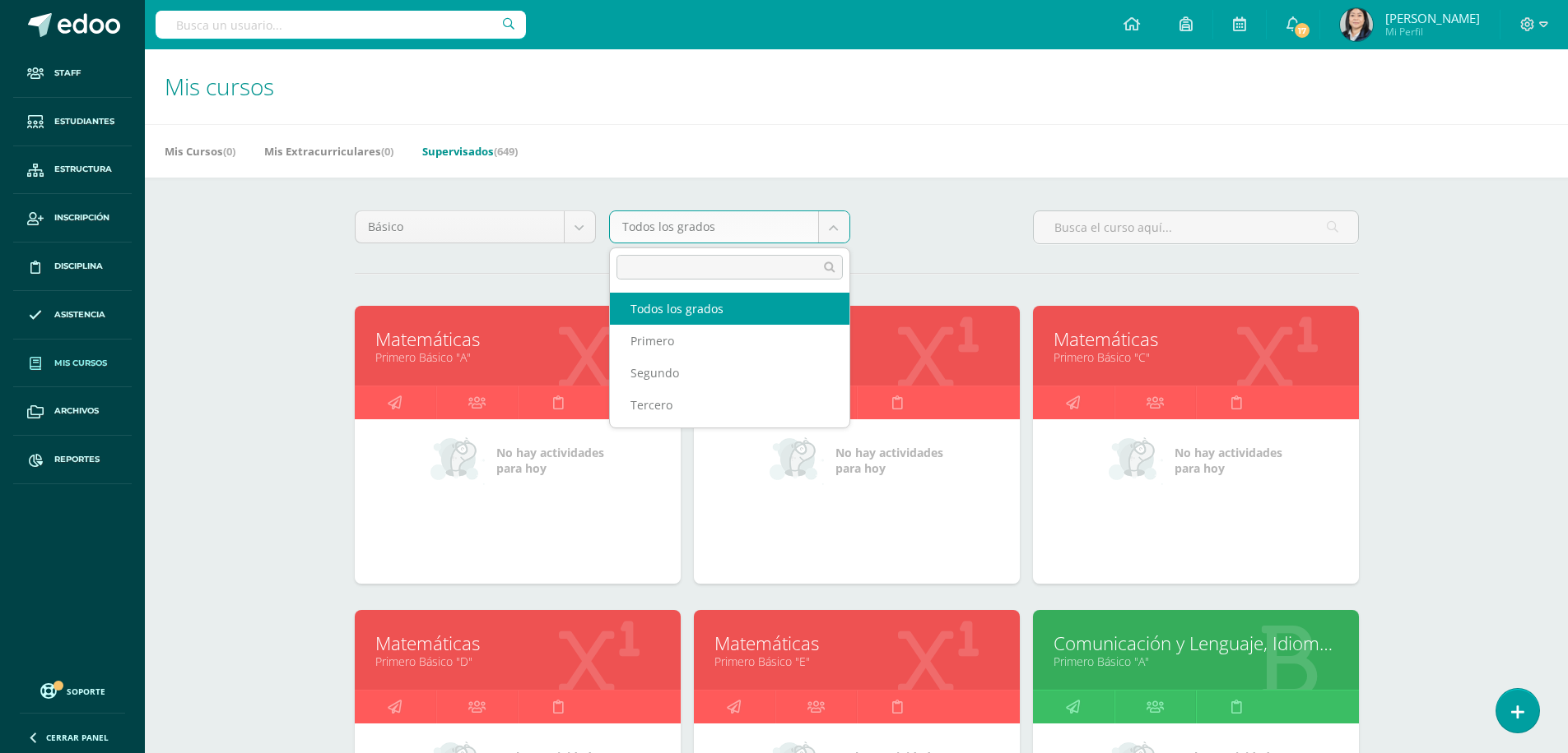
click at [843, 228] on body "Staff Estudiantes Estructura Inscripción Disciplina Asistencia Mis cursos Archi…" at bounding box center [784, 661] width 1568 height 1323
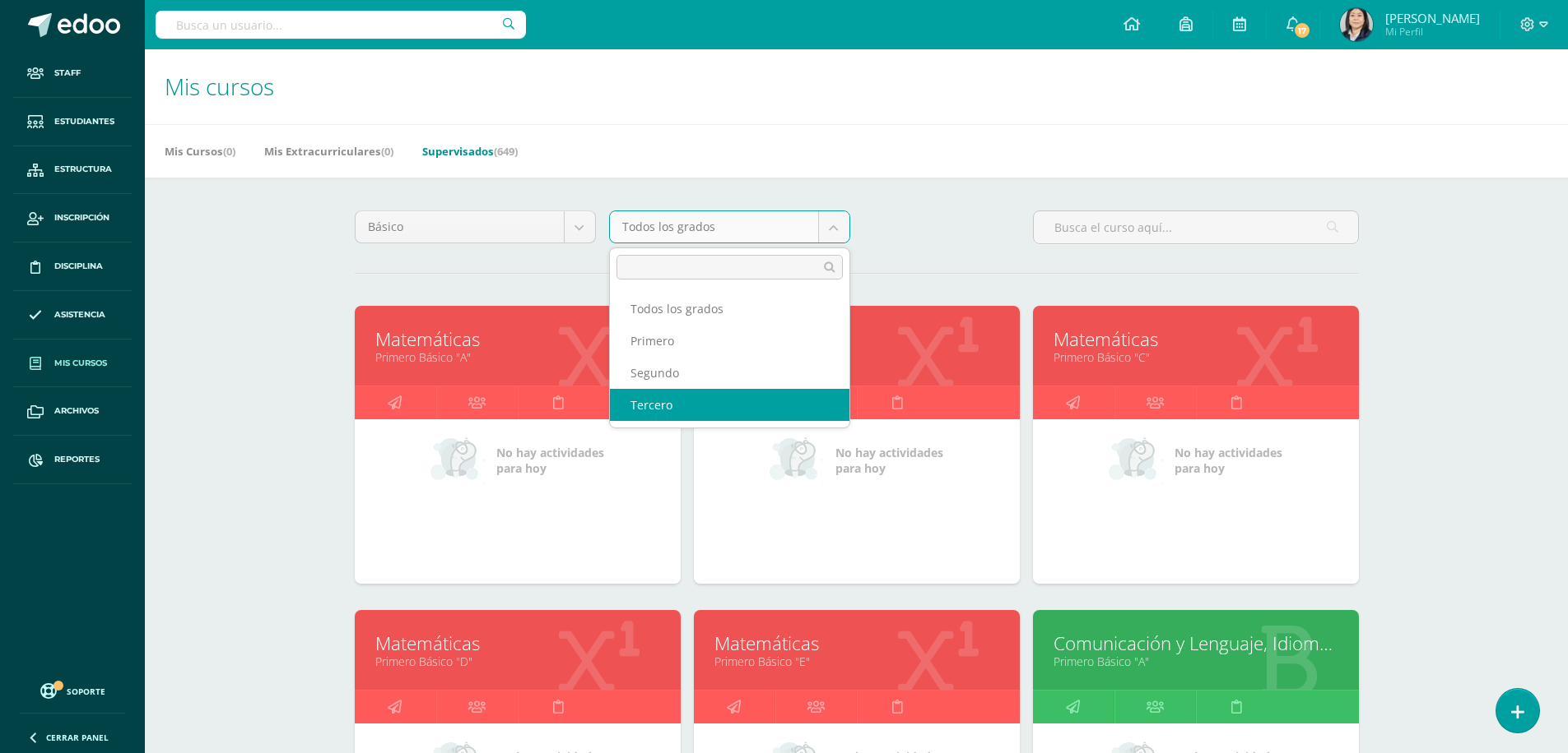
select select "12"
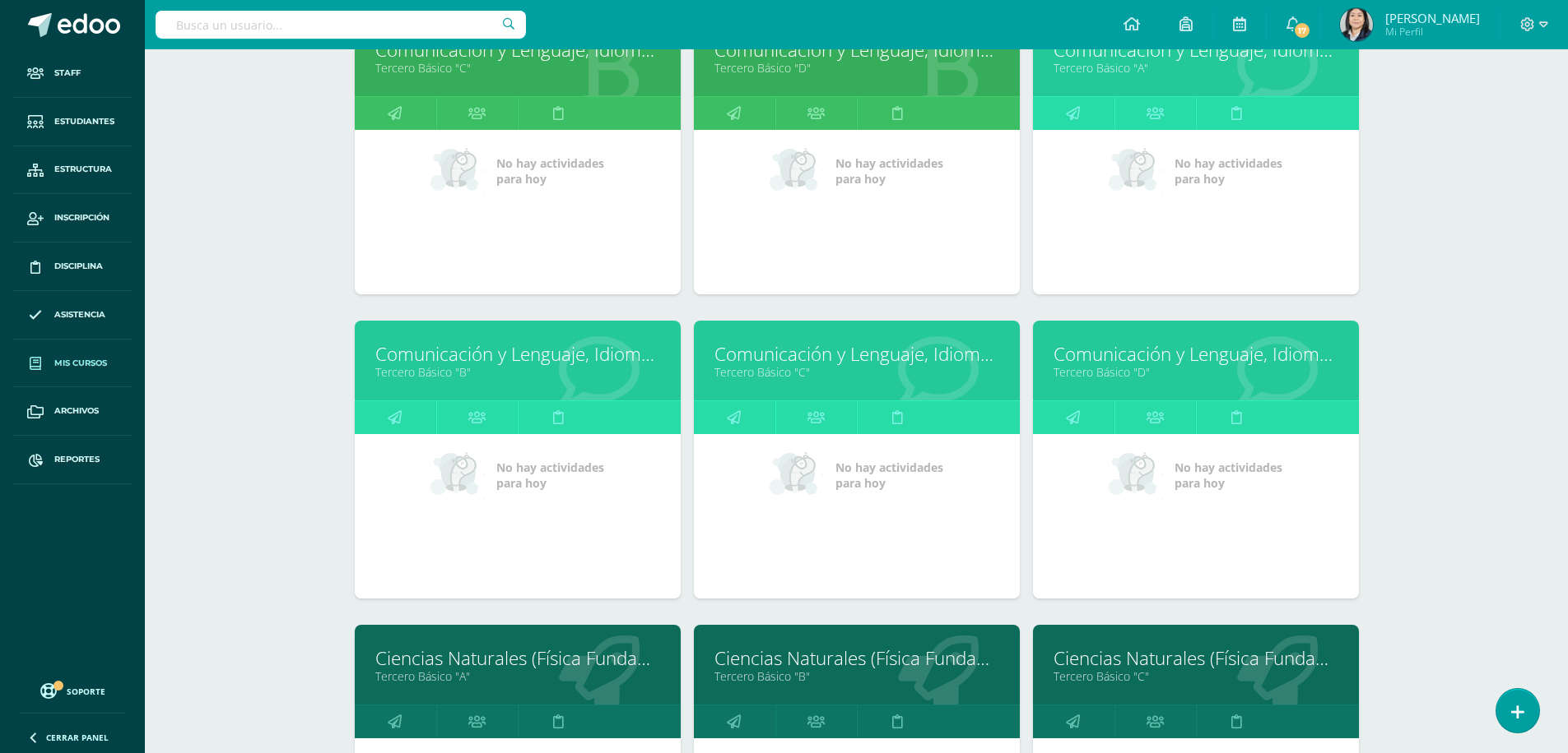
scroll to position [981, 0]
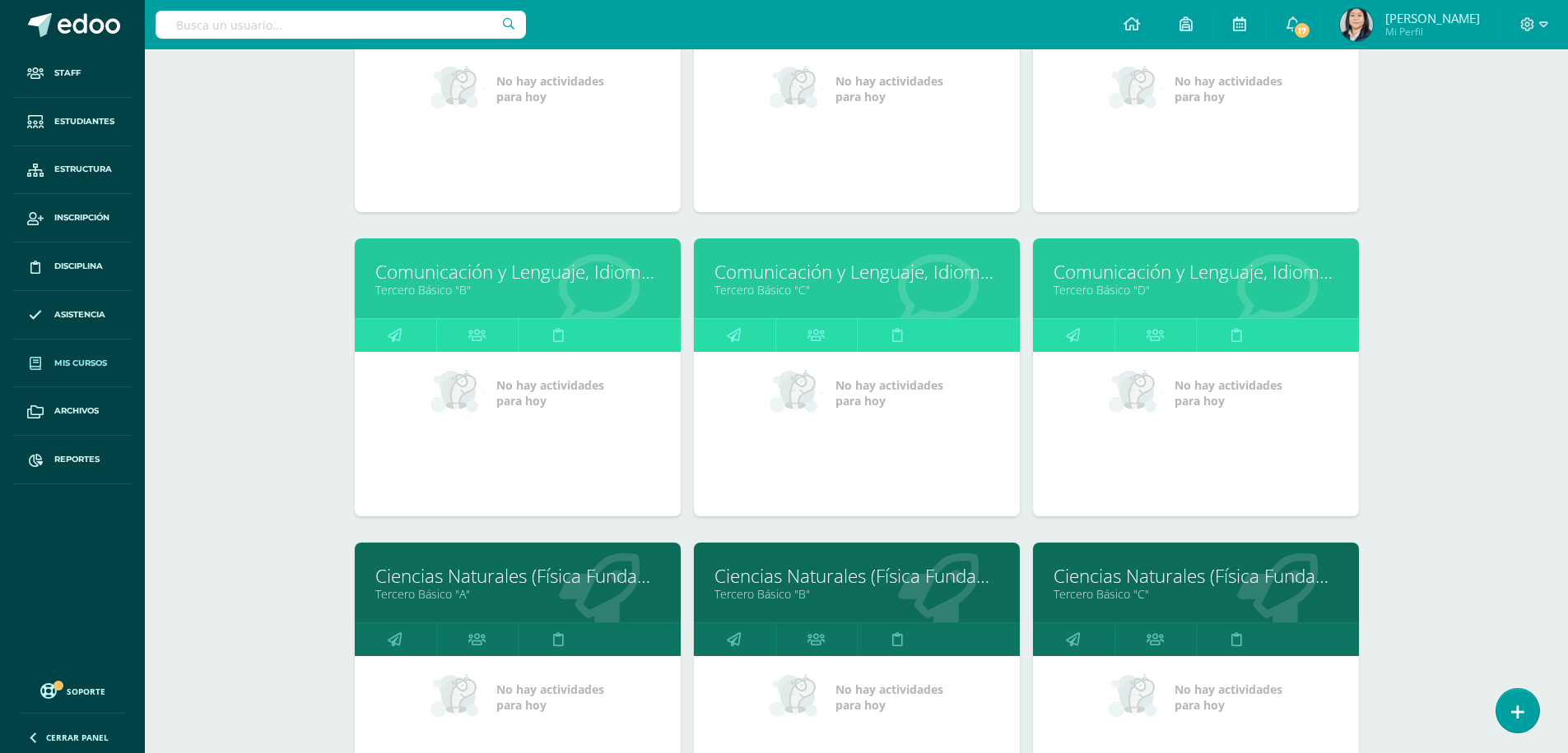
click at [1104, 275] on link "Comunicación y Lenguaje, Idioma Extranjero Inglés" at bounding box center [1195, 272] width 285 height 25
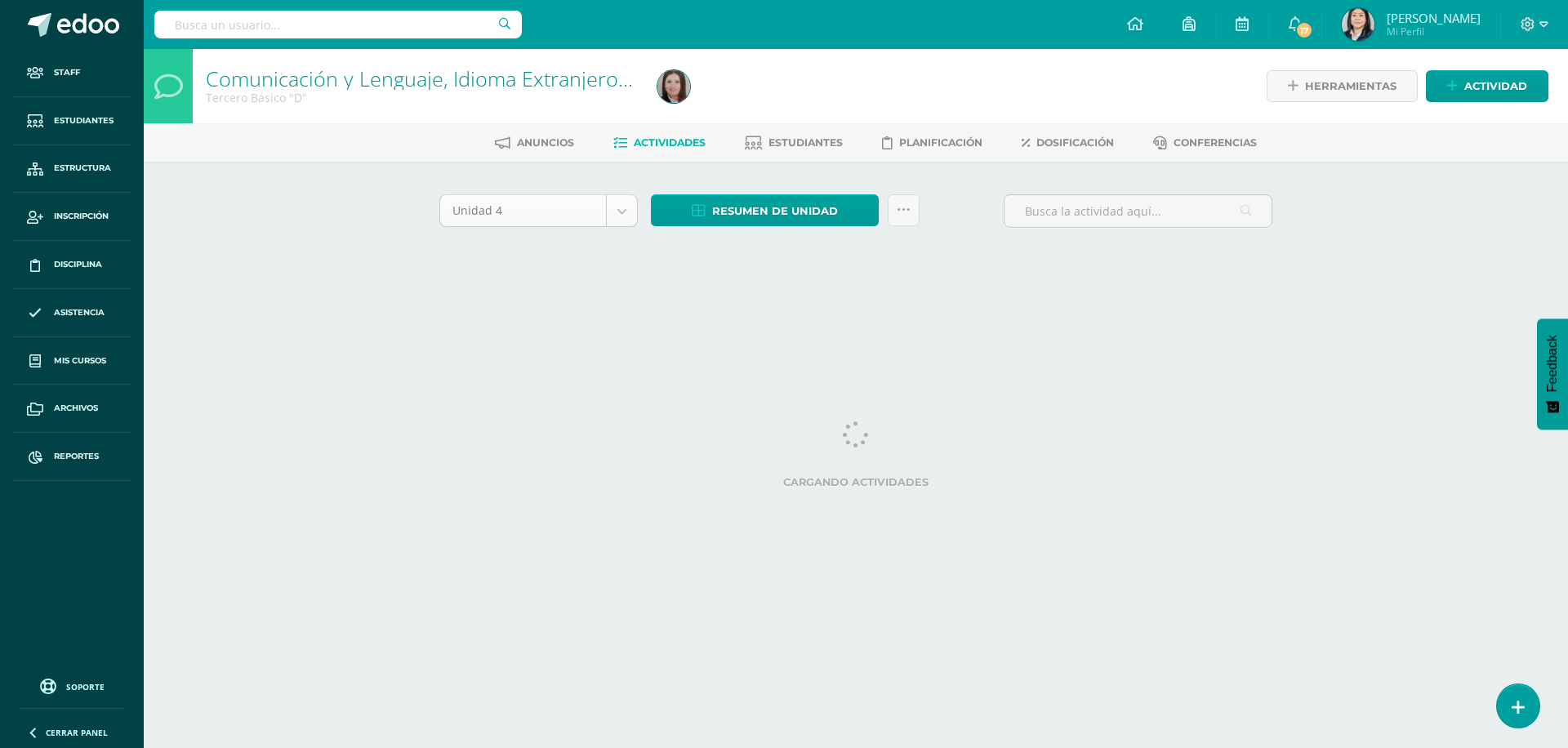
click at [629, 213] on body "Staff Estudiantes Estructura Inscripción Disciplina Asistencia Mis cursos Archi…" at bounding box center [784, 152] width 1568 height 305
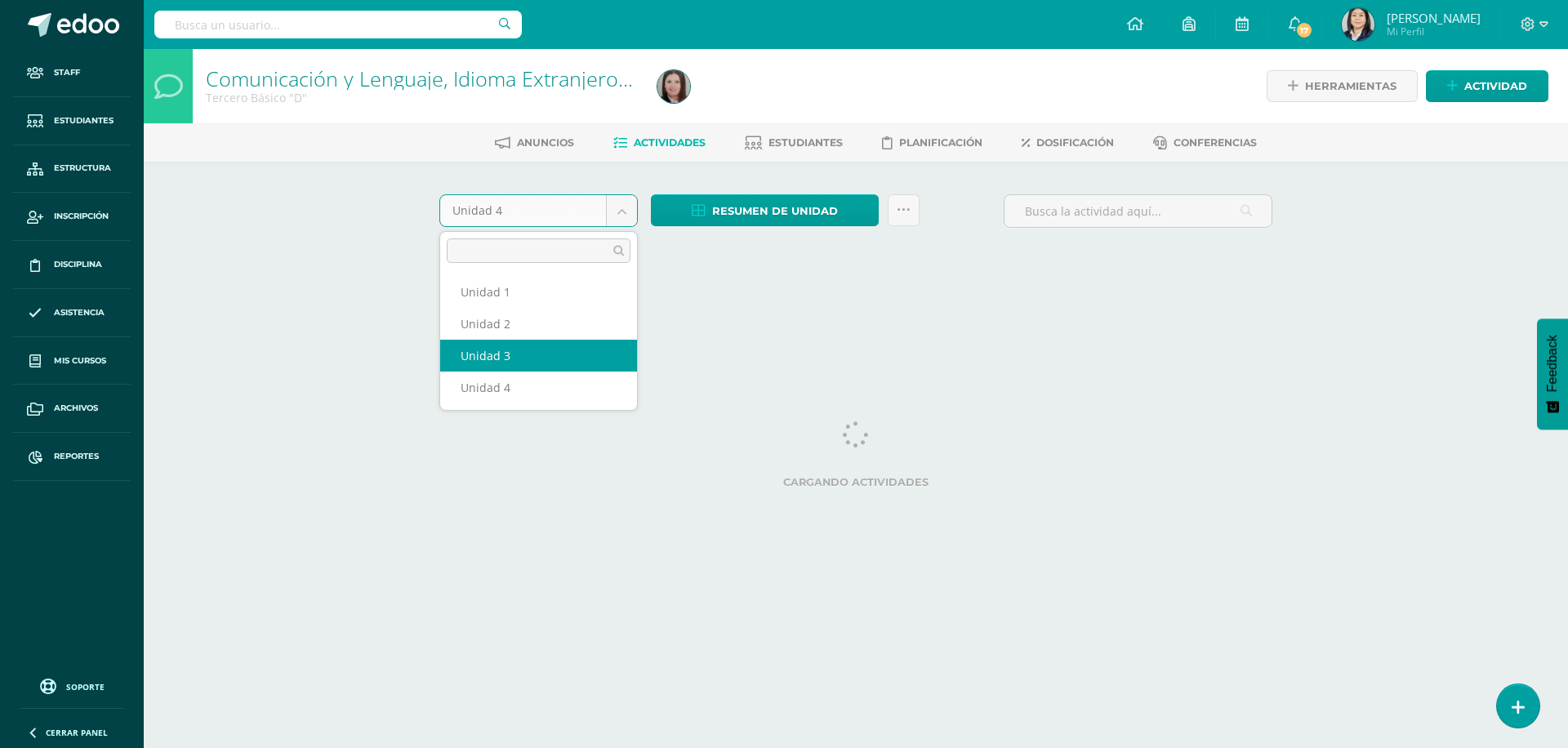
select select "Unidad 3"
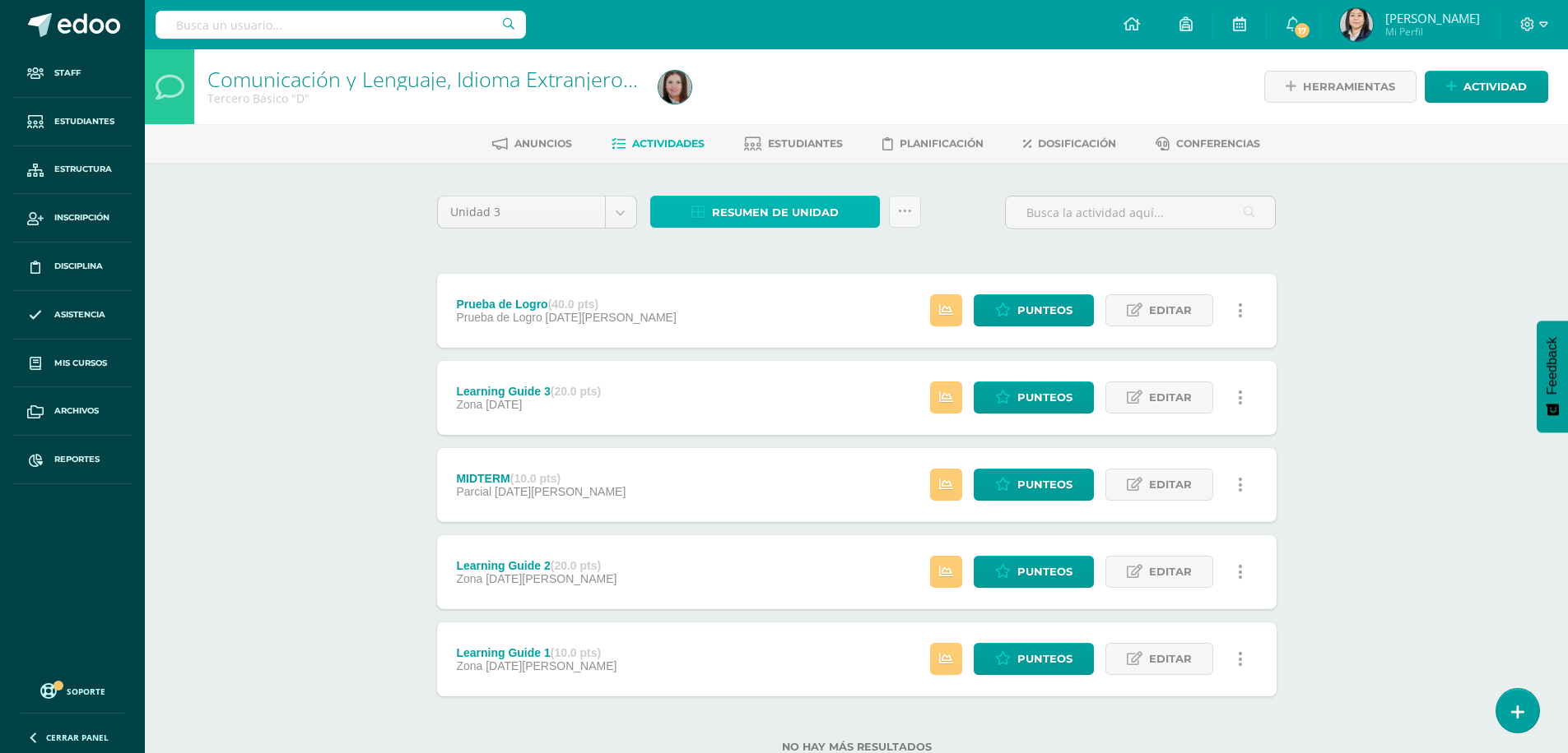
click at [749, 213] on span "Resumen de unidad" at bounding box center [775, 213] width 126 height 31
click at [754, 108] on link "Descargar como HTML" at bounding box center [765, 106] width 175 height 25
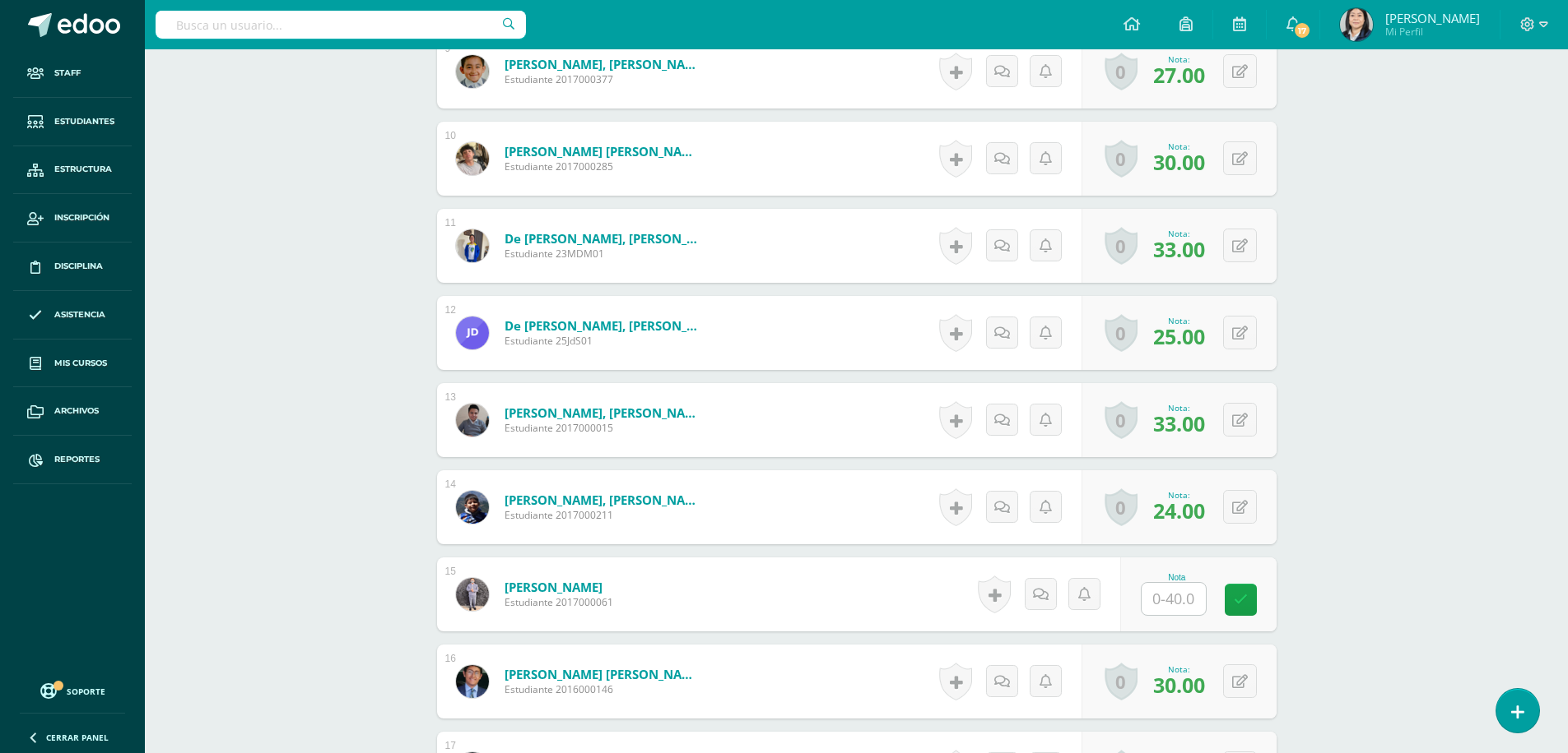
scroll to position [1317, 0]
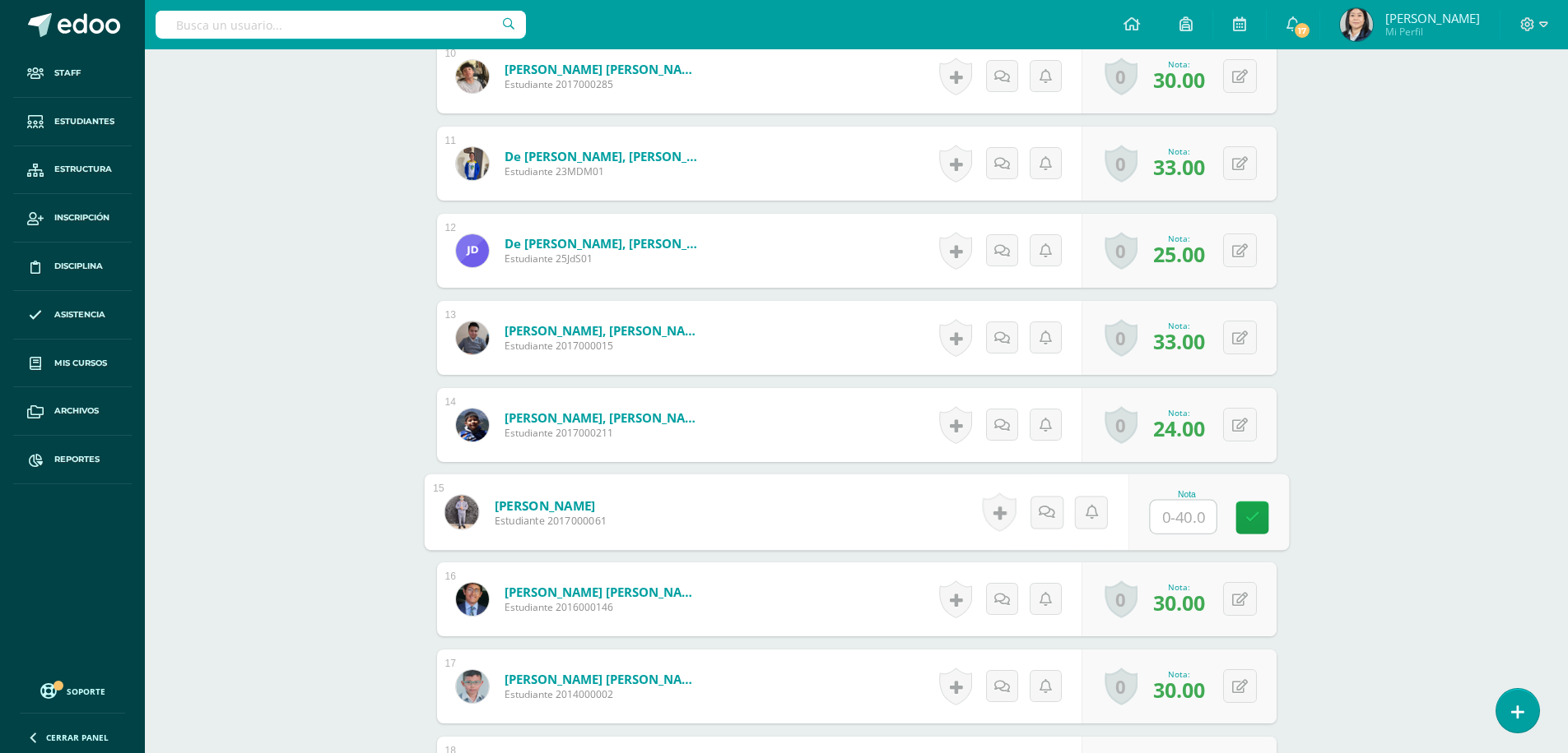
click at [1174, 521] on input "text" at bounding box center [1182, 517] width 66 height 33
type input "15"
click at [1246, 516] on icon at bounding box center [1251, 517] width 14 height 14
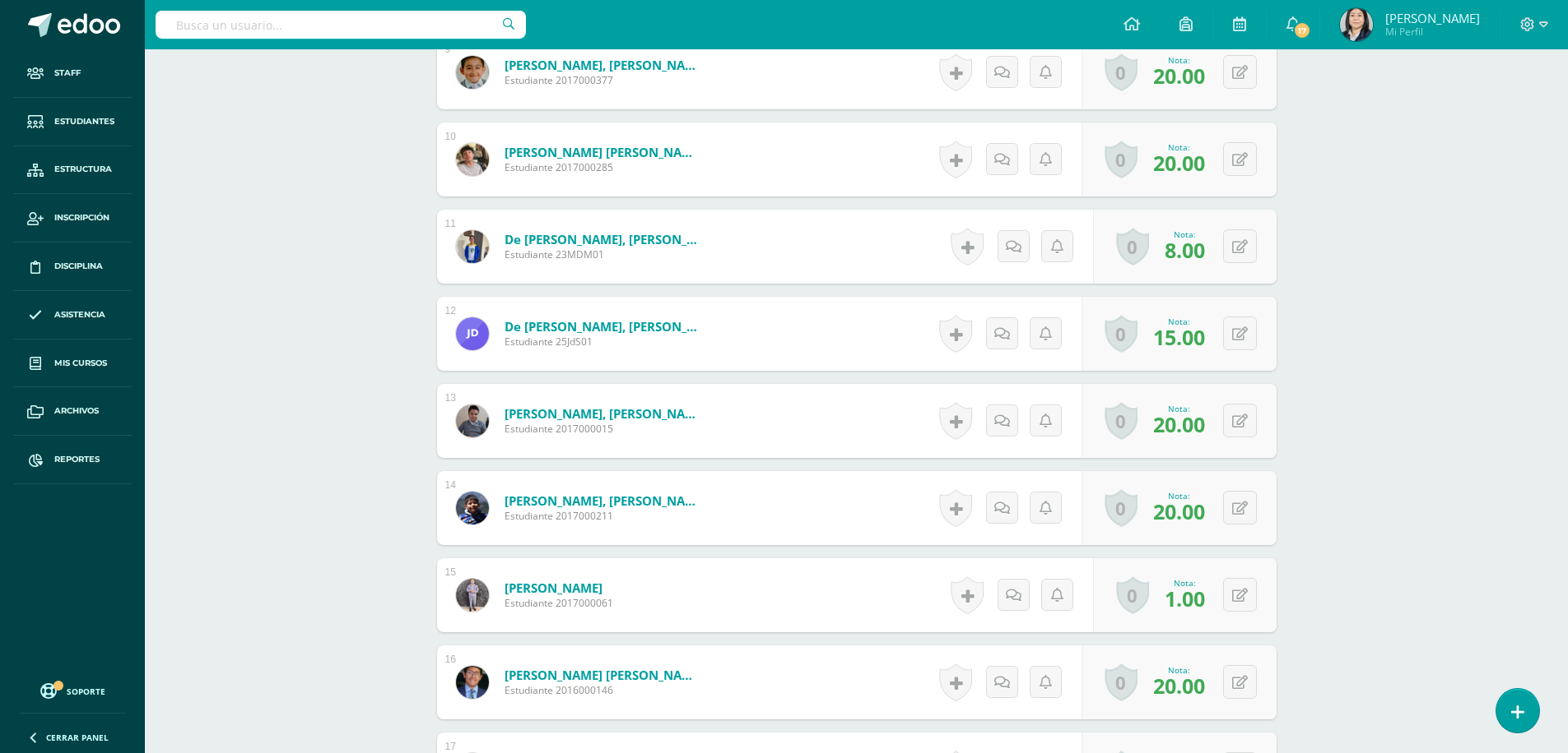
scroll to position [1399, 0]
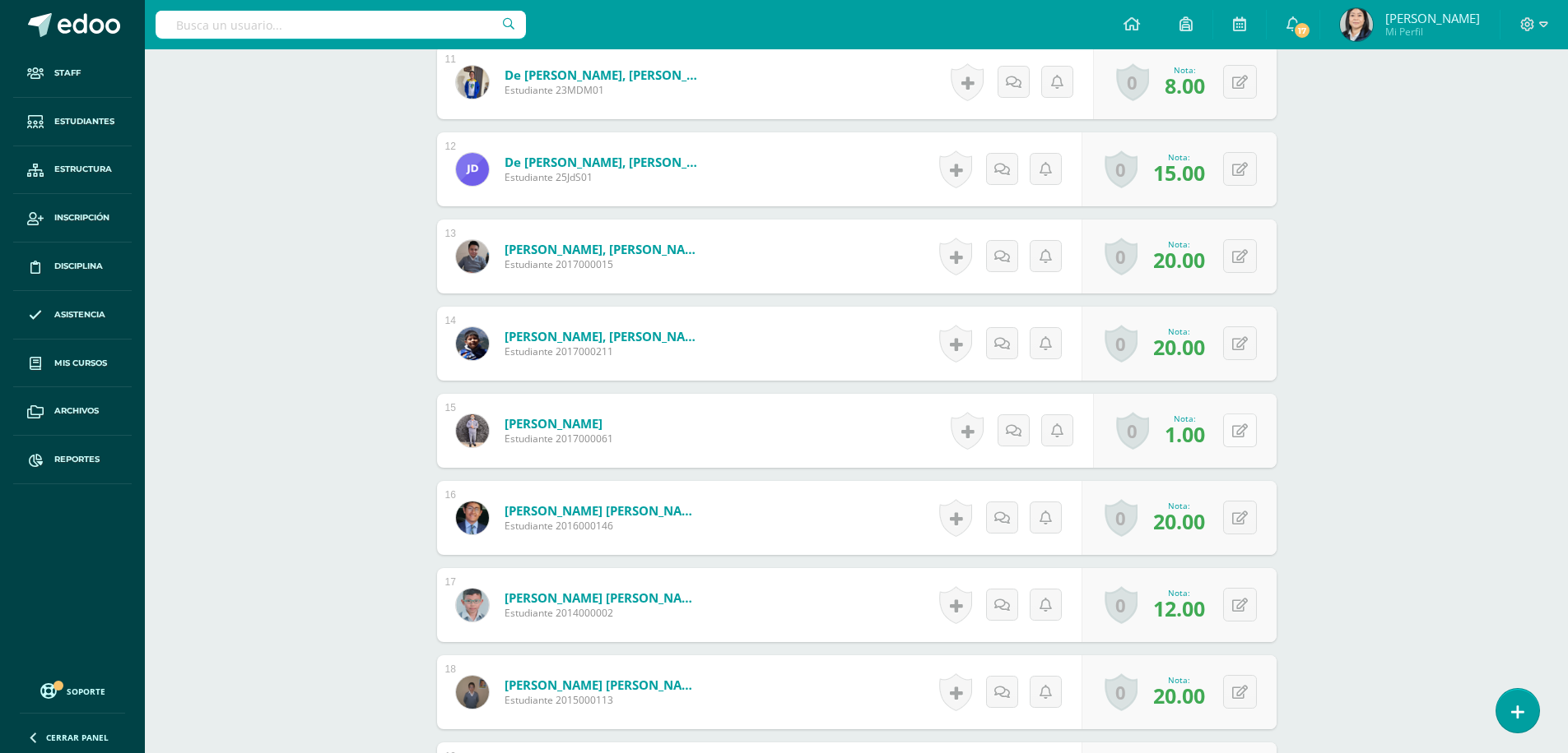
click at [1240, 431] on icon at bounding box center [1239, 431] width 15 height 14
type input "8"
type input "9"
click at [1210, 441] on icon at bounding box center [1207, 436] width 14 height 14
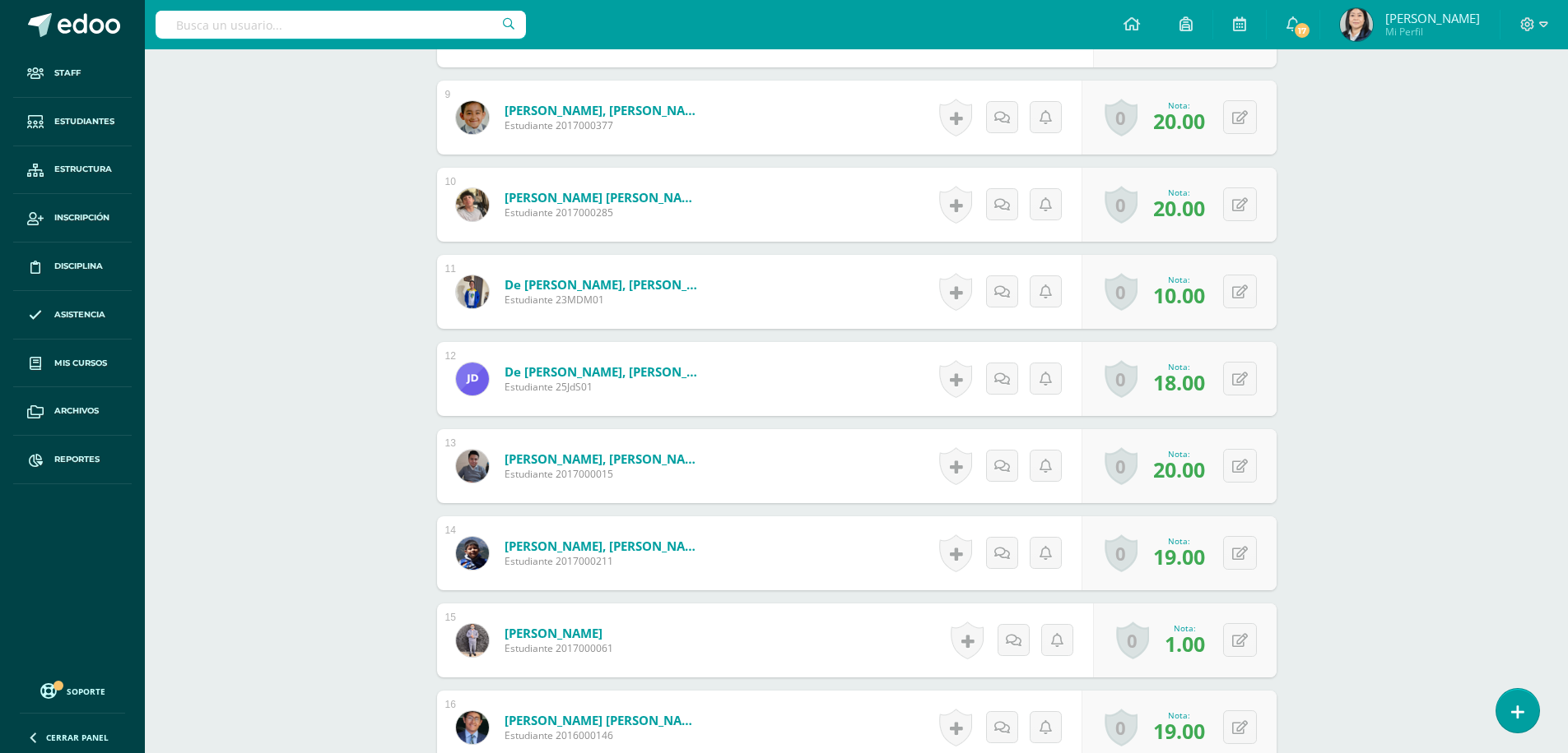
scroll to position [1353, 0]
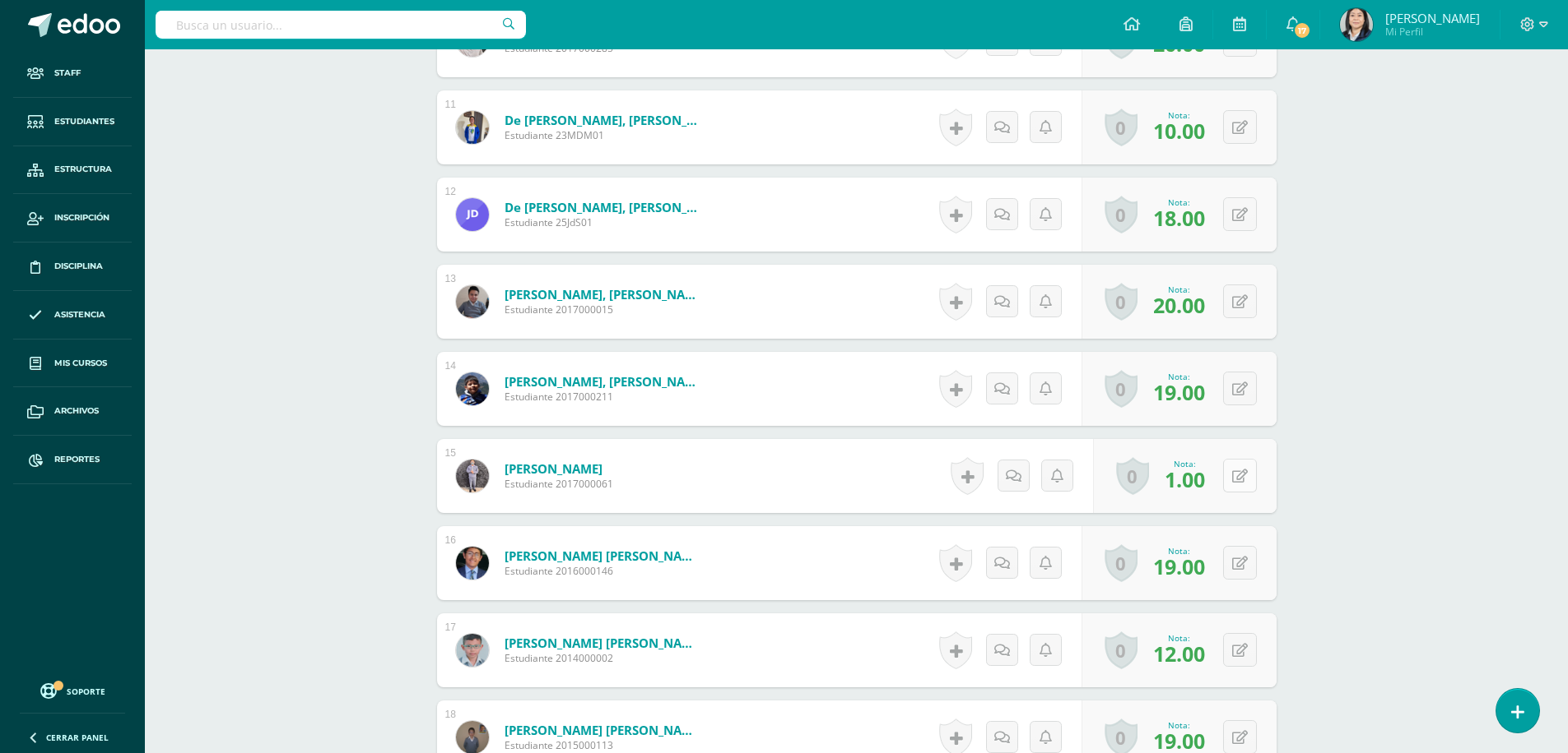
click at [1238, 479] on icon at bounding box center [1239, 476] width 15 height 14
type input "2"
click at [1205, 477] on icon at bounding box center [1207, 481] width 14 height 14
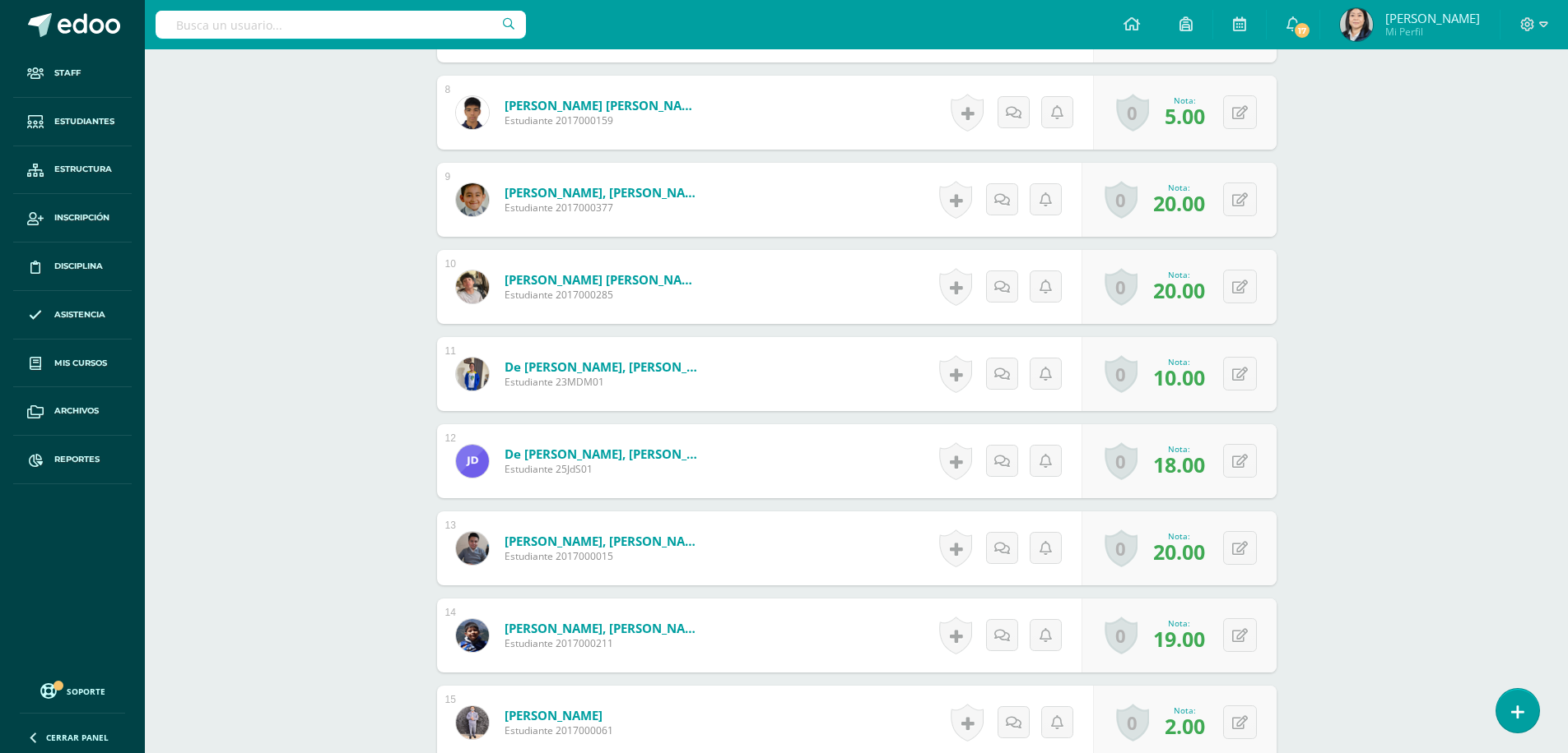
scroll to position [1271, 0]
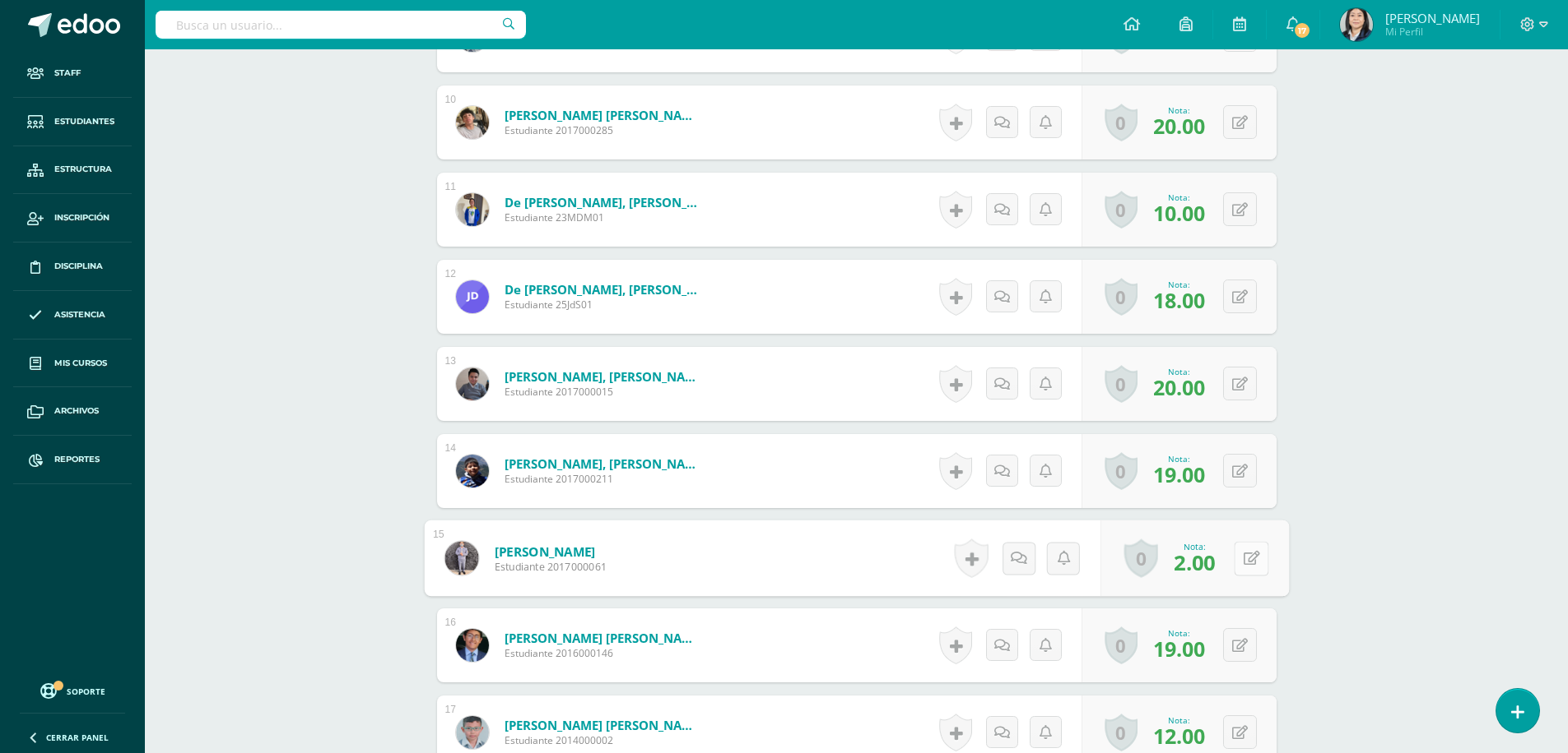
click at [1243, 554] on icon at bounding box center [1251, 557] width 16 height 14
type input "1"
click at [1209, 563] on icon at bounding box center [1207, 563] width 14 height 14
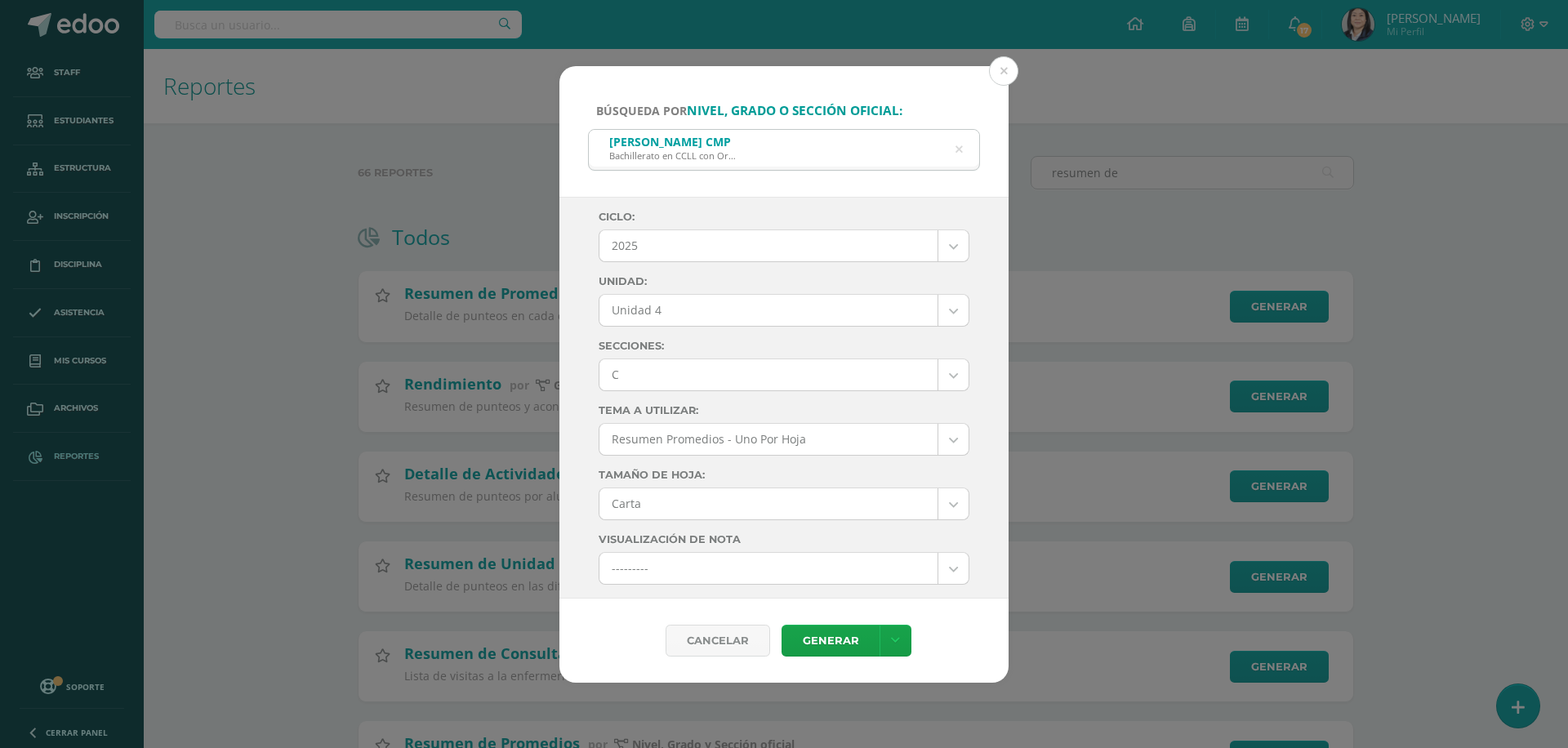
select select "7"
select select "Unidad 4"
select select "C"
select select "letter"
select select "10"
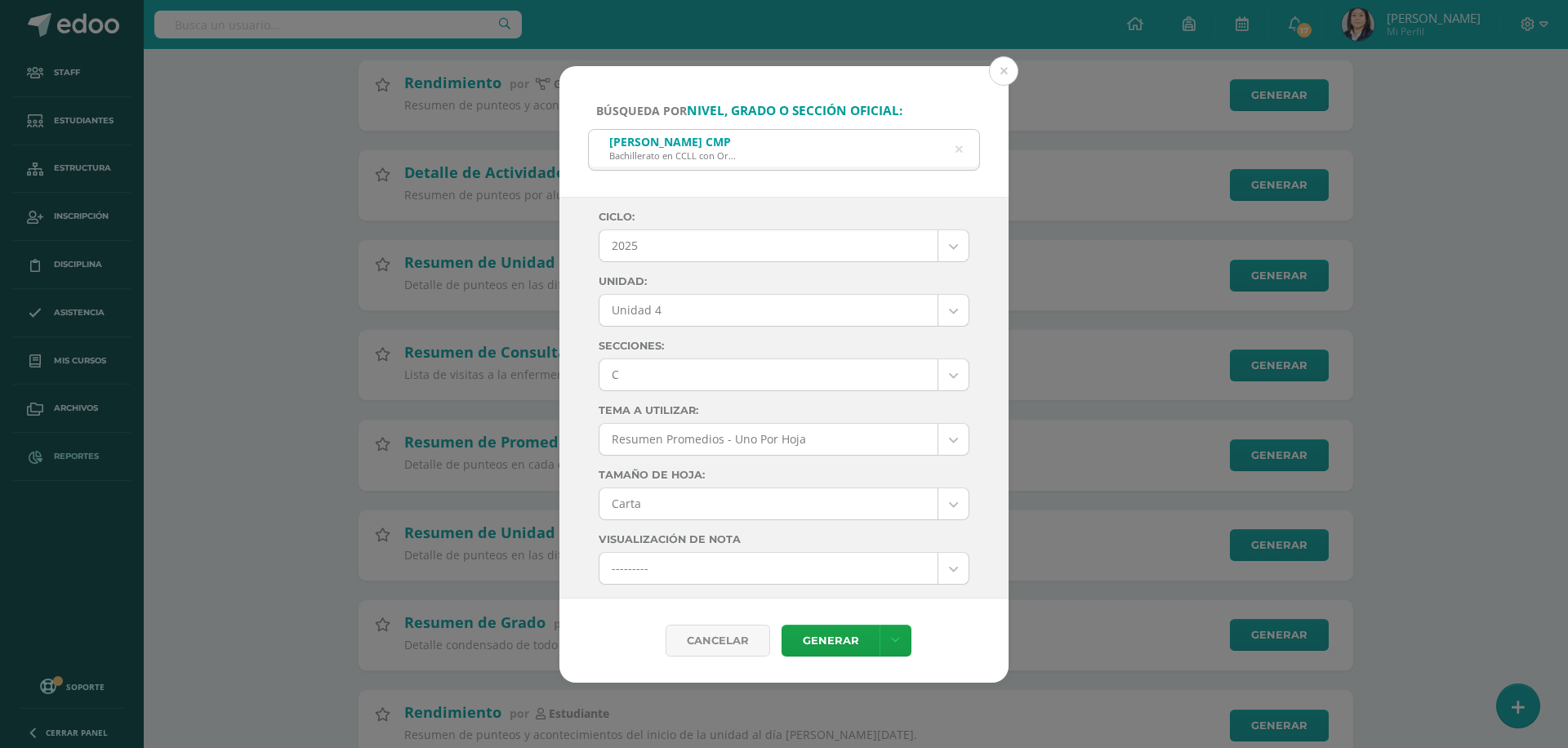
scroll to position [846, 0]
